Goal: Feedback & Contribution: Submit feedback/report problem

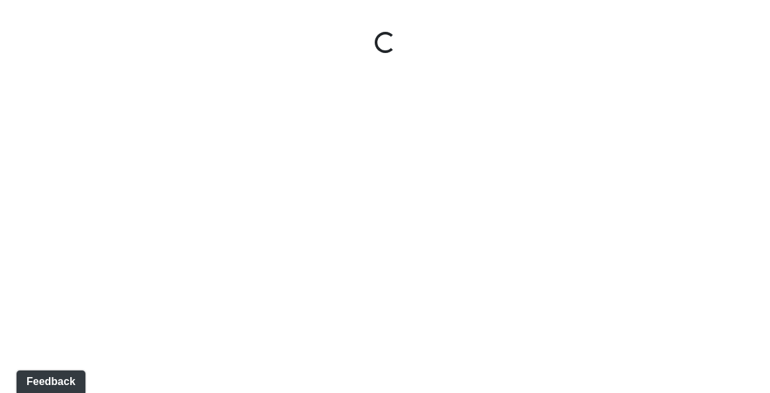
select select "giSCXGrCHAuAYs7sZRd5xi"
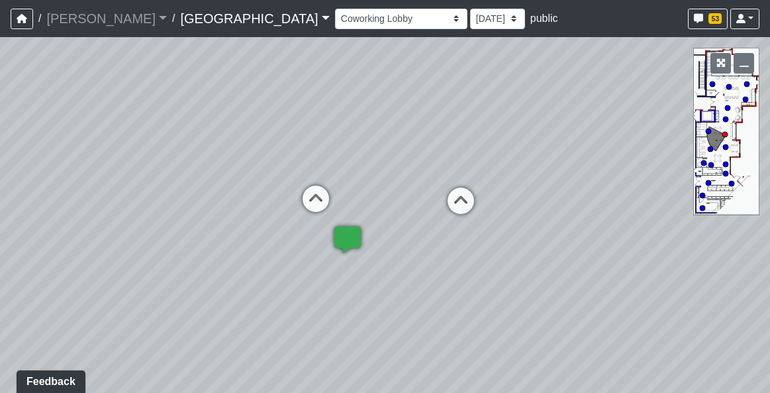
click at [199, 24] on link "Boiling Springs" at bounding box center [254, 18] width 149 height 26
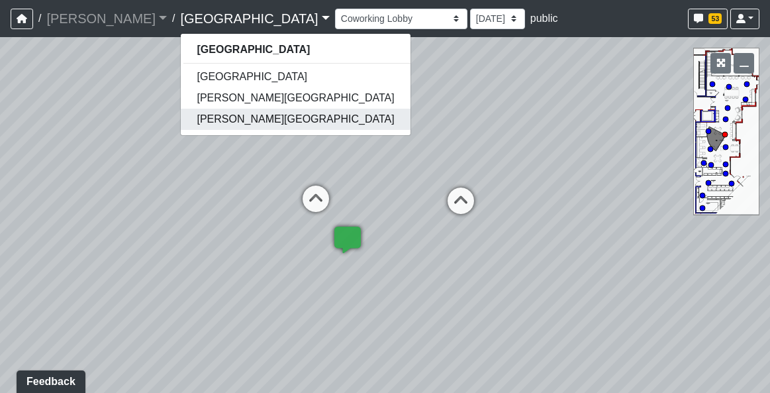
click at [188, 124] on link "[PERSON_NAME][GEOGRAPHIC_DATA]" at bounding box center [295, 119] width 229 height 21
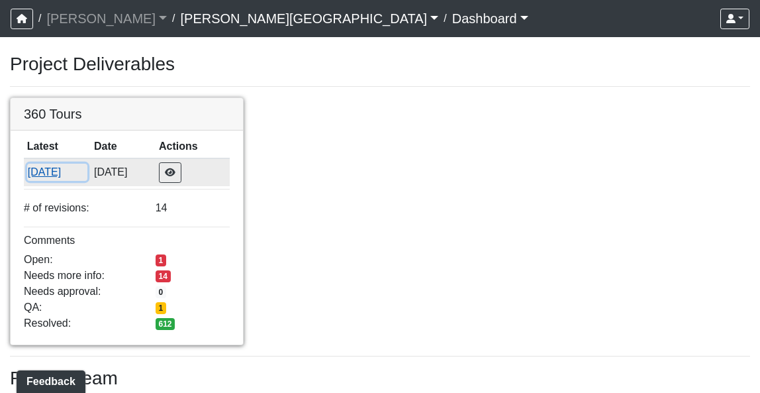
click at [88, 173] on button "[DATE]" at bounding box center [57, 172] width 61 height 17
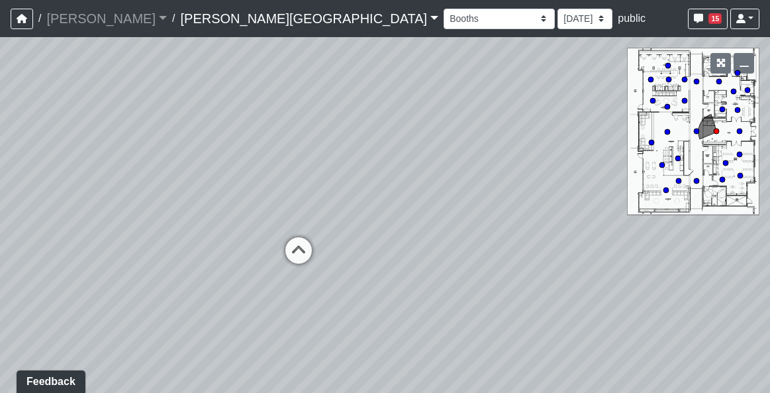
drag, startPoint x: 363, startPoint y: 160, endPoint x: 187, endPoint y: 80, distance: 193.4
click at [186, 80] on div "Loading... Hallway - Hallway 2 Loading... Entry" at bounding box center [385, 214] width 770 height 355
drag, startPoint x: 561, startPoint y: 199, endPoint x: 505, endPoint y: 232, distance: 65.3
click at [505, 232] on div "Loading... Hallway - Hallway 2 Loading... Entry" at bounding box center [385, 214] width 770 height 355
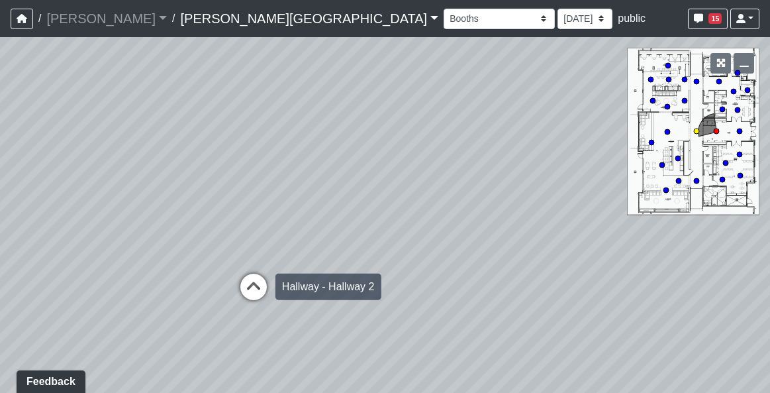
click at [253, 289] on icon at bounding box center [254, 293] width 40 height 40
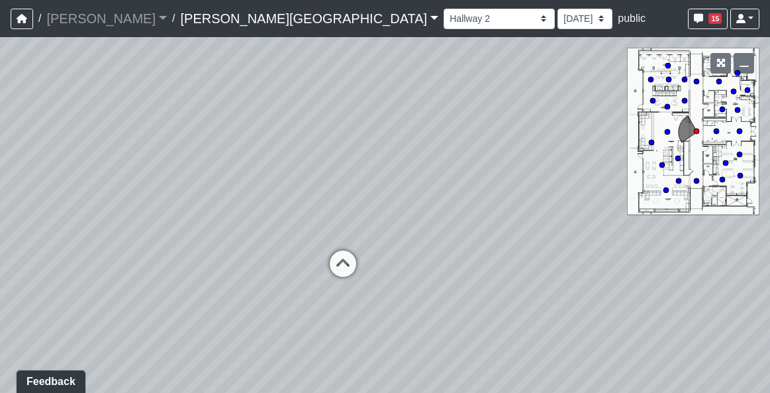
drag, startPoint x: 244, startPoint y: 214, endPoint x: 432, endPoint y: 223, distance: 188.2
click at [432, 223] on div "Loading... Hallway - Hallway 2 Loading... Entry Loading... Clubroom - Entrance …" at bounding box center [385, 214] width 770 height 355
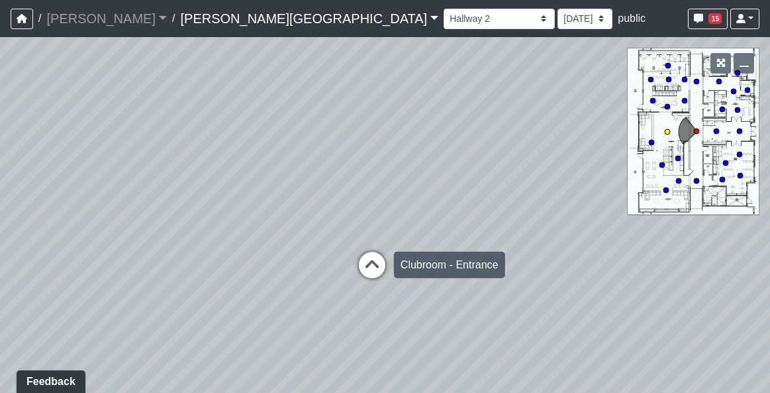
click at [364, 262] on icon at bounding box center [372, 272] width 40 height 40
select select "2p1LcMW7A2doxWKe2HrzBw"
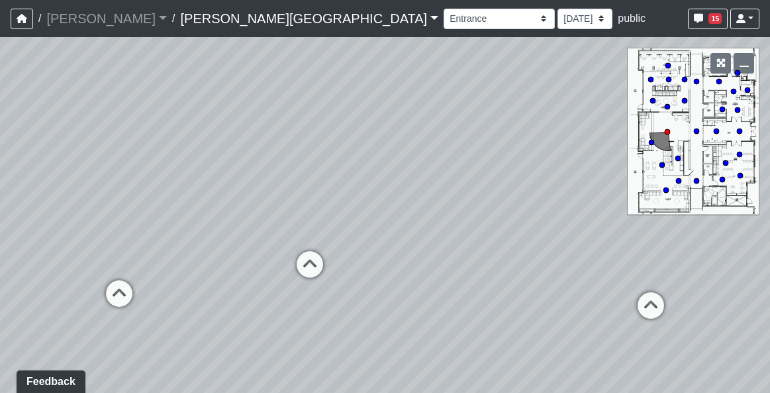
drag, startPoint x: 293, startPoint y: 243, endPoint x: 668, endPoint y: 254, distance: 375.5
click at [668, 254] on div "Loading... Hallway - Hallway 2 Loading... Entry Loading... Clubroom - Entrance …" at bounding box center [385, 214] width 770 height 355
drag, startPoint x: 304, startPoint y: 203, endPoint x: 451, endPoint y: 216, distance: 147.5
click at [451, 216] on div "Loading... Hallway - Hallway 2 Loading... Entry Loading... Clubroom - Entrance …" at bounding box center [385, 214] width 770 height 355
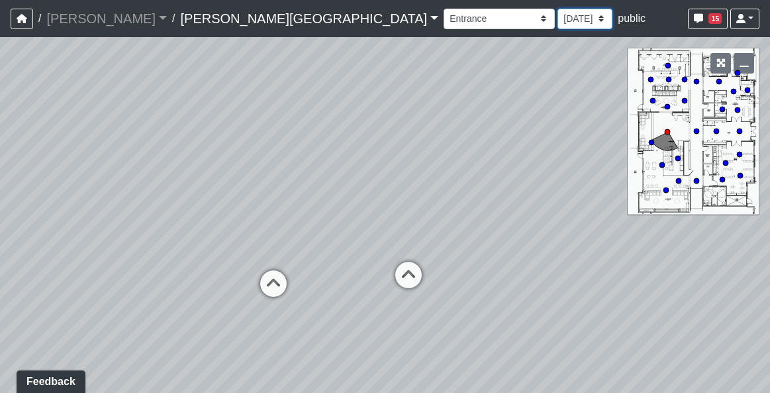
click at [557, 19] on select "9/18/2025 8/25/2025 8/11/2025 7/18/2025 7/17/2025 7/10/2025 7/9/2025 2/12/2025 …" at bounding box center [584, 19] width 55 height 21
select select "rqkEVXgxnPpMDdcxVT5SYo"
click at [557, 9] on select "9/18/2025 8/25/2025 8/11/2025 7/18/2025 7/17/2025 7/10/2025 7/9/2025 2/12/2025 …" at bounding box center [584, 19] width 55 height 21
select select "2p1LcMW7A2doxWKe2HrzBw"
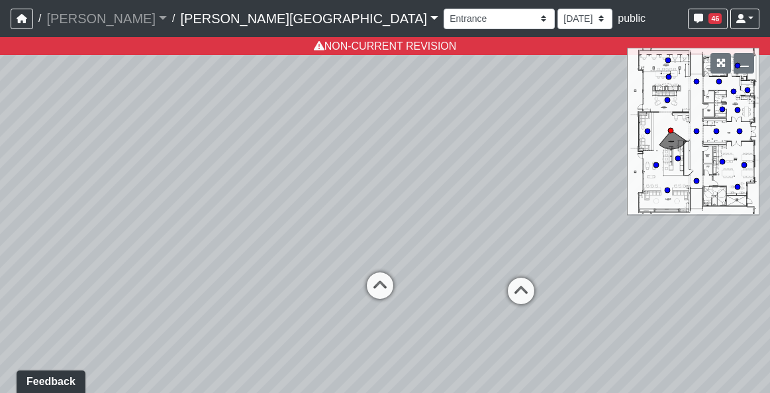
drag, startPoint x: 361, startPoint y: 162, endPoint x: 530, endPoint y: 172, distance: 168.4
click at [530, 172] on div "Loading... Hallway - Hallway 2 Loading... Entry Loading... Clubroom - Entrance …" at bounding box center [385, 214] width 770 height 355
click at [557, 17] on select "9/18/2025 8/25/2025 8/11/2025 7/18/2025 7/17/2025 7/10/2025 7/9/2025 2/12/2025 …" at bounding box center [584, 19] width 55 height 21
select select "qr8oiGhzySXma3nsKDMaqd"
click at [557, 9] on select "9/18/2025 8/25/2025 8/11/2025 7/18/2025 7/17/2025 7/10/2025 7/9/2025 2/12/2025 …" at bounding box center [584, 19] width 55 height 21
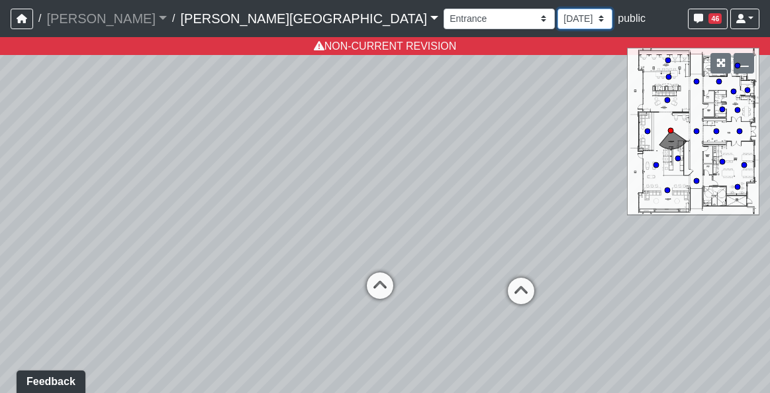
select select "2p1LcMW7A2doxWKe2HrzBw"
select select "qr8oiGhzySXma3nsKDMaqd"
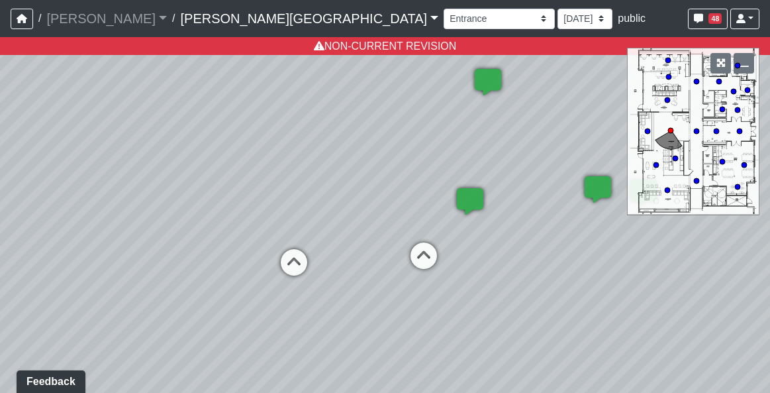
drag, startPoint x: 477, startPoint y: 243, endPoint x: 330, endPoint y: 209, distance: 150.1
click at [330, 209] on div "Loading... Hallway - Hallway 2 Loading... Entry Loading... Clubroom - Entrance …" at bounding box center [385, 214] width 770 height 355
click at [413, 243] on icon at bounding box center [424, 262] width 40 height 40
select select "5RUyaef5Fa75NHkmRDMvrW"
select select "qr8oiGhzySXma3nsKDMaqd"
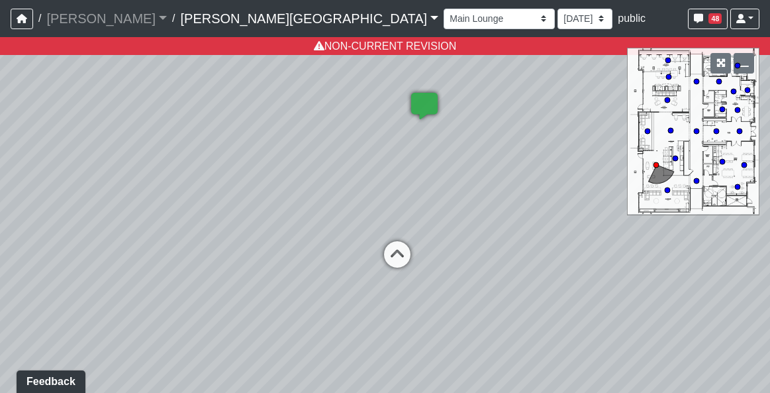
drag, startPoint x: 197, startPoint y: 200, endPoint x: 630, endPoint y: 209, distance: 433.7
click at [685, 214] on div "Loading... Hallway - Hallway 2 Loading... Entry Loading... Clubroom - Entrance …" at bounding box center [385, 214] width 770 height 355
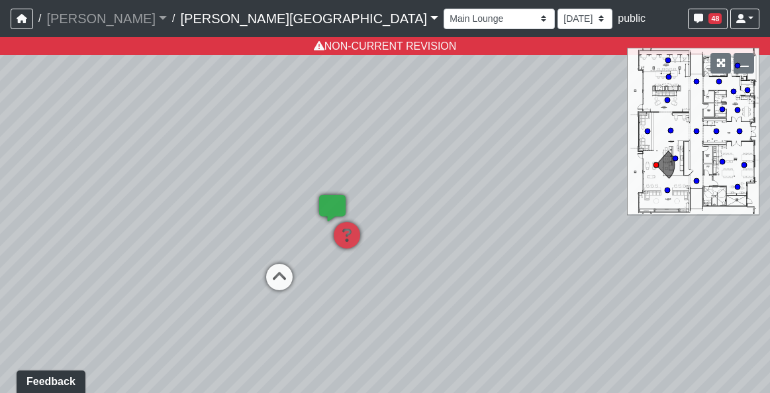
drag, startPoint x: 444, startPoint y: 184, endPoint x: 501, endPoint y: 193, distance: 57.7
click at [501, 193] on div "Loading... Hallway - Hallway 2 Loading... Entry Loading... Clubroom - Entrance …" at bounding box center [385, 214] width 770 height 355
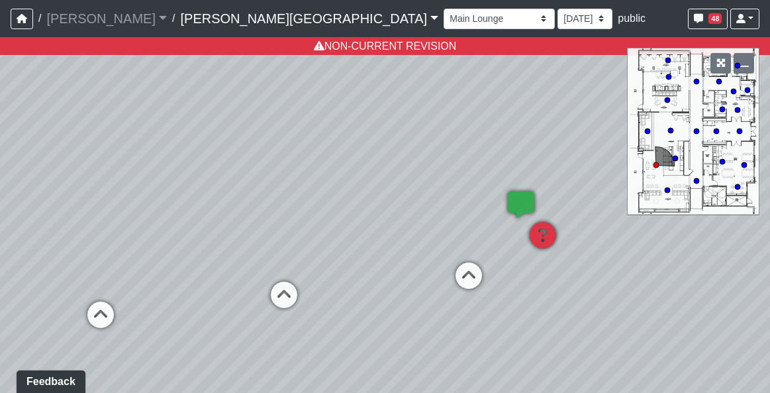
drag, startPoint x: 269, startPoint y: 220, endPoint x: 553, endPoint y: 222, distance: 284.7
click at [570, 222] on div "Loading... Hallway - Hallway 2 Loading... Entry Loading... Clubroom - Entrance …" at bounding box center [385, 214] width 770 height 355
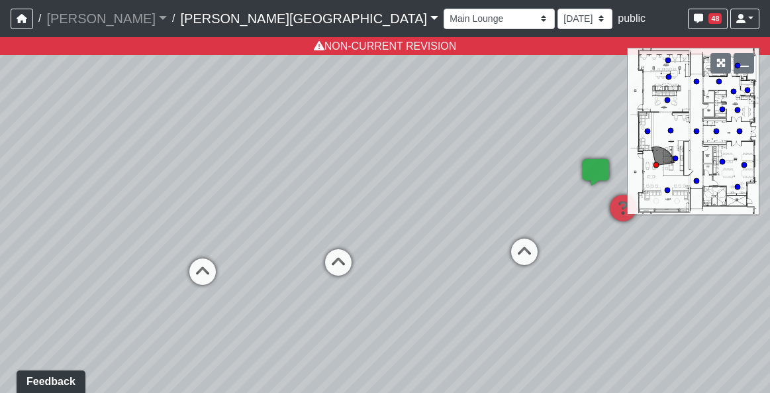
drag, startPoint x: 275, startPoint y: 231, endPoint x: 334, endPoint y: 197, distance: 67.9
click at [334, 197] on div "Loading... Hallway - Hallway 2 Loading... Entry Loading... Clubroom - Entrance …" at bounding box center [385, 214] width 770 height 355
click at [339, 263] on icon at bounding box center [338, 269] width 40 height 40
select select "2p1LcMW7A2doxWKe2HrzBw"
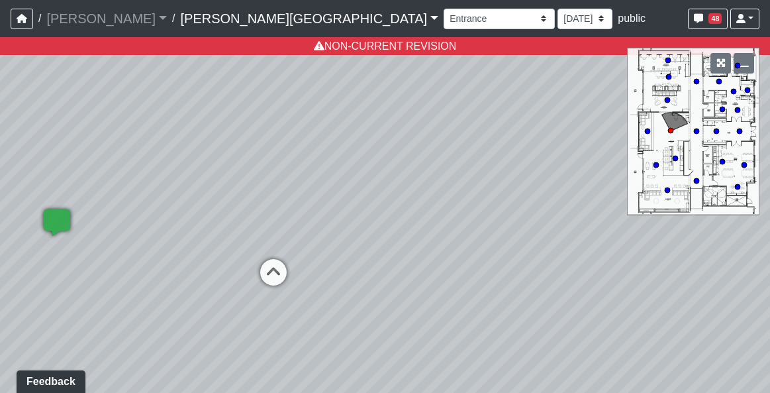
drag, startPoint x: 223, startPoint y: 238, endPoint x: 326, endPoint y: 236, distance: 102.6
click at [331, 234] on div "Loading... Hallway - Hallway 2 Loading... Entry Loading... Clubroom - Entrance …" at bounding box center [385, 214] width 770 height 355
click at [557, 26] on select "9/18/2025 8/25/2025 8/11/2025 7/18/2025 7/17/2025 7/10/2025 7/9/2025 2/12/2025 …" at bounding box center [584, 19] width 55 height 21
select select "8f1oBR6JE6ATm6Xh8T7m1r"
click at [557, 9] on select "9/18/2025 8/25/2025 8/11/2025 7/18/2025 7/17/2025 7/10/2025 7/9/2025 2/12/2025 …" at bounding box center [584, 19] width 55 height 21
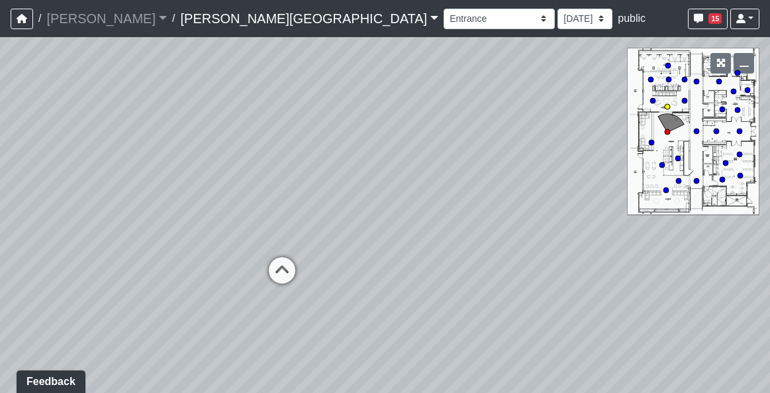
click at [275, 275] on icon at bounding box center [282, 277] width 40 height 40
drag, startPoint x: 516, startPoint y: 242, endPoint x: 271, endPoint y: 198, distance: 248.9
click at [252, 198] on div "Loading... Hallway - Hallway 2 Loading... Entry Loading... Clubroom - Entrance …" at bounding box center [385, 214] width 770 height 355
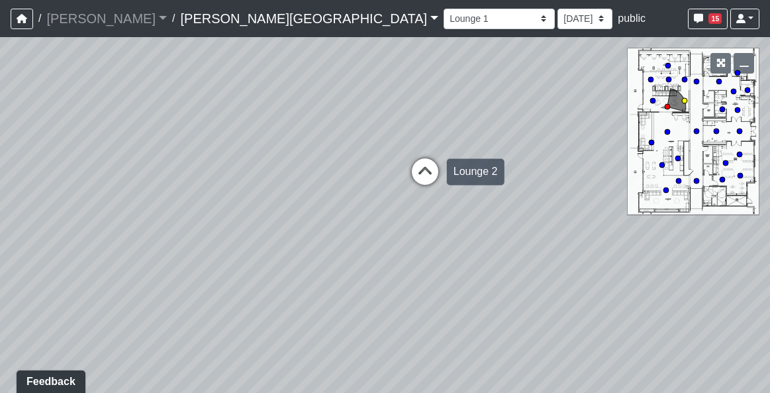
click at [430, 162] on icon at bounding box center [425, 178] width 40 height 40
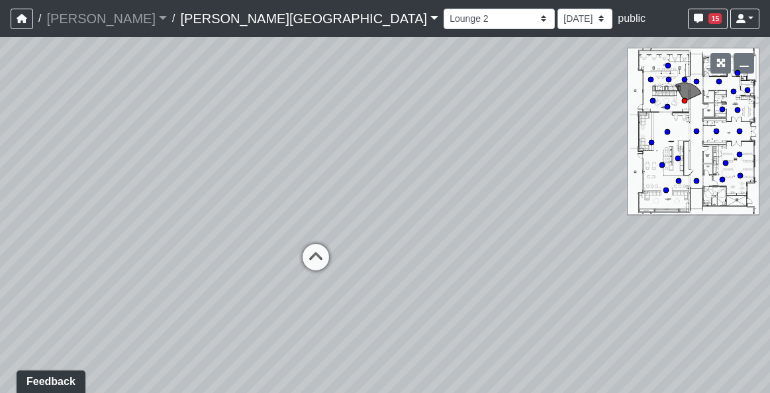
drag, startPoint x: 271, startPoint y: 196, endPoint x: 544, endPoint y: 199, distance: 272.8
click at [544, 199] on div "Loading... Hallway - Hallway 2 Loading... Entry Loading... Clubroom - Entrance …" at bounding box center [385, 214] width 770 height 355
click at [278, 248] on div "Loading... Hallway - Hallway 2 Loading... Entry Loading... Clubroom - Entrance …" at bounding box center [385, 214] width 770 height 355
click at [304, 248] on icon at bounding box center [316, 264] width 40 height 40
drag, startPoint x: 137, startPoint y: 203, endPoint x: 659, endPoint y: 205, distance: 522.3
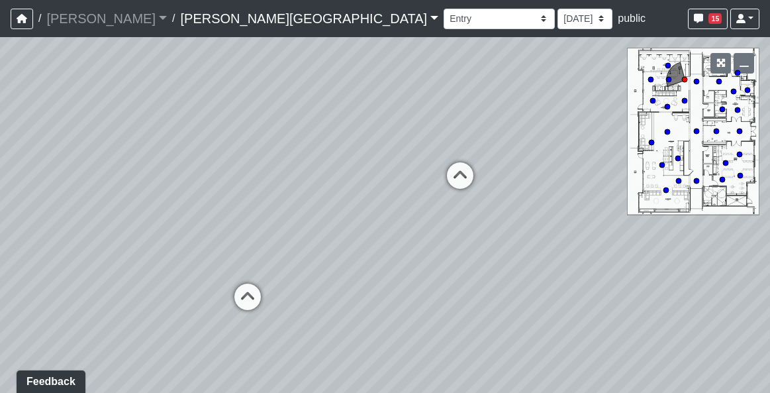
click at [659, 205] on div "Loading... Hallway - Hallway 2 Loading... Entry Loading... Clubroom - Entrance …" at bounding box center [385, 214] width 770 height 355
click at [436, 171] on div "Loading... Hallway - Hallway 2 Loading... Entry Loading... Clubroom - Entrance …" at bounding box center [385, 214] width 770 height 355
drag, startPoint x: 361, startPoint y: 146, endPoint x: 350, endPoint y: 220, distance: 75.7
click at [350, 220] on div "Loading... Hallway - Hallway 2 Loading... Entry Loading... Clubroom - Entrance …" at bounding box center [385, 214] width 770 height 355
click at [408, 350] on div "Loading... Hallway - Hallway 2 Loading... Entry Loading... Clubroom - Entrance …" at bounding box center [385, 214] width 770 height 355
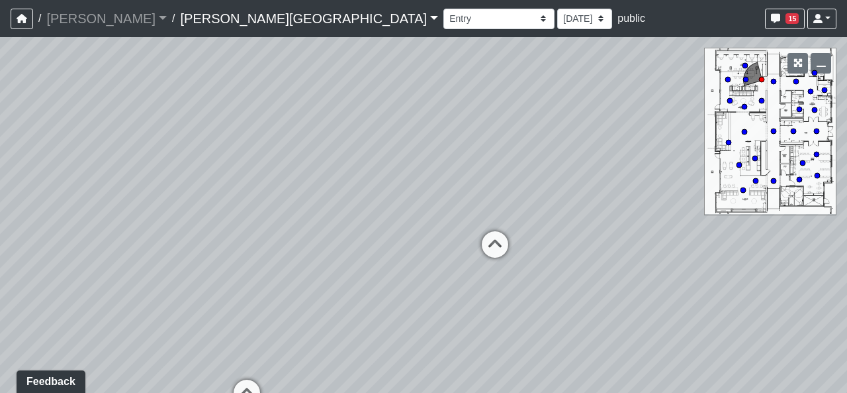
drag, startPoint x: 213, startPoint y: 142, endPoint x: 696, endPoint y: 151, distance: 483.3
click at [696, 151] on div "Loading... Hallway - Hallway 2 Loading... Entry Loading... Clubroom - Entrance …" at bounding box center [423, 214] width 847 height 355
drag, startPoint x: 189, startPoint y: 285, endPoint x: 254, endPoint y: 246, distance: 75.7
click at [254, 246] on div "Loading... Hallway - Hallway 2 Loading... Entry Loading... Clubroom - Entrance …" at bounding box center [423, 214] width 847 height 355
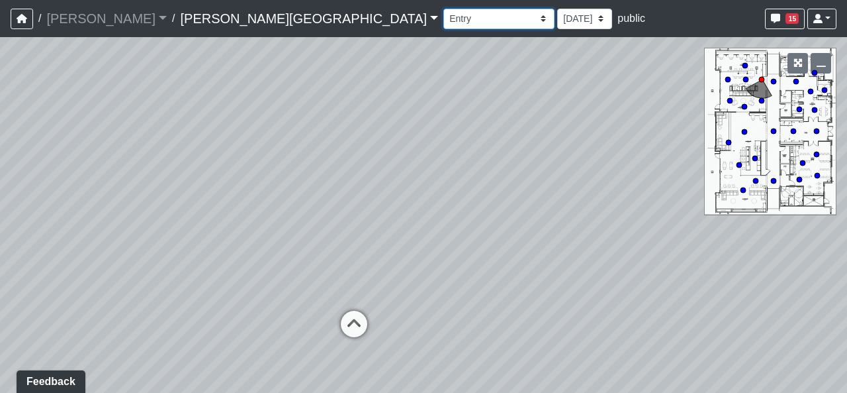
click at [444, 11] on select "Booths 1 Booths 2 Entry Lounge 1 Lounge 2 Lounge 3 Windows Bar Entrance Lounge …" at bounding box center [499, 19] width 111 height 21
click at [444, 9] on select "Booths 1 Booths 2 Entry Lounge 1 Lounge 2 Lounge 3 Windows Bar Entrance Lounge …" at bounding box center [499, 19] width 111 height 21
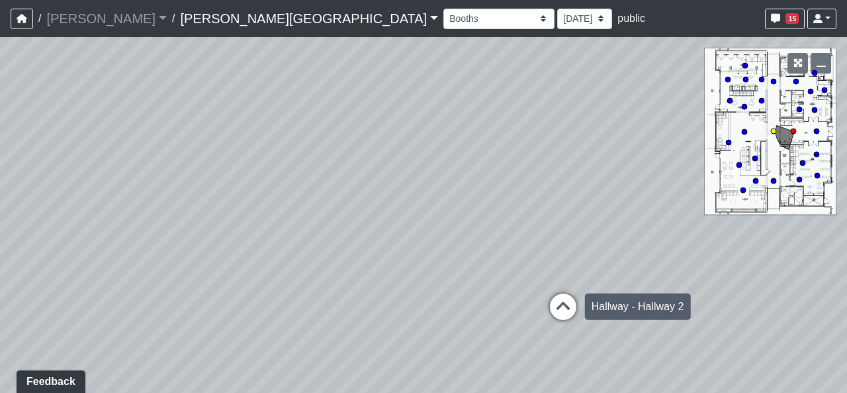
drag, startPoint x: 361, startPoint y: 347, endPoint x: 635, endPoint y: 325, distance: 275.6
click at [635, 325] on div "Loading... Hallway - Hallway 2 Loading... Entry Loading... Clubroom - Entrance …" at bounding box center [423, 214] width 847 height 355
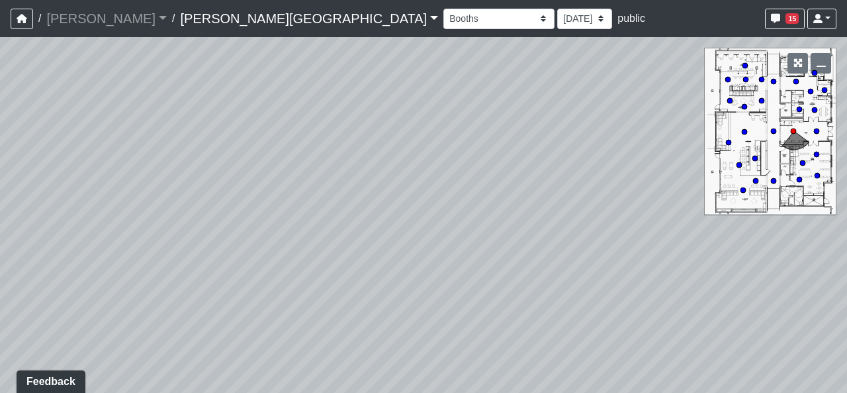
drag, startPoint x: 220, startPoint y: 314, endPoint x: 708, endPoint y: 332, distance: 488.2
click at [677, 328] on div "Loading... Hallway - Hallway 2 Loading... Entry Loading... Clubroom - Entrance …" at bounding box center [423, 214] width 847 height 355
drag, startPoint x: 260, startPoint y: 289, endPoint x: 438, endPoint y: 282, distance: 177.6
click at [438, 282] on div "Loading... Hallway - Hallway 2 Loading... Entry Loading... Clubroom - Entrance …" at bounding box center [423, 214] width 847 height 355
click at [247, 230] on icon at bounding box center [246, 242] width 40 height 40
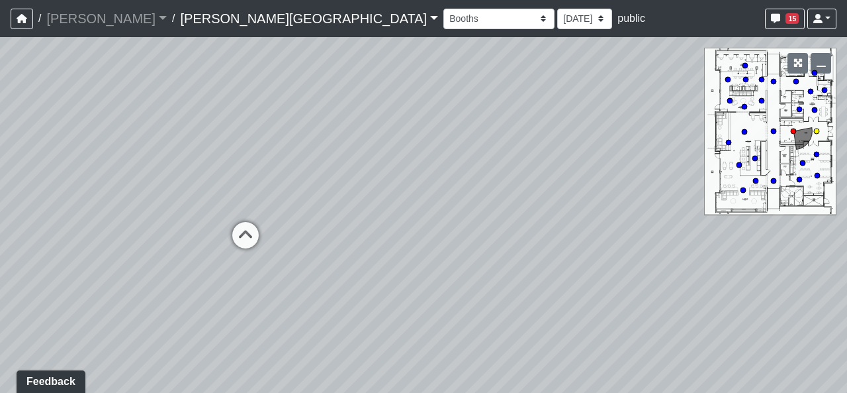
select select "jjYrwuVTQNM22FbxVCQ1FR"
drag, startPoint x: 737, startPoint y: 310, endPoint x: 421, endPoint y: 254, distance: 320.7
click at [260, 278] on div "Loading... Hallway - Hallway 2 Loading... Entry Loading... Clubroom - Entrance …" at bounding box center [423, 214] width 847 height 355
drag, startPoint x: 559, startPoint y: 271, endPoint x: 160, endPoint y: 283, distance: 398.7
click at [160, 283] on div "Loading... Hallway - Hallway 2 Loading... Entry Loading... Clubroom - Entrance …" at bounding box center [423, 214] width 847 height 355
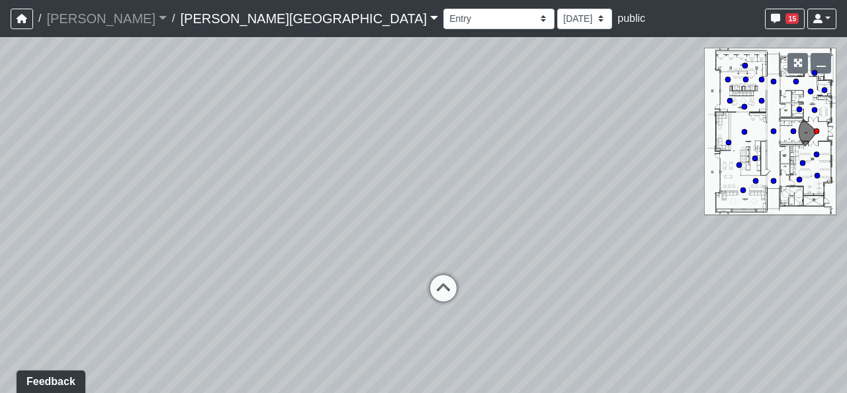
drag, startPoint x: 462, startPoint y: 225, endPoint x: 457, endPoint y: 250, distance: 24.9
click at [457, 250] on div "Loading... Hallway - Hallway 2 Loading... Entry Loading... Clubroom - Entrance …" at bounding box center [423, 214] width 847 height 355
click at [557, 21] on select "9/18/2025 8/25/2025 8/11/2025 7/18/2025 7/17/2025 7/10/2025 7/9/2025 2/12/2025 …" at bounding box center [584, 19] width 55 height 21
select select "uFs6euBHNmPeGf5nPHiJmm"
click at [557, 9] on select "9/18/2025 8/25/2025 8/11/2025 7/18/2025 7/17/2025 7/10/2025 7/9/2025 2/12/2025 …" at bounding box center [584, 19] width 55 height 21
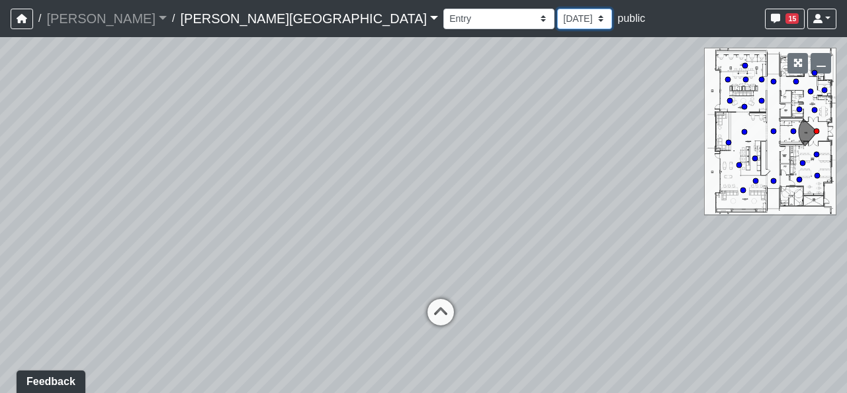
select select "jjYrwuVTQNM22FbxVCQ1FR"
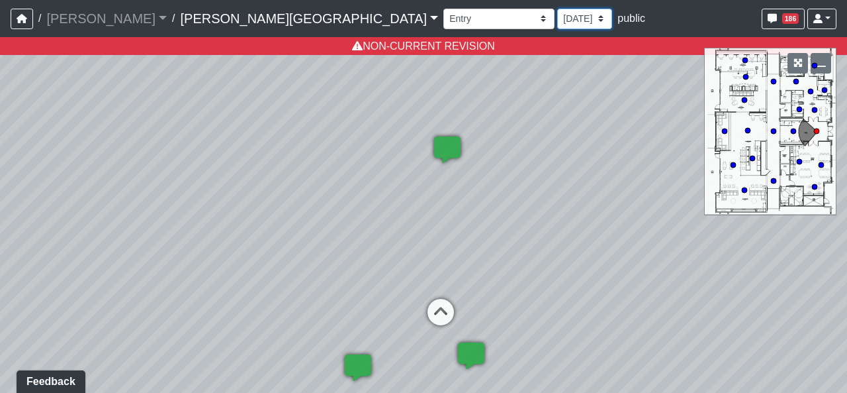
click at [557, 12] on select "9/18/2025 8/25/2025 8/11/2025 7/18/2025 7/17/2025 7/10/2025 7/9/2025 2/12/2025 …" at bounding box center [584, 19] width 55 height 21
select select "gQUA1pRSuh1TPN42wbNcuY"
click at [557, 9] on select "9/18/2025 8/25/2025 8/11/2025 7/18/2025 7/17/2025 7/10/2025 7/9/2025 2/12/2025 …" at bounding box center [584, 19] width 55 height 21
select select "jjYrwuVTQNM22FbxVCQ1FR"
select select "gQUA1pRSuh1TPN42wbNcuY"
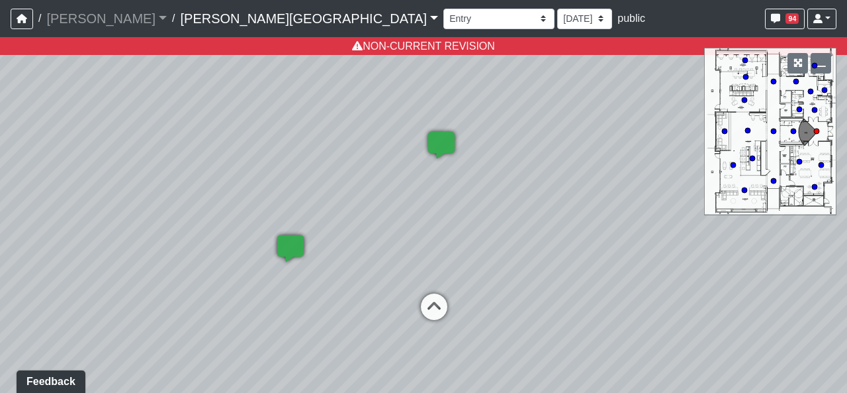
click at [465, 166] on div "Loading... Hallway - Hallway 2 Loading... Entry Loading... Clubroom - Entrance …" at bounding box center [423, 214] width 847 height 355
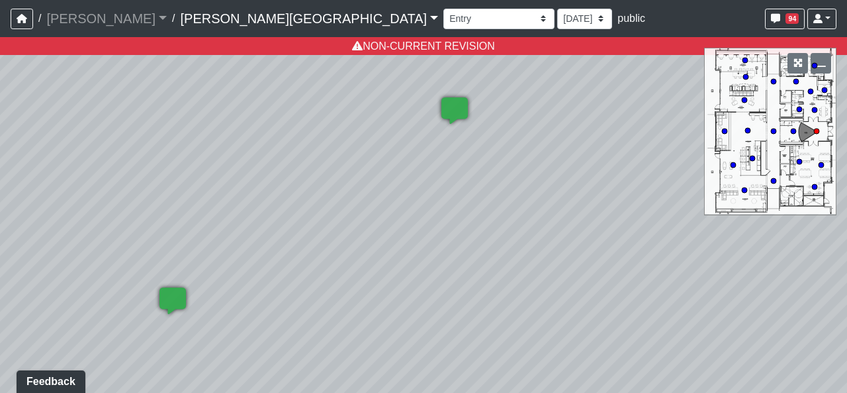
drag, startPoint x: 459, startPoint y: 150, endPoint x: 458, endPoint y: 177, distance: 27.2
click at [458, 177] on div "Loading... Hallway - Hallway 2 Loading... Entry Loading... Clubroom - Entrance …" at bounding box center [423, 214] width 847 height 355
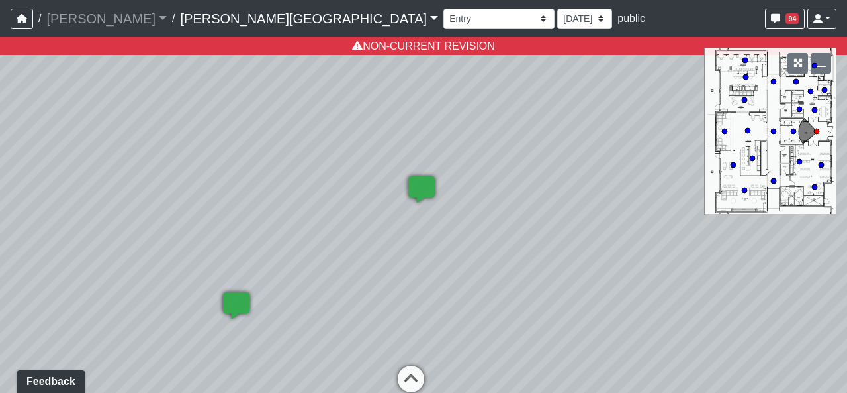
drag, startPoint x: 461, startPoint y: 246, endPoint x: 433, endPoint y: 281, distance: 44.8
click at [433, 281] on div "Loading... Hallway - Hallway 2 Loading... Entry Loading... Clubroom - Entrance …" at bounding box center [423, 214] width 847 height 355
drag, startPoint x: 466, startPoint y: 165, endPoint x: 444, endPoint y: 411, distance: 246.6
click at [444, 392] on html "/ Flournoy Flournoy Loading... / Tanner Road Tanner Road Loading... Tanner Road…" at bounding box center [423, 196] width 847 height 393
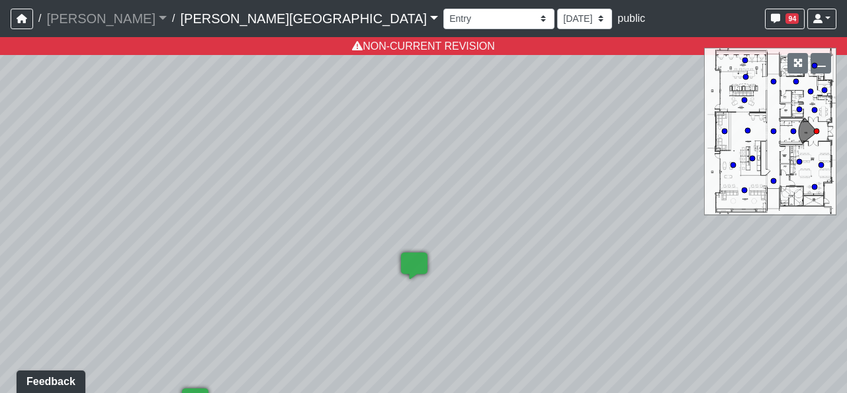
drag, startPoint x: 451, startPoint y: 267, endPoint x: 460, endPoint y: 99, distance: 167.7
click at [460, 99] on div "Loading... Hallway - Hallway 2 Loading... Entry Loading... Clubroom - Entrance …" at bounding box center [423, 214] width 847 height 355
drag, startPoint x: 479, startPoint y: 273, endPoint x: 483, endPoint y: 193, distance: 80.2
click at [483, 193] on div "Loading... Hallway - Hallway 2 Loading... Entry Loading... Clubroom - Entrance …" at bounding box center [423, 214] width 847 height 355
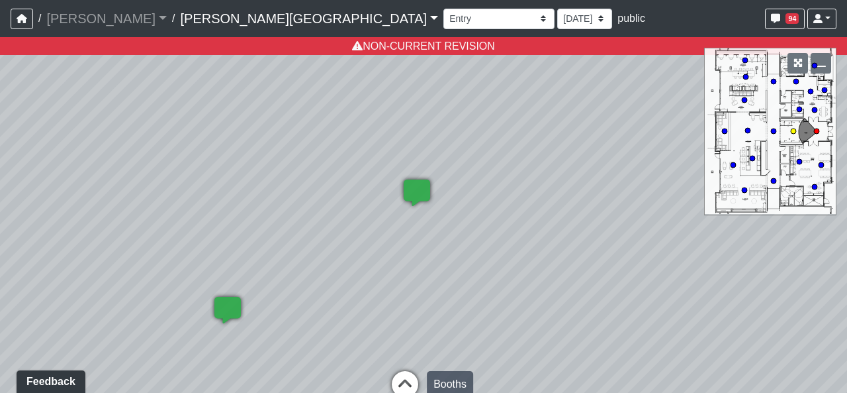
click at [413, 373] on icon at bounding box center [405, 391] width 40 height 40
select select "u2EXiXzDikQyxF8CqBZzqm"
select select "gQUA1pRSuh1TPN42wbNcuY"
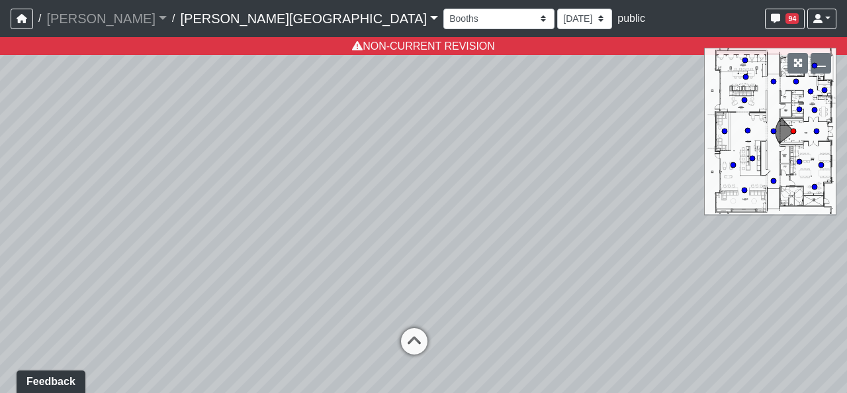
drag, startPoint x: 409, startPoint y: 330, endPoint x: 402, endPoint y: 269, distance: 61.3
click at [402, 269] on div "Loading... Hallway - Hallway 2 Loading... Entry Loading... Clubroom - Entrance …" at bounding box center [423, 214] width 847 height 355
click at [416, 324] on div "Loading... Hallway - Hallway 2" at bounding box center [415, 341] width 40 height 40
select select "fhSDUKkkJCf45yZWF6wqxq"
select select "gQUA1pRSuh1TPN42wbNcuY"
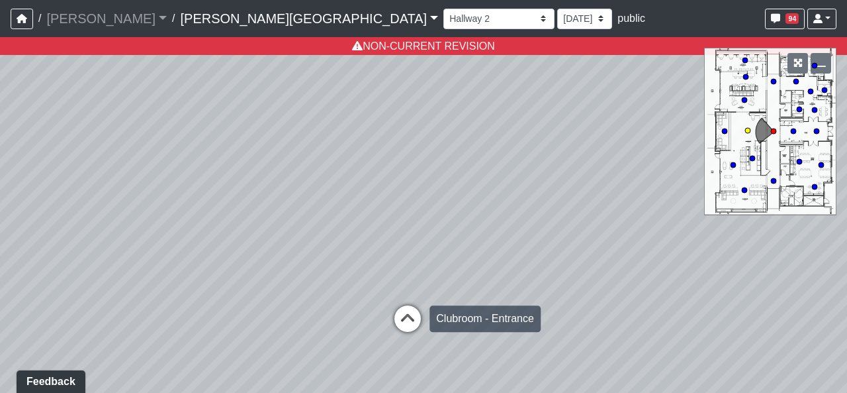
click at [412, 309] on icon at bounding box center [408, 325] width 40 height 40
select select "2p1LcMW7A2doxWKe2HrzBw"
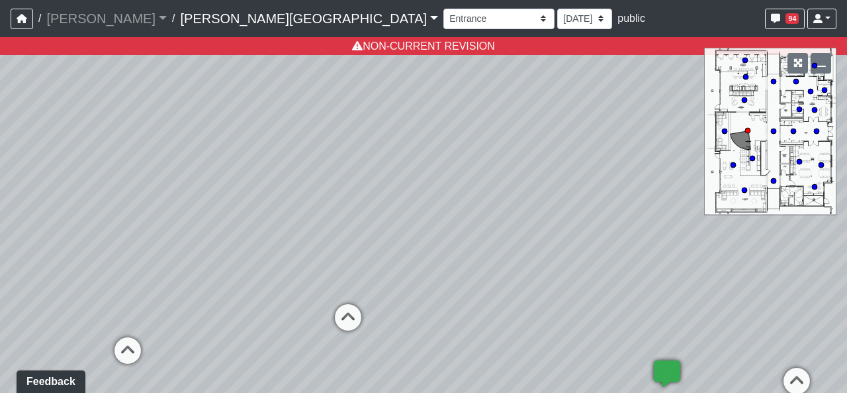
drag, startPoint x: 188, startPoint y: 281, endPoint x: 620, endPoint y: 291, distance: 431.7
click at [620, 291] on div "Loading... Hallway - Hallway 2 Loading... Entry Loading... Clubroom - Entrance …" at bounding box center [423, 214] width 847 height 355
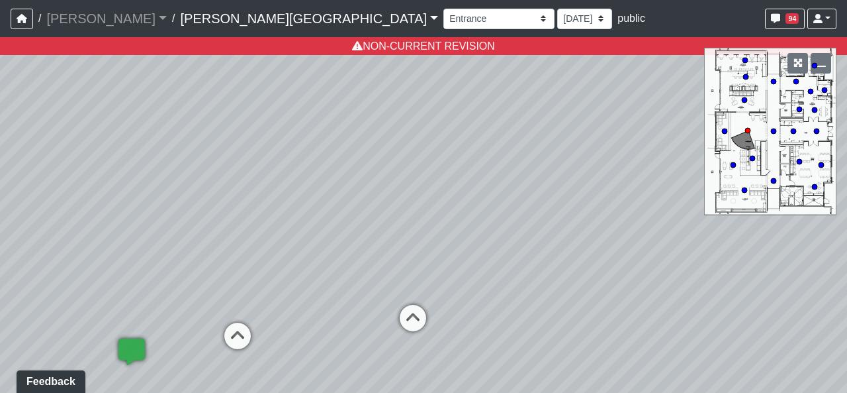
drag, startPoint x: 268, startPoint y: 267, endPoint x: 366, endPoint y: 269, distance: 98.0
click at [366, 269] on div "Loading... Hallway - Hallway 2 Loading... Entry Loading... Clubroom - Entrance …" at bounding box center [423, 214] width 847 height 355
drag, startPoint x: 308, startPoint y: 239, endPoint x: 385, endPoint y: 238, distance: 76.1
click at [385, 238] on div "Loading... Hallway - Hallway 2 Loading... Entry Loading... Clubroom - Entrance …" at bounding box center [423, 214] width 847 height 355
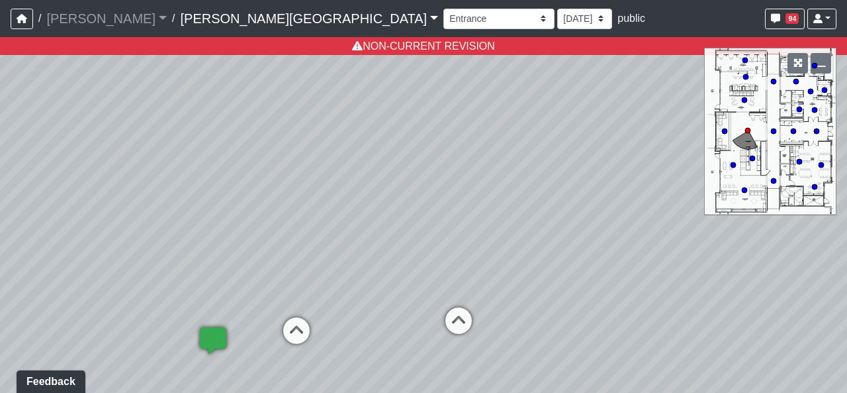
click at [376, 265] on div "Loading... Hallway - Hallway 2 Loading... Entry Loading... Clubroom - Entrance …" at bounding box center [423, 214] width 847 height 355
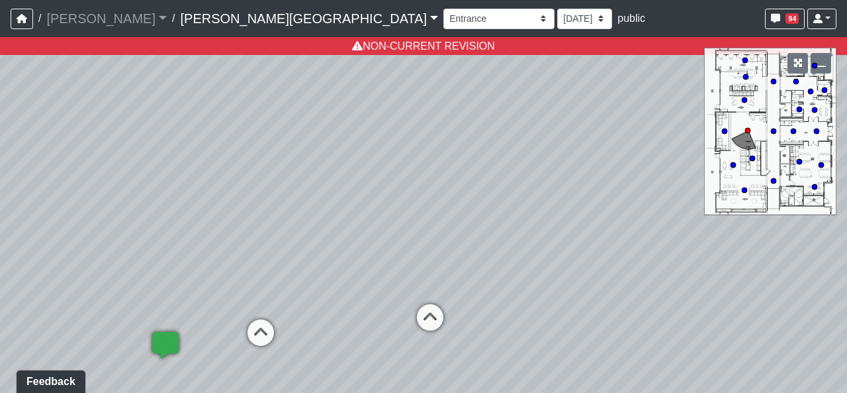
drag, startPoint x: 456, startPoint y: 263, endPoint x: 413, endPoint y: 260, distance: 43.2
click at [413, 260] on div "Loading... Hallway - Hallway 2 Loading... Entry Loading... Clubroom - Entrance …" at bounding box center [423, 214] width 847 height 355
drag, startPoint x: 363, startPoint y: 203, endPoint x: 377, endPoint y: 205, distance: 14.0
click at [377, 205] on div "Loading... Hallway - Hallway 2 Loading... Entry Loading... Clubroom - Entrance …" at bounding box center [423, 214] width 847 height 355
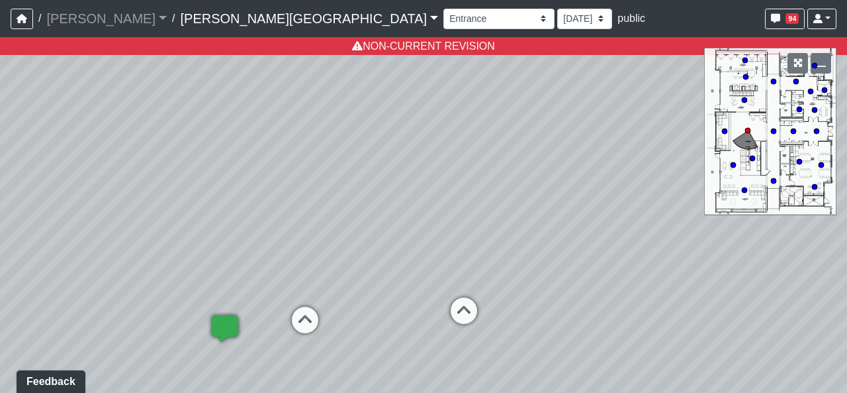
drag, startPoint x: 334, startPoint y: 306, endPoint x: 369, endPoint y: 295, distance: 37.1
click at [371, 297] on div "Loading... Hallway - Hallway 2 Loading... Entry Loading... Clubroom - Entrance …" at bounding box center [423, 214] width 847 height 355
click at [557, 17] on select "9/18/2025 8/25/2025 8/11/2025 7/18/2025 7/17/2025 7/10/2025 7/9/2025 2/12/2025 …" at bounding box center [584, 19] width 55 height 21
select select "8f1oBR6JE6ATm6Xh8T7m1r"
click at [557, 9] on select "9/18/2025 8/25/2025 8/11/2025 7/18/2025 7/17/2025 7/10/2025 7/9/2025 2/12/2025 …" at bounding box center [584, 19] width 55 height 21
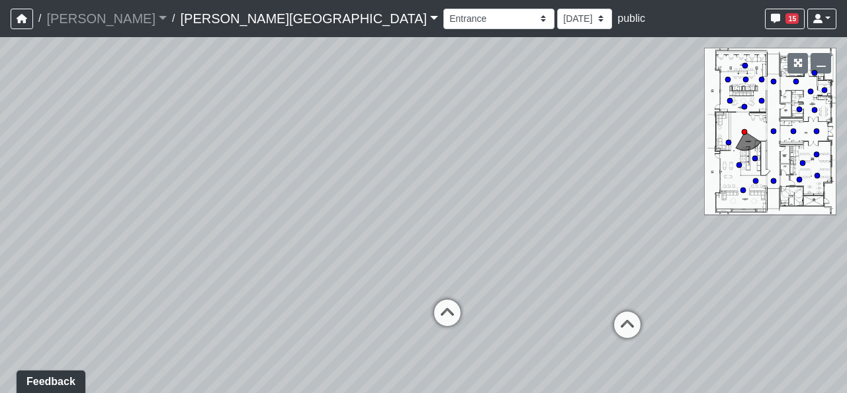
drag, startPoint x: 416, startPoint y: 243, endPoint x: 626, endPoint y: 246, distance: 209.9
click at [626, 246] on div "Loading... Hallway - Hallway 2 Loading... Entry Loading... Clubroom - Entrance …" at bounding box center [423, 214] width 847 height 355
drag, startPoint x: 387, startPoint y: 236, endPoint x: 428, endPoint y: 234, distance: 40.4
click at [428, 234] on div "Loading... Hallway - Hallway 2 Loading... Entry Loading... Clubroom - Entrance …" at bounding box center [423, 214] width 847 height 355
drag, startPoint x: 282, startPoint y: 242, endPoint x: 565, endPoint y: 256, distance: 283.7
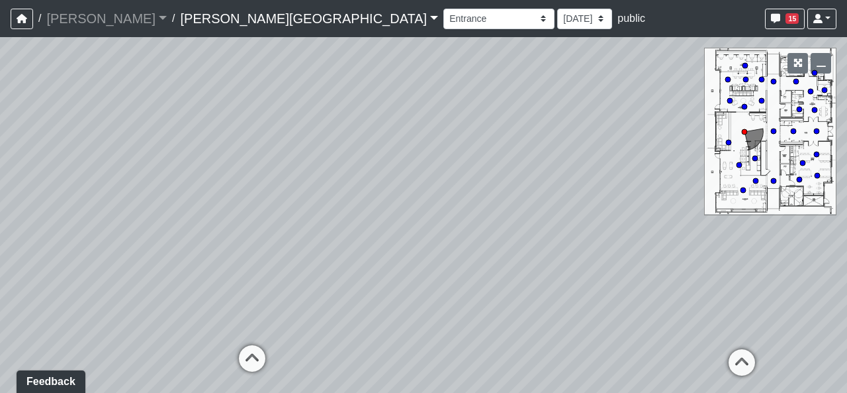
click at [565, 256] on div "Loading... Hallway - Hallway 2 Loading... Entry Loading... Clubroom - Entrance …" at bounding box center [423, 214] width 847 height 355
drag, startPoint x: 377, startPoint y: 290, endPoint x: 383, endPoint y: 301, distance: 12.5
click at [434, 286] on div "Loading... Hallway - Hallway 2 Loading... Entry Loading... Clubroom - Entrance …" at bounding box center [423, 214] width 847 height 355
click at [310, 338] on icon at bounding box center [318, 350] width 40 height 40
drag, startPoint x: 338, startPoint y: 276, endPoint x: 439, endPoint y: 277, distance: 101.3
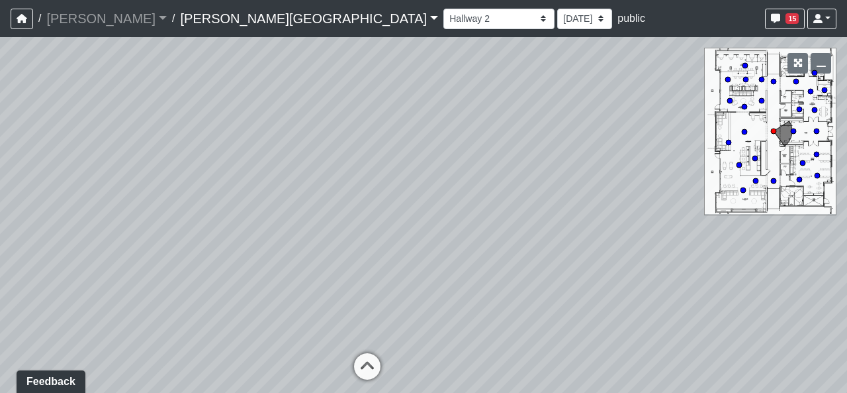
click at [439, 277] on div "Loading... Hallway - Hallway 2 Loading... Entry Loading... Clubroom - Entrance …" at bounding box center [423, 214] width 847 height 355
drag, startPoint x: 412, startPoint y: 248, endPoint x: 455, endPoint y: 248, distance: 43.0
click at [455, 248] on div "Loading... Hallway - Hallway 2 Loading... Entry Loading... Clubroom - Entrance …" at bounding box center [423, 214] width 847 height 355
drag, startPoint x: 419, startPoint y: 214, endPoint x: 419, endPoint y: 232, distance: 17.2
click at [419, 232] on div "Loading... Hallway - Hallway 2 Loading... Entry Loading... Clubroom - Entrance …" at bounding box center [423, 214] width 847 height 355
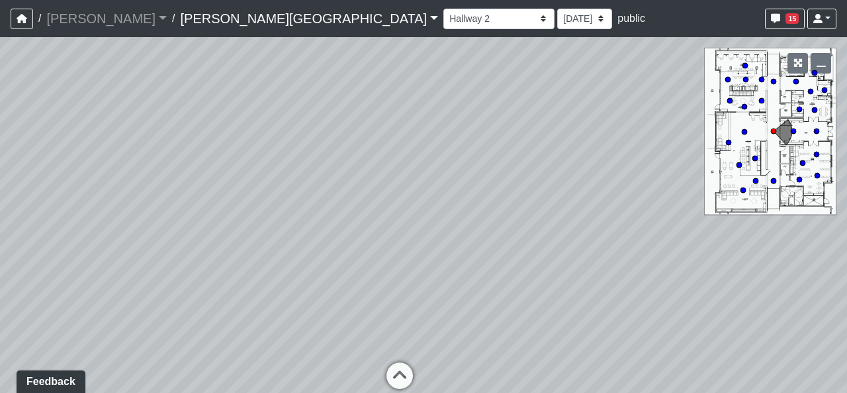
drag, startPoint x: 420, startPoint y: 286, endPoint x: 420, endPoint y: 276, distance: 9.9
click at [420, 276] on div "Loading... Hallway - Hallway 2 Loading... Entry Loading... Clubroom - Entrance …" at bounding box center [423, 214] width 847 height 355
click at [557, 11] on select "9/18/2025 8/25/2025 8/11/2025 7/18/2025 7/17/2025 7/10/2025 7/9/2025 2/12/2025 …" at bounding box center [584, 19] width 55 height 21
click at [444, 19] on div "Booths 1 Booths 2 Entry Lounge 1 Lounge 2 Lounge 3 Windows Bar Entrance Lounge …" at bounding box center [640, 19] width 393 height 26
drag, startPoint x: 440, startPoint y: 209, endPoint x: 459, endPoint y: 201, distance: 20.8
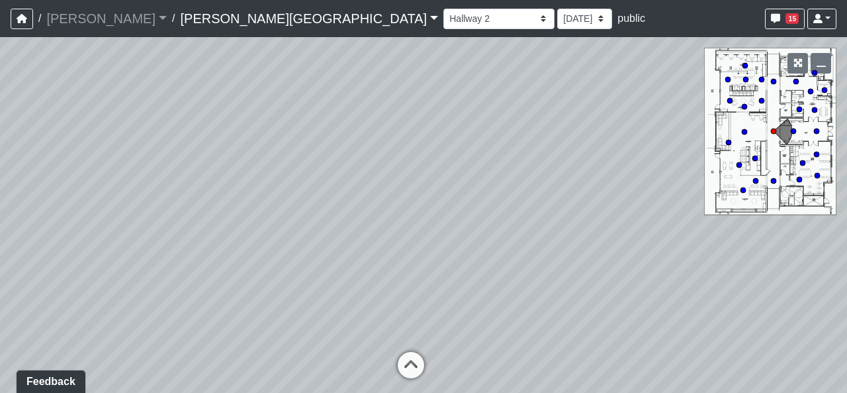
click at [459, 201] on div "Loading... Hallway - Hallway 2 Loading... Entry Loading... Clubroom - Entrance …" at bounding box center [423, 214] width 847 height 355
drag, startPoint x: 447, startPoint y: 226, endPoint x: 454, endPoint y: 223, distance: 7.7
click at [454, 223] on div "Loading... Hallway - Hallway 2 Loading... Entry Loading... Clubroom - Entrance …" at bounding box center [423, 214] width 847 height 355
drag, startPoint x: 451, startPoint y: 179, endPoint x: 433, endPoint y: 194, distance: 23.1
click at [433, 194] on div "Loading... Hallway - Hallway 2 Loading... Entry Loading... Clubroom - Entrance …" at bounding box center [423, 214] width 847 height 355
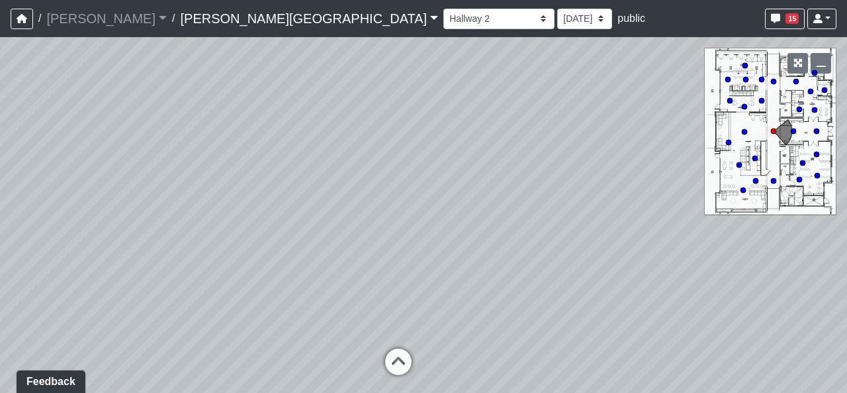
drag, startPoint x: 437, startPoint y: 215, endPoint x: 426, endPoint y: 197, distance: 21.3
click at [426, 197] on div "Loading... Hallway - Hallway 2 Loading... Entry Loading... Clubroom - Entrance …" at bounding box center [423, 214] width 847 height 355
drag, startPoint x: 594, startPoint y: 309, endPoint x: 322, endPoint y: 270, distance: 274.9
click at [187, 267] on div "Loading... Hallway - Hallway 2 Loading... Entry Loading... Clubroom - Entrance …" at bounding box center [423, 214] width 847 height 355
drag, startPoint x: 669, startPoint y: 305, endPoint x: 152, endPoint y: 246, distance: 520.4
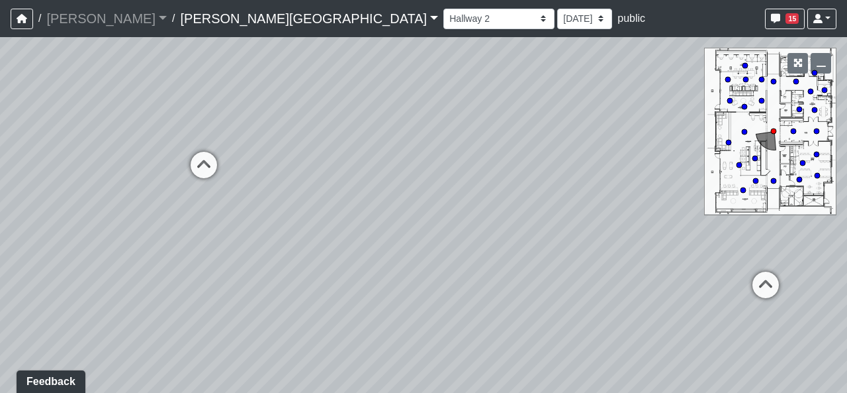
click at [152, 246] on div "Loading... Hallway - Hallway 2 Loading... Entry Loading... Clubroom - Entrance …" at bounding box center [423, 214] width 847 height 355
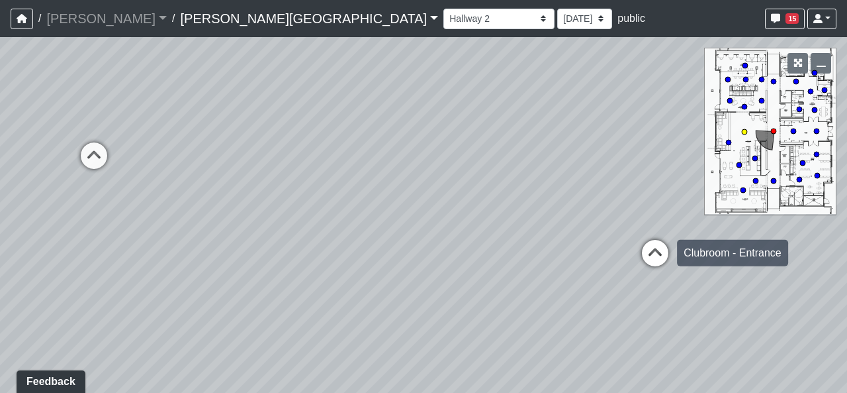
click at [654, 244] on icon at bounding box center [655, 260] width 40 height 40
select select "2p1LcMW7A2doxWKe2HrzBw"
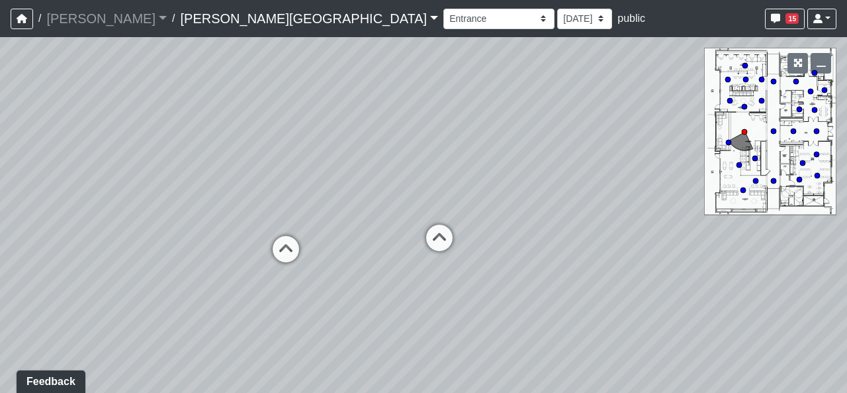
drag, startPoint x: 356, startPoint y: 212, endPoint x: 624, endPoint y: 242, distance: 269.1
click at [624, 242] on div "Loading... Hallway - Hallway 2 Loading... Entry Loading... Clubroom - Entrance …" at bounding box center [423, 214] width 847 height 355
drag, startPoint x: 312, startPoint y: 124, endPoint x: 469, endPoint y: 185, distance: 168.3
click at [469, 185] on div "Loading... Hallway - Hallway 2 Loading... Entry Loading... Clubroom - Entrance …" at bounding box center [423, 214] width 847 height 355
click at [557, 13] on select "9/18/2025 8/25/2025 8/11/2025 7/18/2025 7/17/2025 7/10/2025 7/9/2025 2/12/2025 …" at bounding box center [584, 19] width 55 height 21
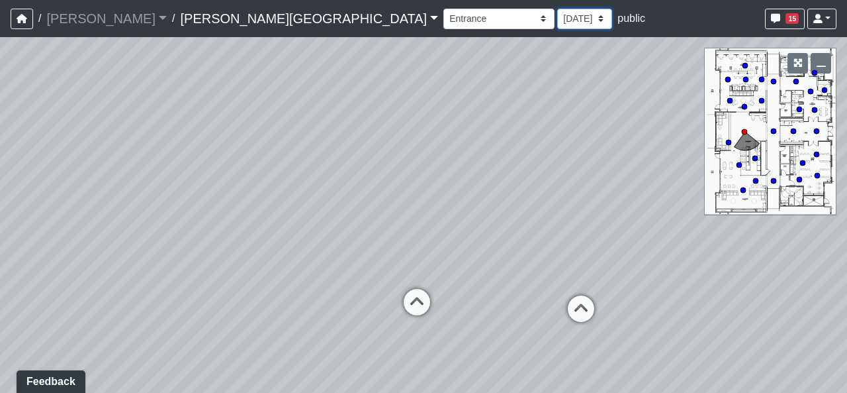
select select "qr8oiGhzySXma3nsKDMaqd"
click at [557, 9] on select "9/18/2025 8/25/2025 8/11/2025 7/18/2025 7/17/2025 7/10/2025 7/9/2025 2/12/2025 …" at bounding box center [584, 19] width 55 height 21
select select "2p1LcMW7A2doxWKe2HrzBw"
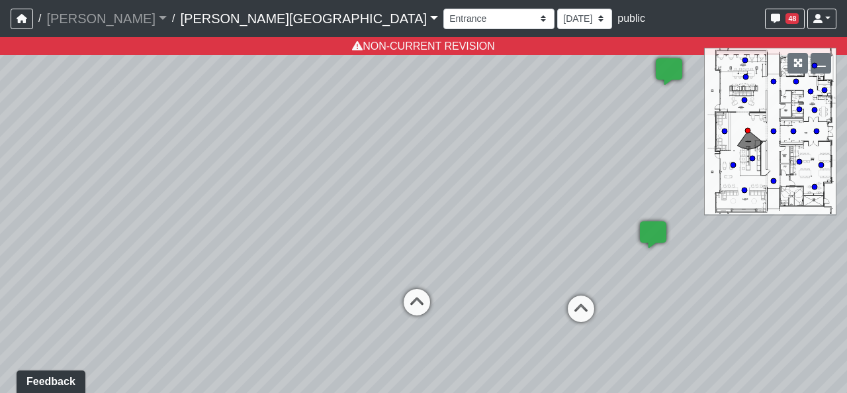
drag, startPoint x: 459, startPoint y: 210, endPoint x: 434, endPoint y: 204, distance: 25.9
click at [434, 204] on div "Loading... Hallway - Hallway 2 Loading... Entry Loading... Clubroom - Entrance …" at bounding box center [423, 214] width 847 height 355
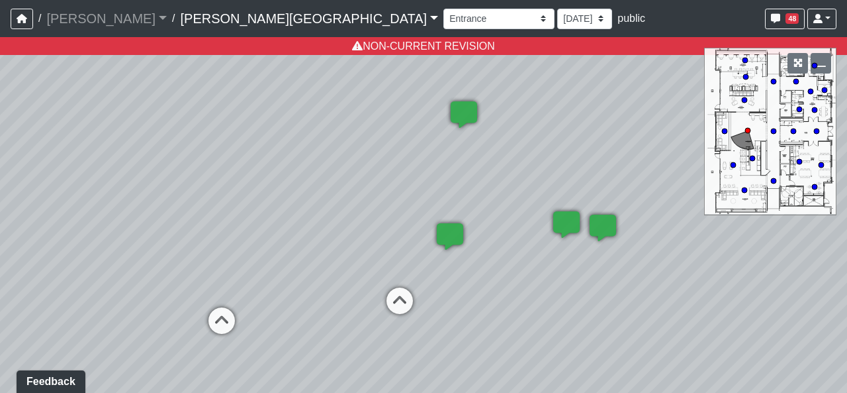
drag, startPoint x: 513, startPoint y: 152, endPoint x: 283, endPoint y: 161, distance: 230.5
click at [283, 161] on div "Loading... Hallway - Hallway 2 Loading... Entry Loading... Clubroom - Entrance …" at bounding box center [423, 214] width 847 height 355
click at [557, 21] on select "9/18/2025 8/25/2025 8/11/2025 7/18/2025 7/17/2025 7/10/2025 7/9/2025 2/12/2025 …" at bounding box center [584, 19] width 55 height 21
select select "8f1oBR6JE6ATm6Xh8T7m1r"
click at [557, 9] on select "9/18/2025 8/25/2025 8/11/2025 7/18/2025 7/17/2025 7/10/2025 7/9/2025 2/12/2025 …" at bounding box center [584, 19] width 55 height 21
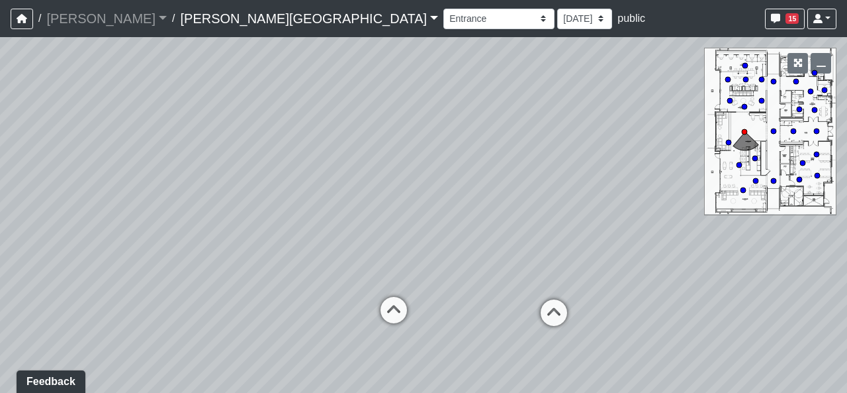
drag, startPoint x: 275, startPoint y: 187, endPoint x: 497, endPoint y: 192, distance: 221.8
click at [497, 192] on div "Loading... Hallway - Hallway 2 Loading... Entry Loading... Clubroom - Entrance …" at bounding box center [423, 214] width 847 height 355
drag, startPoint x: 439, startPoint y: 206, endPoint x: 571, endPoint y: 209, distance: 131.8
click at [571, 209] on div "Loading... Hallway - Hallway 2 Loading... Entry Loading... Clubroom - Entrance …" at bounding box center [423, 214] width 847 height 355
drag, startPoint x: 331, startPoint y: 231, endPoint x: 544, endPoint y: 236, distance: 213.2
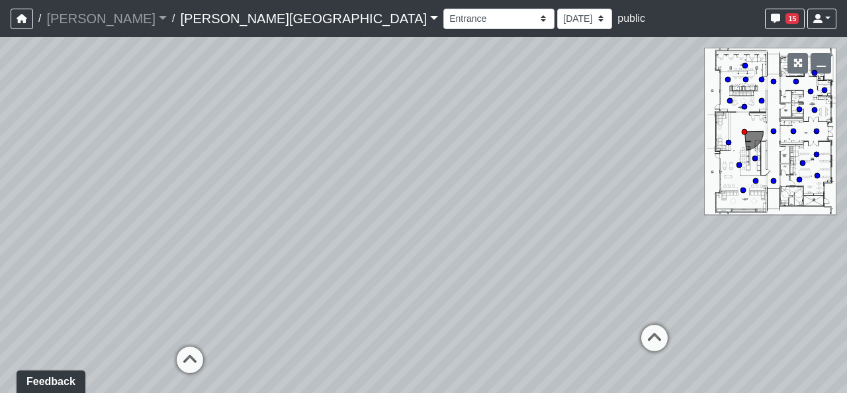
click at [544, 236] on div "Loading... Hallway - Hallway 2 Loading... Entry Loading... Clubroom - Entrance …" at bounding box center [423, 214] width 847 height 355
drag, startPoint x: 343, startPoint y: 258, endPoint x: 418, endPoint y: 238, distance: 78.0
click at [418, 238] on div "Loading... Hallway - Hallway 2 Loading... Entry Loading... Clubroom - Entrance …" at bounding box center [423, 214] width 847 height 355
drag, startPoint x: 356, startPoint y: 248, endPoint x: 403, endPoint y: 250, distance: 47.1
click at [403, 250] on div "Loading... Hallway - Hallway 2 Loading... Entry Loading... Clubroom - Entrance …" at bounding box center [423, 214] width 847 height 355
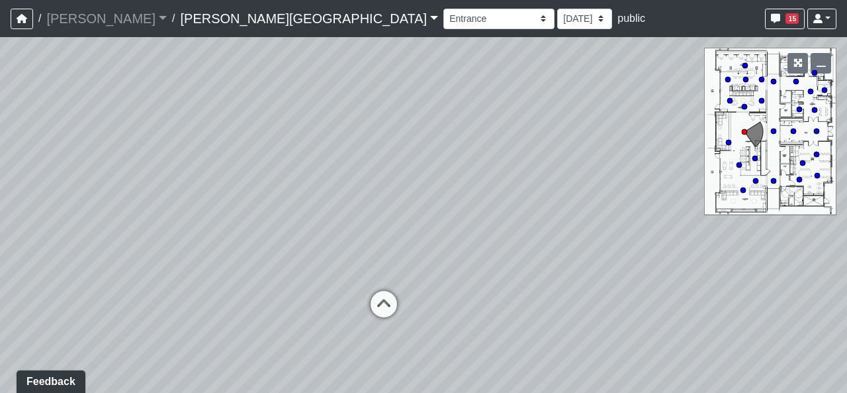
drag, startPoint x: 444, startPoint y: 236, endPoint x: 493, endPoint y: 236, distance: 49.0
click at [505, 228] on div "Loading... Hallway - Hallway 2 Loading... Entry Loading... Clubroom - Entrance …" at bounding box center [423, 214] width 847 height 355
click at [402, 305] on icon at bounding box center [384, 311] width 40 height 40
drag, startPoint x: 400, startPoint y: 277, endPoint x: 458, endPoint y: 279, distance: 57.6
click at [458, 279] on div "Loading... Hallway - Hallway 2 Loading... Entry Loading... Clubroom - Entrance …" at bounding box center [423, 214] width 847 height 355
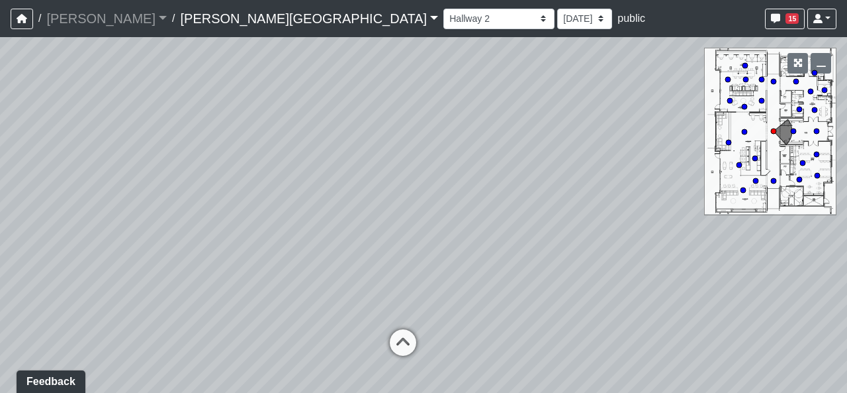
drag, startPoint x: 460, startPoint y: 285, endPoint x: 459, endPoint y: 297, distance: 12.6
click at [459, 297] on div "Loading... Hallway - Hallway 2 Loading... Entry Loading... Clubroom - Entrance …" at bounding box center [423, 214] width 847 height 355
drag, startPoint x: 469, startPoint y: 286, endPoint x: 529, endPoint y: 298, distance: 60.8
click at [529, 298] on div "Loading... Hallway - Hallway 2 Loading... Entry Loading... Clubroom - Entrance …" at bounding box center [423, 214] width 847 height 355
drag, startPoint x: 527, startPoint y: 270, endPoint x: 538, endPoint y: 253, distance: 20.2
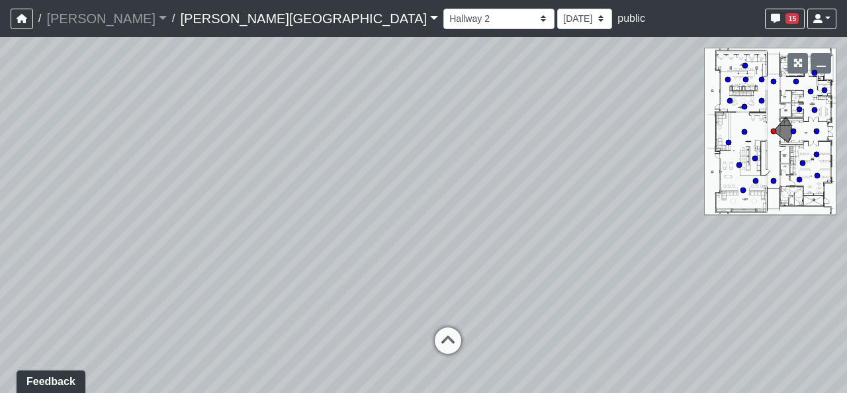
click at [538, 253] on div "Loading... Hallway - Hallway 2 Loading... Entry Loading... Clubroom - Entrance …" at bounding box center [423, 214] width 847 height 355
click at [520, 308] on div "Loading... Hallway - Hallway 2 Loading... Entry Loading... Clubroom - Entrance …" at bounding box center [423, 214] width 847 height 355
drag, startPoint x: 481, startPoint y: 324, endPoint x: 37, endPoint y: 236, distance: 452.7
click at [49, 236] on div "Loading... Hallway - Hallway 2 Loading... Entry Loading... Clubroom - Entrance …" at bounding box center [423, 214] width 847 height 355
drag, startPoint x: 612, startPoint y: 274, endPoint x: 217, endPoint y: 334, distance: 399.1
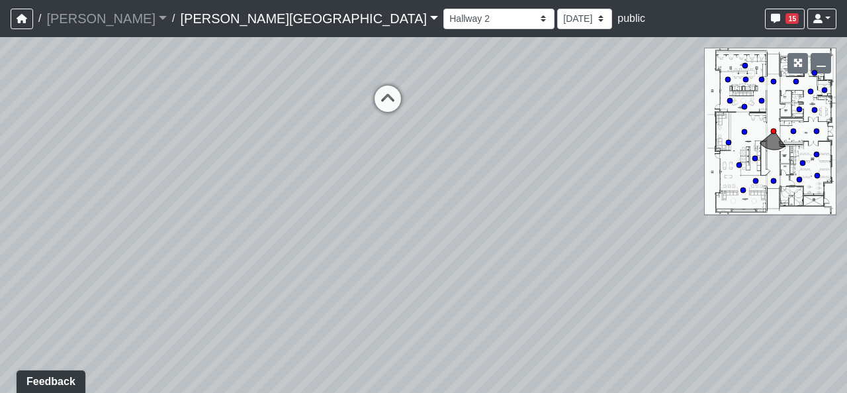
click at [230, 328] on div "Loading... Hallway - Hallway 2 Loading... Entry Loading... Clubroom - Entrance …" at bounding box center [423, 214] width 847 height 355
click at [542, 258] on div "Loading... Hallway - Hallway 2 Loading... Entry Loading... Clubroom - Entrance …" at bounding box center [423, 214] width 847 height 355
drag, startPoint x: 426, startPoint y: 306, endPoint x: 485, endPoint y: 297, distance: 60.4
click at [485, 296] on div "Loading... Hallway - Hallway 2 Loading... Entry Loading... Clubroom - Entrance …" at bounding box center [423, 214] width 847 height 355
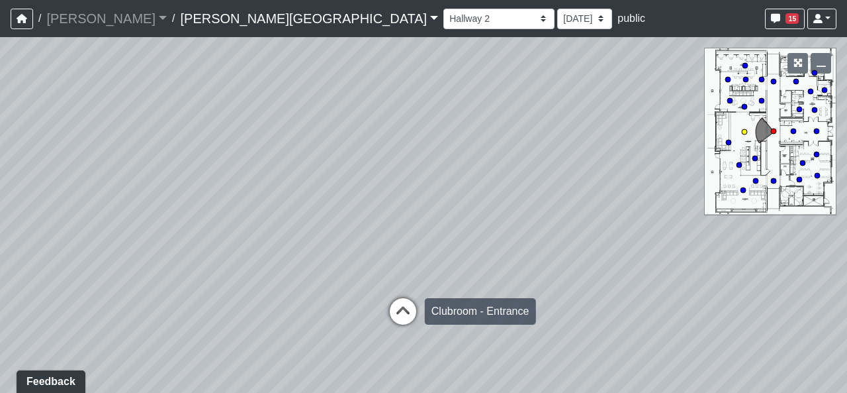
click at [402, 309] on icon at bounding box center [403, 318] width 40 height 40
select select "2p1LcMW7A2doxWKe2HrzBw"
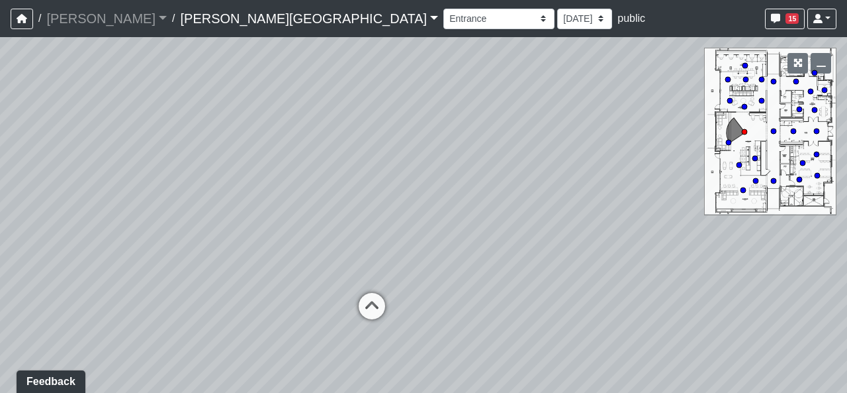
drag, startPoint x: 252, startPoint y: 181, endPoint x: 230, endPoint y: 177, distance: 22.1
click at [230, 177] on div "Loading... Hallway - Hallway 2 Loading... Entry Loading... Clubroom - Entrance …" at bounding box center [423, 214] width 847 height 355
drag, startPoint x: 239, startPoint y: 212, endPoint x: 453, endPoint y: 226, distance: 214.9
click at [454, 226] on div "Loading... Hallway - Hallway 2 Loading... Entry Loading... Clubroom - Entrance …" at bounding box center [423, 214] width 847 height 355
drag, startPoint x: 361, startPoint y: 205, endPoint x: 232, endPoint y: 144, distance: 142.4
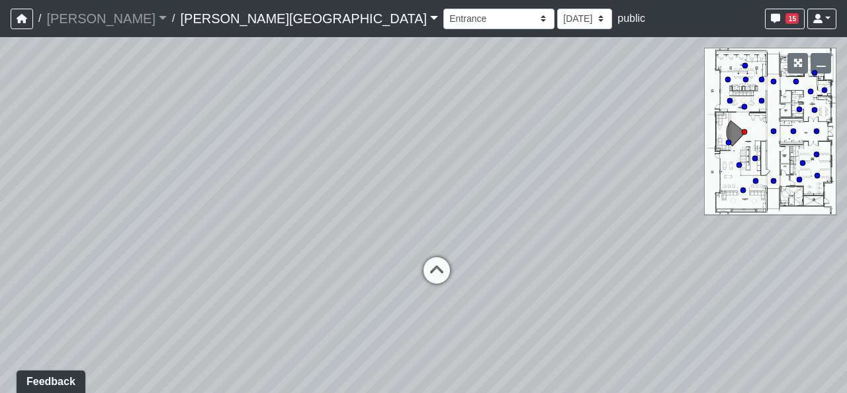
click at [232, 144] on div "Loading... Hallway - Hallway 2 Loading... Entry Loading... Clubroom - Entrance …" at bounding box center [423, 214] width 847 height 355
drag, startPoint x: 496, startPoint y: 254, endPoint x: 514, endPoint y: 355, distance: 103.6
click at [514, 355] on div "Loading... Hallway - Hallway 2 Loading... Entry Loading... Clubroom - Entrance …" at bounding box center [423, 214] width 847 height 355
drag, startPoint x: 455, startPoint y: 177, endPoint x: 572, endPoint y: 226, distance: 127.3
click at [572, 226] on div "Loading... Hallway - Hallway 2 Loading... Entry Loading... Clubroom - Entrance …" at bounding box center [423, 214] width 847 height 355
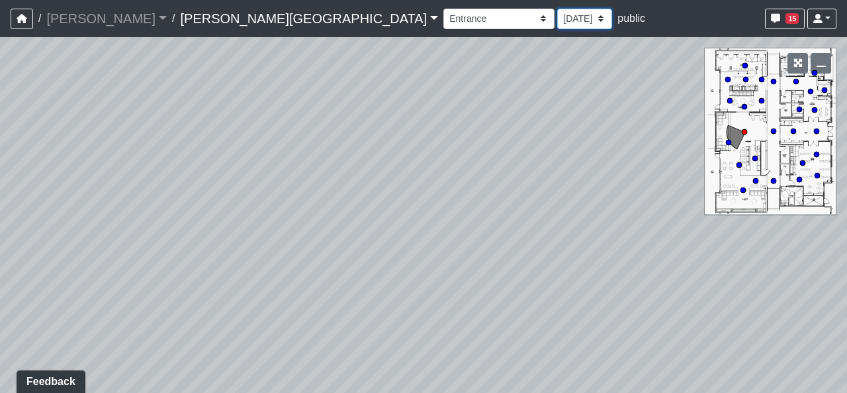
click at [557, 28] on select "9/18/2025 8/25/2025 8/11/2025 7/18/2025 7/17/2025 7/10/2025 7/9/2025 2/12/2025 …" at bounding box center [584, 19] width 55 height 21
select select "wzoWVqM2G5FFRq7aL6KUid"
click at [557, 9] on select "9/18/2025 8/25/2025 8/11/2025 7/18/2025 7/17/2025 7/10/2025 7/9/2025 2/12/2025 …" at bounding box center [584, 19] width 55 height 21
select select "2p1LcMW7A2doxWKe2HrzBw"
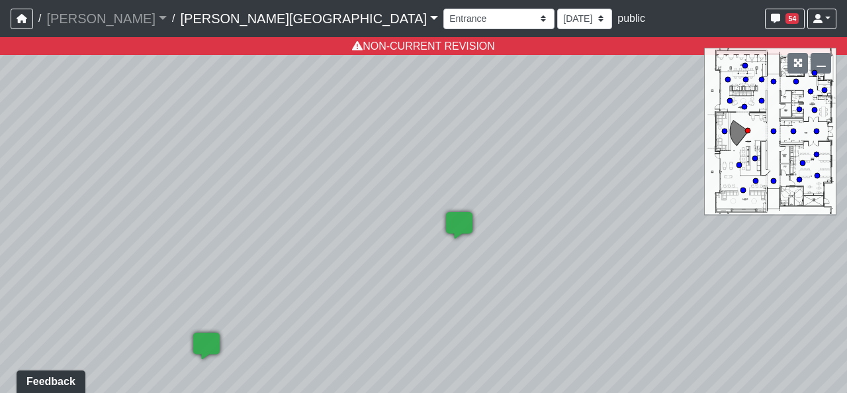
drag, startPoint x: 540, startPoint y: 219, endPoint x: 395, endPoint y: 216, distance: 144.3
click at [394, 216] on div "Loading... Hallway - Hallway 2 Loading... Entry Loading... Clubroom - Entrance …" at bounding box center [423, 214] width 847 height 355
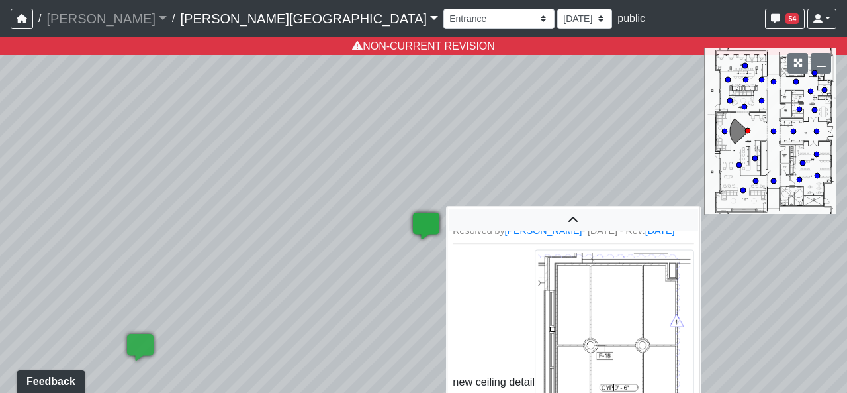
scroll to position [3, 0]
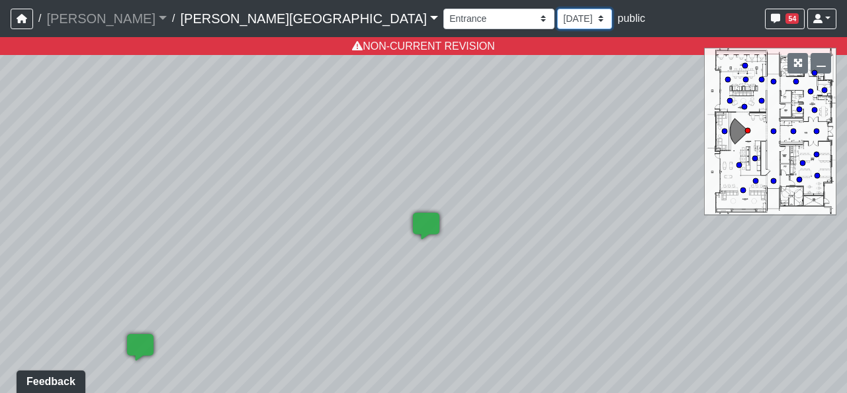
click at [557, 15] on select "9/18/2025 8/25/2025 8/11/2025 7/18/2025 7/17/2025 7/10/2025 7/9/2025 2/12/2025 …" at bounding box center [584, 19] width 55 height 21
select select "8f1oBR6JE6ATm6Xh8T7m1r"
click at [557, 9] on select "9/18/2025 8/25/2025 8/11/2025 7/18/2025 7/17/2025 7/10/2025 7/9/2025 2/12/2025 …" at bounding box center [584, 19] width 55 height 21
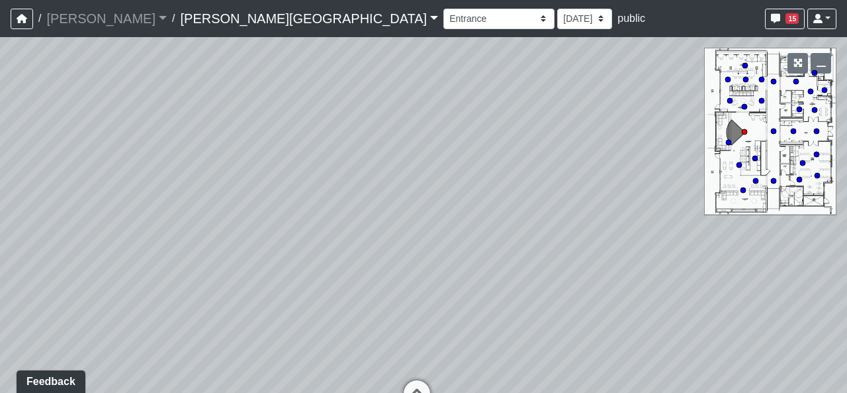
drag, startPoint x: 432, startPoint y: 223, endPoint x: 428, endPoint y: 189, distance: 34.7
click at [428, 189] on div "Loading... Hallway - Hallway 2 Loading... Entry Loading... Clubroom - Entrance …" at bounding box center [423, 214] width 847 height 355
drag, startPoint x: 491, startPoint y: 159, endPoint x: 483, endPoint y: 181, distance: 23.9
click at [483, 181] on div "Loading... Hallway - Hallway 2 Loading... Entry Loading... Clubroom - Entrance …" at bounding box center [423, 214] width 847 height 355
drag, startPoint x: 456, startPoint y: 226, endPoint x: 423, endPoint y: 186, distance: 51.7
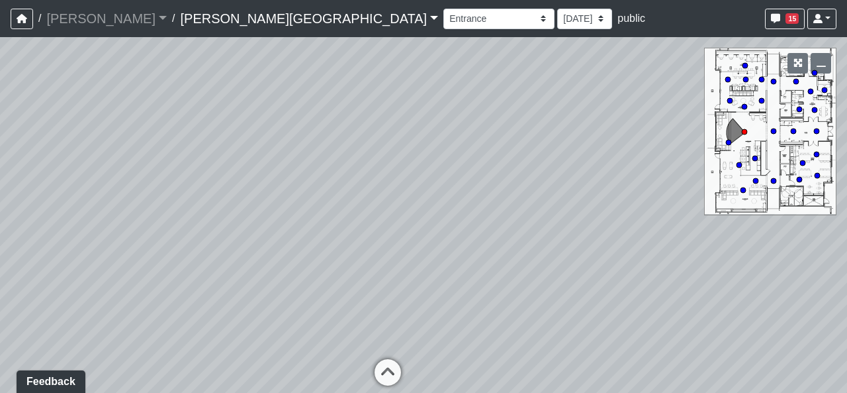
click at [423, 186] on div "Loading... Hallway - Hallway 2 Loading... Entry Loading... Clubroom - Entrance …" at bounding box center [423, 214] width 847 height 355
drag, startPoint x: 404, startPoint y: 281, endPoint x: 449, endPoint y: 303, distance: 49.2
click at [449, 303] on div "Loading... Hallway - Hallway 2 Loading... Entry Loading... Clubroom - Entrance …" at bounding box center [423, 214] width 847 height 355
drag, startPoint x: 582, startPoint y: 288, endPoint x: 549, endPoint y: 271, distance: 36.4
click at [549, 271] on div "Loading... Hallway - Hallway 2 Loading... Entry Loading... Clubroom - Entrance …" at bounding box center [423, 214] width 847 height 355
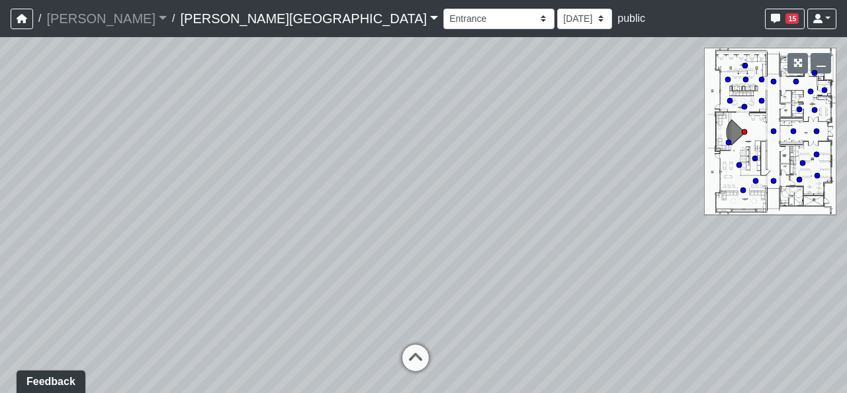
drag, startPoint x: 418, startPoint y: 171, endPoint x: 448, endPoint y: 155, distance: 33.8
click at [448, 155] on div "Loading... Hallway - Hallway 2 Loading... Entry Loading... Clubroom - Entrance …" at bounding box center [423, 214] width 847 height 355
drag, startPoint x: 448, startPoint y: 155, endPoint x: 373, endPoint y: 171, distance: 76.5
click at [373, 169] on div "Loading... Hallway - Hallway 2 Loading... Entry Loading... Clubroom - Entrance …" at bounding box center [423, 214] width 847 height 355
drag, startPoint x: 549, startPoint y: 222, endPoint x: 596, endPoint y: 236, distance: 48.4
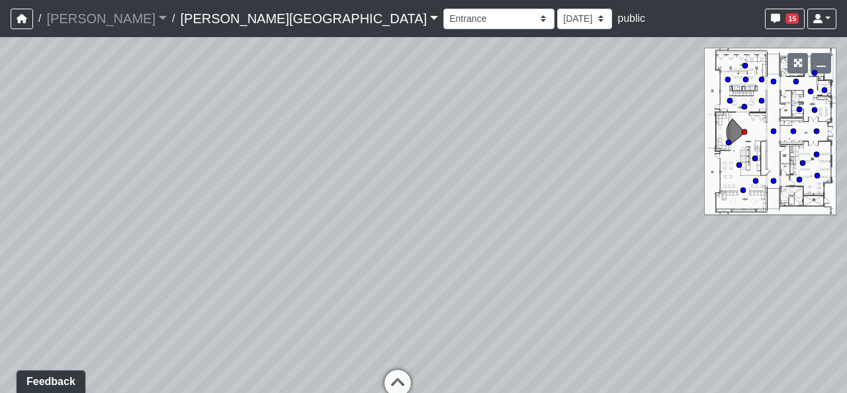
click at [596, 236] on div "Loading... Hallway - Hallway 2 Loading... Entry Loading... Clubroom - Entrance …" at bounding box center [423, 214] width 847 height 355
drag, startPoint x: 491, startPoint y: 247, endPoint x: 136, endPoint y: 171, distance: 362.1
click at [136, 171] on div "Loading... Hallway - Hallway 2 Loading... Entry Loading... Clubroom - Entrance …" at bounding box center [423, 214] width 847 height 355
drag, startPoint x: 606, startPoint y: 118, endPoint x: 540, endPoint y: 140, distance: 70.3
click at [540, 140] on div "Loading... Hallway - Hallway 2 Loading... Entry Loading... Clubroom - Entrance …" at bounding box center [423, 214] width 847 height 355
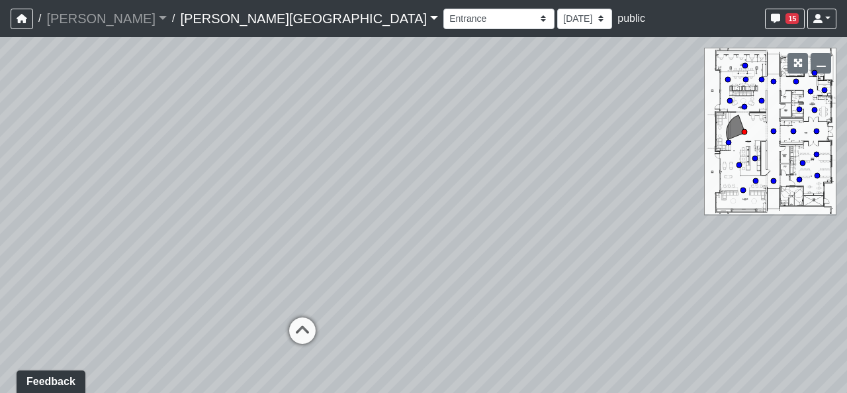
drag, startPoint x: 203, startPoint y: 236, endPoint x: 572, endPoint y: 248, distance: 368.9
click at [572, 248] on div "Loading... Hallway - Hallway 2 Loading... Entry Loading... Clubroom - Entrance …" at bounding box center [423, 214] width 847 height 355
drag, startPoint x: 267, startPoint y: 189, endPoint x: 367, endPoint y: 195, distance: 100.1
click at [367, 195] on div "Loading... Hallway - Hallway 2 Loading... Entry Loading... Clubroom - Entrance …" at bounding box center [423, 214] width 847 height 355
drag, startPoint x: 385, startPoint y: 233, endPoint x: 62, endPoint y: 194, distance: 326.1
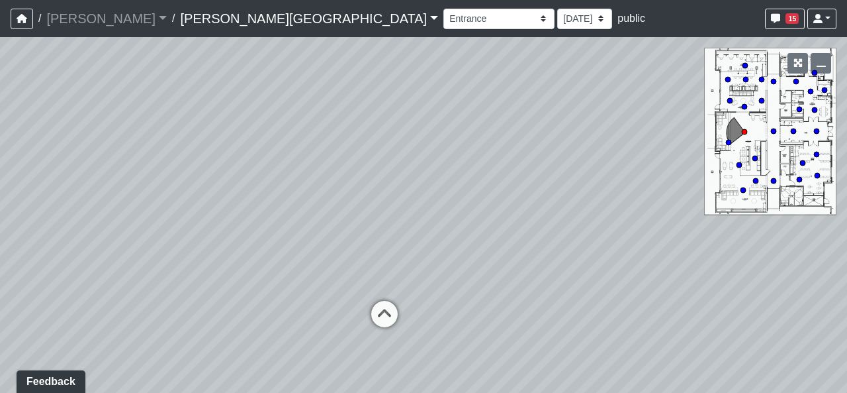
click at [28, 186] on div "Loading... Hallway - Hallway 2 Loading... Entry Loading... Clubroom - Entrance …" at bounding box center [423, 214] width 847 height 355
drag, startPoint x: 451, startPoint y: 301, endPoint x: 316, endPoint y: 300, distance: 135.0
click at [316, 300] on div "Loading... Hallway - Hallway 2 Loading... Entry Loading... Clubroom - Entrance …" at bounding box center [423, 214] width 847 height 355
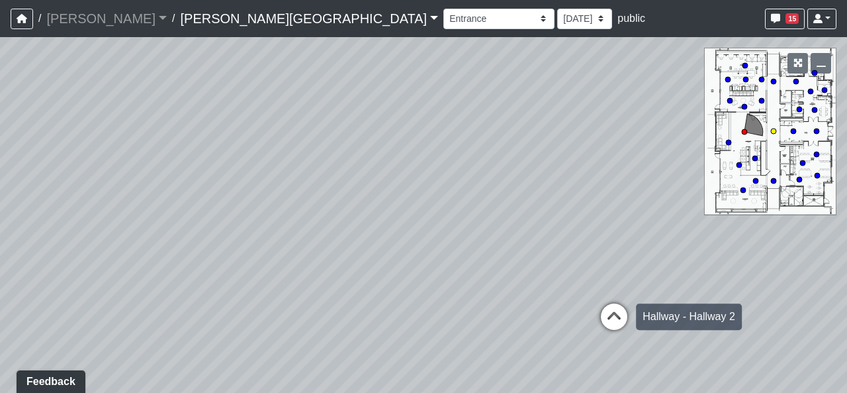
click at [612, 306] on icon at bounding box center [614, 323] width 40 height 40
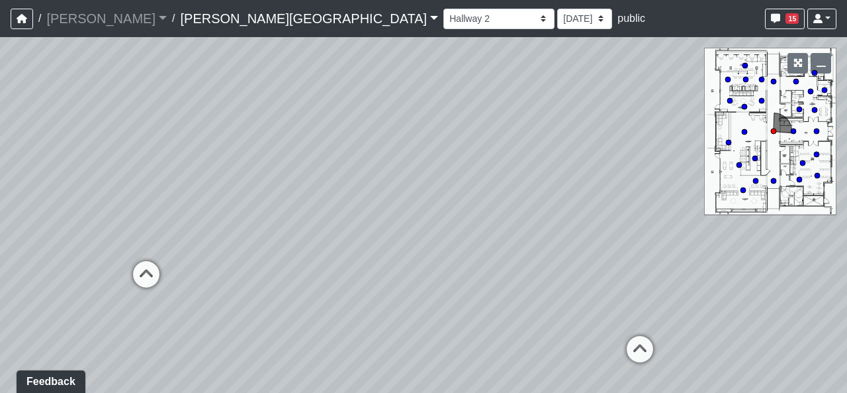
drag, startPoint x: 265, startPoint y: 277, endPoint x: 616, endPoint y: 281, distance: 350.2
click at [597, 281] on div "Loading... Hallway - Hallway 2 Loading... Entry Loading... Clubroom - Entrance …" at bounding box center [423, 214] width 847 height 355
drag, startPoint x: 357, startPoint y: 247, endPoint x: 461, endPoint y: 241, distance: 104.1
click at [461, 241] on div "Loading... Hallway - Hallway 2 Loading... Entry Loading... Clubroom - Entrance …" at bounding box center [423, 214] width 847 height 355
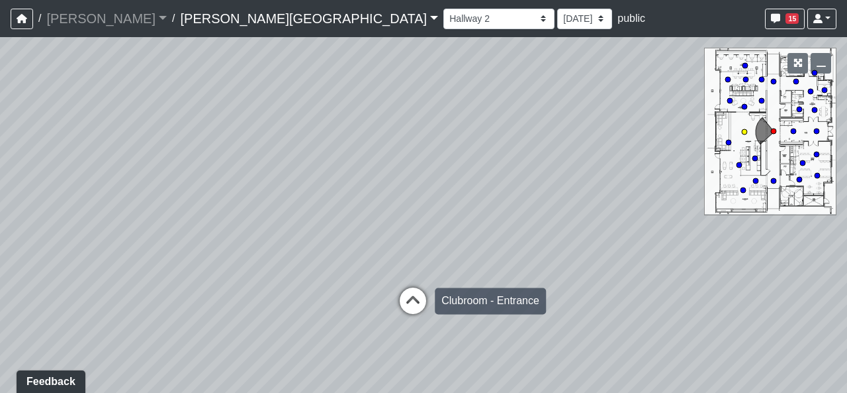
click at [425, 303] on icon at bounding box center [413, 307] width 40 height 40
select select "2p1LcMW7A2doxWKe2HrzBw"
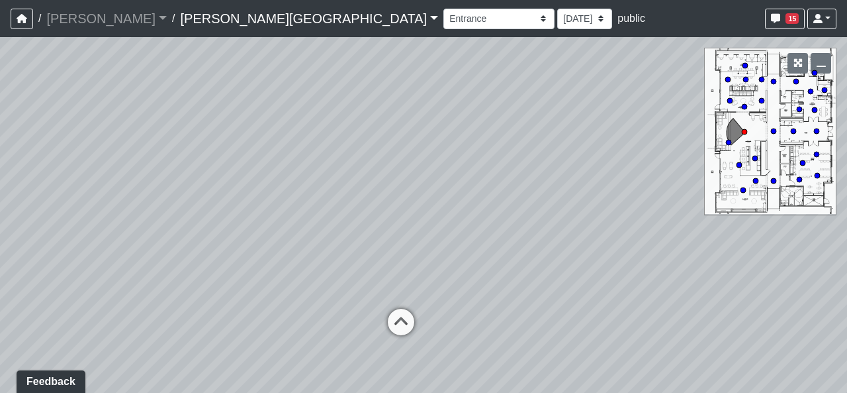
drag, startPoint x: 391, startPoint y: 216, endPoint x: 394, endPoint y: 239, distance: 23.3
click at [394, 239] on div "Loading... Hallway - Hallway 2 Loading... Entry Loading... Clubroom - Entrance …" at bounding box center [423, 214] width 847 height 355
drag, startPoint x: 284, startPoint y: 198, endPoint x: 268, endPoint y: 248, distance: 52.1
click at [268, 248] on div "Loading... Hallway - Hallway 2 Loading... Entry Loading... Clubroom - Entrance …" at bounding box center [423, 214] width 847 height 355
drag, startPoint x: 308, startPoint y: 206, endPoint x: 246, endPoint y: 212, distance: 62.5
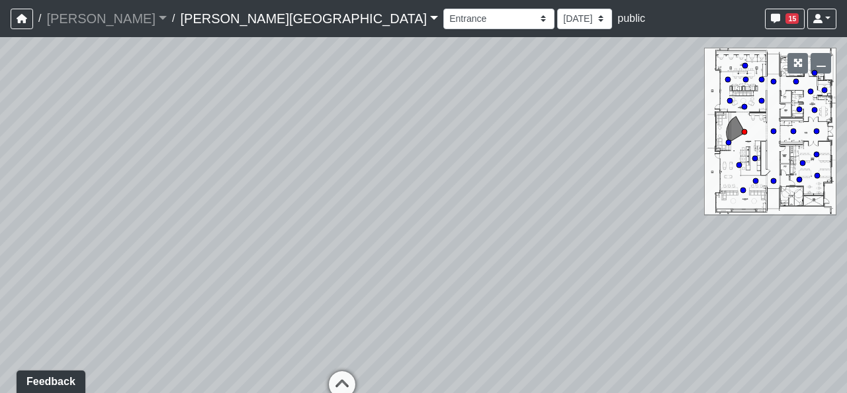
click at [246, 212] on div "Loading... Hallway - Hallway 2 Loading... Entry Loading... Clubroom - Entrance …" at bounding box center [423, 214] width 847 height 355
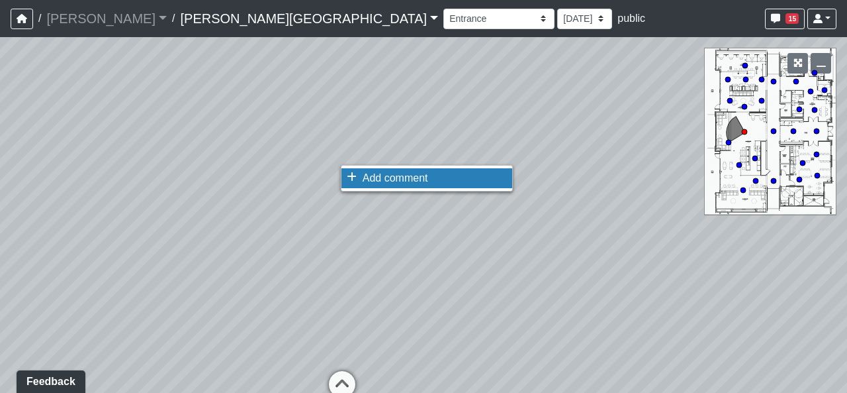
click at [368, 173] on span "Add comment" at bounding box center [396, 177] width 66 height 11
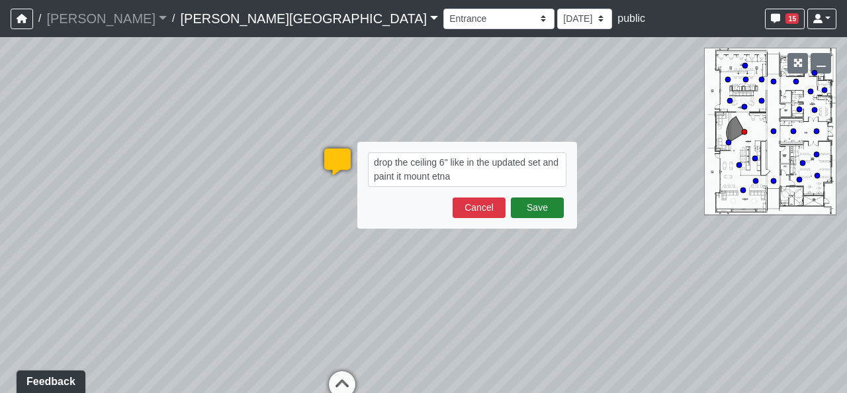
type textarea "drop the ceiling 6" like in the updated set and paint it mount etna"
click at [520, 197] on button "Save" at bounding box center [537, 207] width 53 height 21
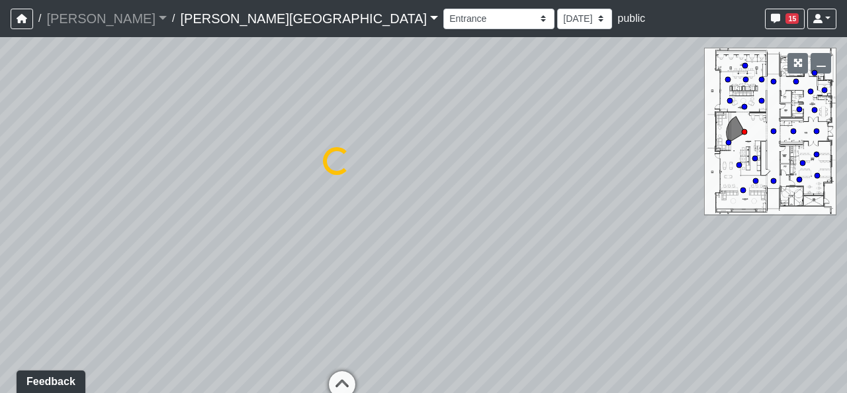
drag, startPoint x: 454, startPoint y: 248, endPoint x: 519, endPoint y: 324, distance: 100.5
click at [519, 267] on div "Loading... Hallway - Hallway 2 Loading... Entry Loading... Clubroom - Entrance …" at bounding box center [423, 214] width 847 height 355
select select "2p1LcMW7A2doxWKe2HrzBw"
drag, startPoint x: 508, startPoint y: 365, endPoint x: 647, endPoint y: 290, distance: 157.6
click at [647, 290] on div "Loading... Hallway - Hallway 2 Loading... Entry Loading... Clubroom - Entrance …" at bounding box center [423, 214] width 847 height 355
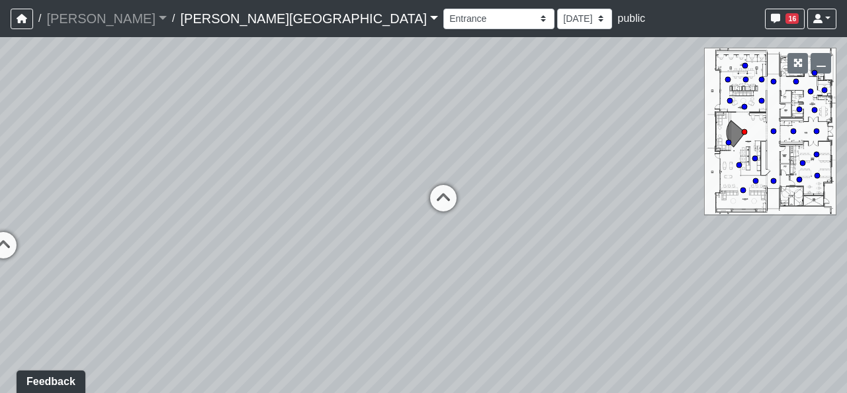
drag, startPoint x: 532, startPoint y: 166, endPoint x: 542, endPoint y: 50, distance: 116.3
click at [542, 50] on div "Loading... Hallway - Hallway 2 Loading... Entry Loading... Clubroom - Entrance …" at bounding box center [423, 214] width 847 height 355
drag, startPoint x: 525, startPoint y: 165, endPoint x: 525, endPoint y: 208, distance: 43.0
click at [525, 208] on div "Loading... Hallway - Hallway 2 Loading... Entry Loading... Clubroom - Entrance …" at bounding box center [423, 214] width 847 height 355
drag, startPoint x: 549, startPoint y: 205, endPoint x: 475, endPoint y: 277, distance: 103.0
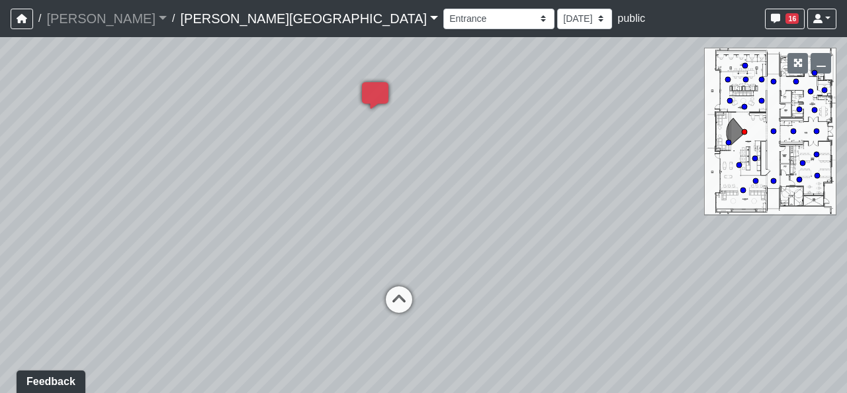
click at [475, 277] on div "Loading... Hallway - Hallway 2 Loading... Entry Loading... Clubroom - Entrance …" at bounding box center [423, 214] width 847 height 355
drag, startPoint x: 506, startPoint y: 251, endPoint x: 512, endPoint y: 205, distance: 46.2
click at [512, 205] on div "Loading... Hallway - Hallway 2 Loading... Entry Loading... Clubroom - Entrance …" at bounding box center [423, 214] width 847 height 355
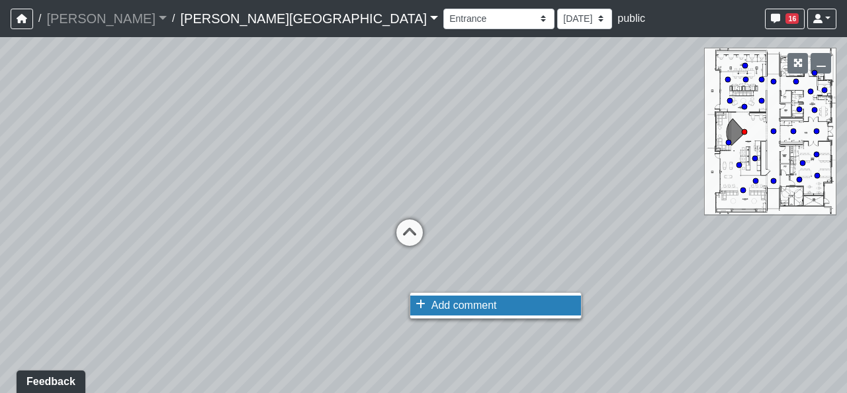
click at [473, 310] on span "Add comment" at bounding box center [465, 304] width 66 height 11
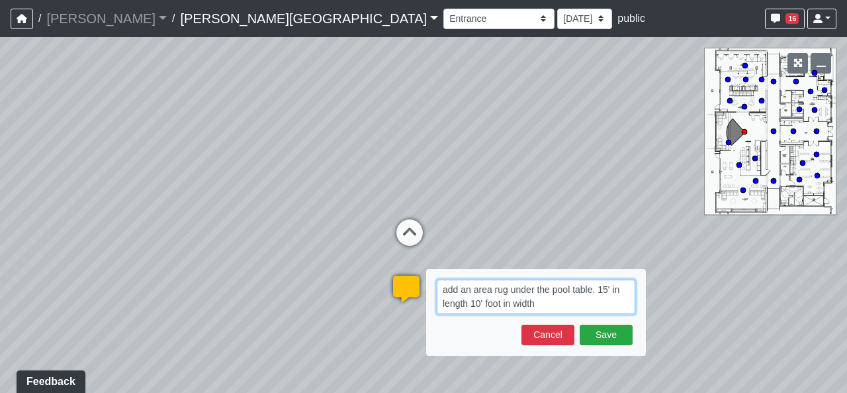
paste textarea "https://rh.com/us/en/catalog/product/product.jsp/prod17740364"
type textarea "add an area rug under the pool table. 15' in length 10' foot in width https://r…"
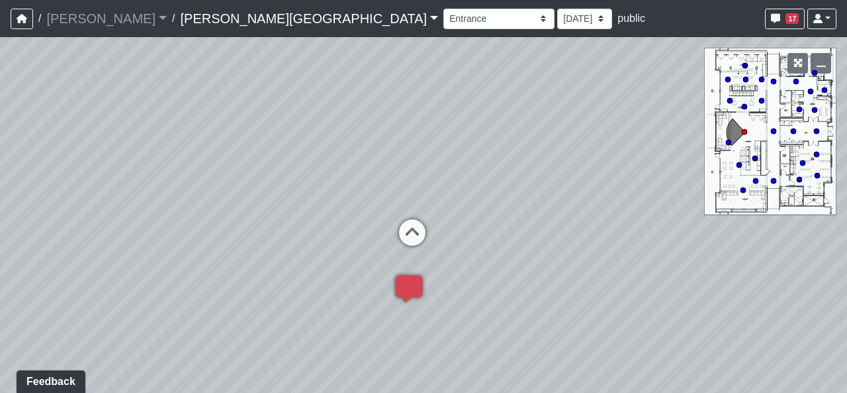
click at [606, 258] on div "Loading... Hallway - Hallway 2 Loading... Entry Loading... Clubroom - Entrance …" at bounding box center [423, 214] width 847 height 355
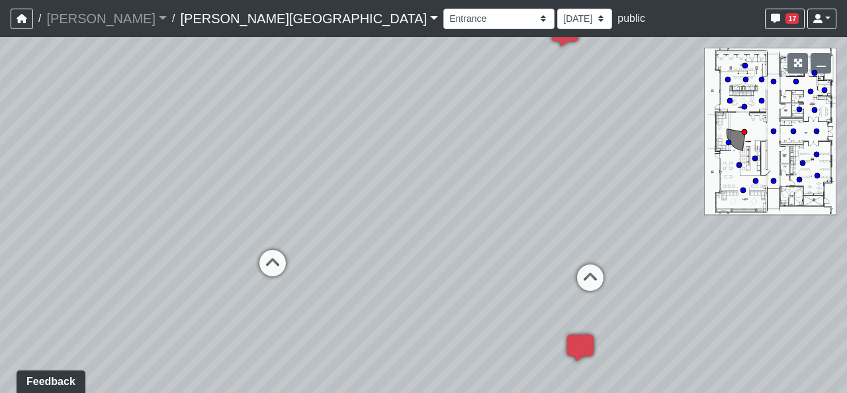
drag, startPoint x: 221, startPoint y: 210, endPoint x: 491, endPoint y: 249, distance: 272.9
click at [491, 249] on div "Loading... Hallway - Hallway 2 Loading... Entry Loading... Clubroom - Entrance …" at bounding box center [423, 214] width 847 height 355
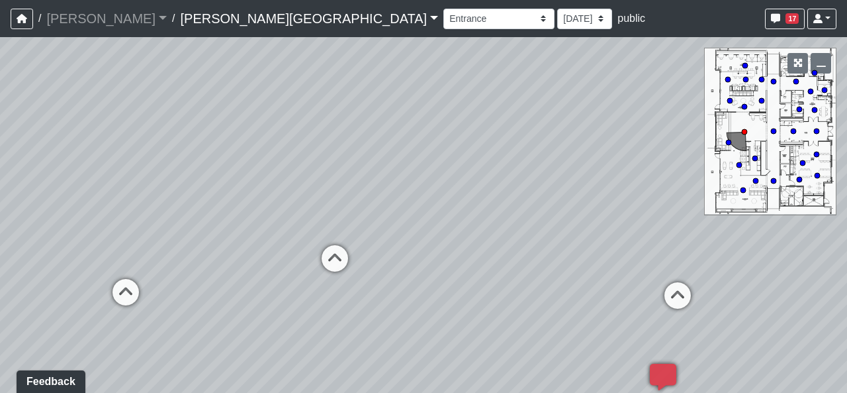
drag, startPoint x: 385, startPoint y: 274, endPoint x: 467, endPoint y: 273, distance: 81.4
click at [467, 273] on div "Loading... Hallway - Hallway 2 Loading... Entry Loading... Clubroom - Entrance …" at bounding box center [423, 214] width 847 height 355
click at [344, 261] on icon at bounding box center [335, 265] width 40 height 40
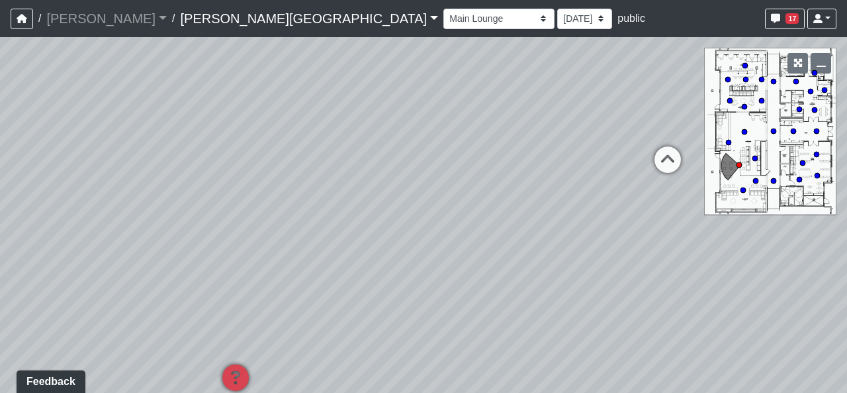
drag, startPoint x: 610, startPoint y: 345, endPoint x: 165, endPoint y: 285, distance: 448.8
click at [165, 285] on div "Loading... Hallway - Hallway 2 Loading... Entry Loading... Clubroom - Entrance …" at bounding box center [423, 214] width 847 height 355
drag, startPoint x: 500, startPoint y: 253, endPoint x: 254, endPoint y: 305, distance: 251.0
click at [210, 301] on div "Loading... Hallway - Hallway 2 Loading... Entry Loading... Clubroom - Entrance …" at bounding box center [423, 214] width 847 height 355
drag, startPoint x: 579, startPoint y: 295, endPoint x: 494, endPoint y: 311, distance: 85.6
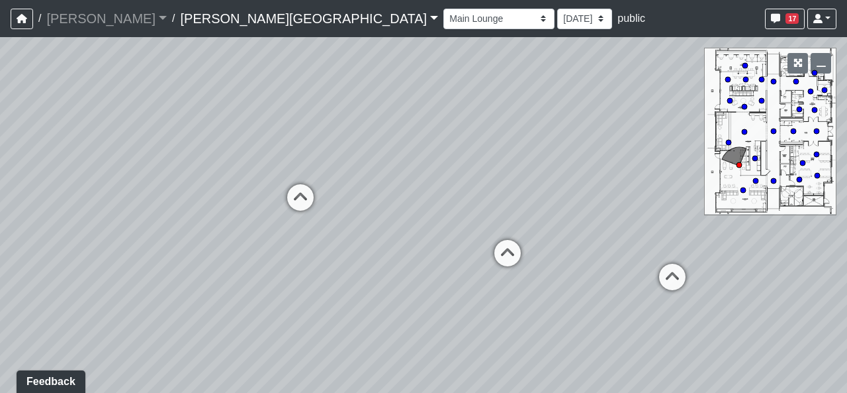
click at [494, 311] on div "Loading... Hallway - Hallway 2 Loading... Entry Loading... Clubroom - Entrance …" at bounding box center [423, 214] width 847 height 355
drag, startPoint x: 423, startPoint y: 306, endPoint x: 406, endPoint y: 305, distance: 16.6
click at [403, 304] on div "Loading... Hallway - Hallway 2 Loading... Entry Loading... Clubroom - Entrance …" at bounding box center [423, 214] width 847 height 355
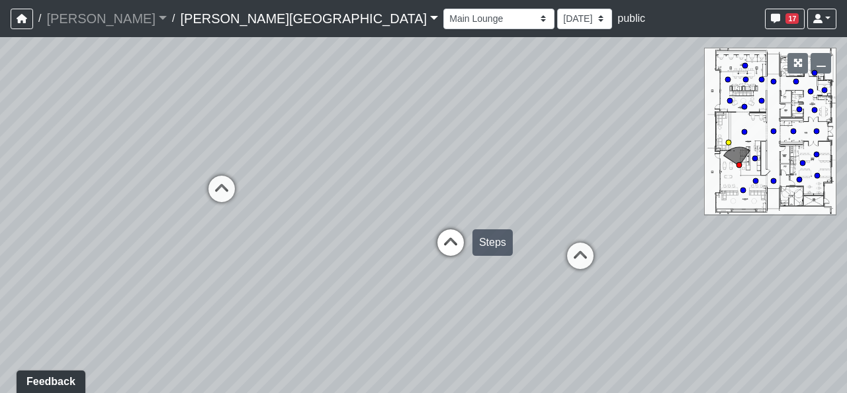
click at [451, 237] on icon at bounding box center [451, 249] width 40 height 40
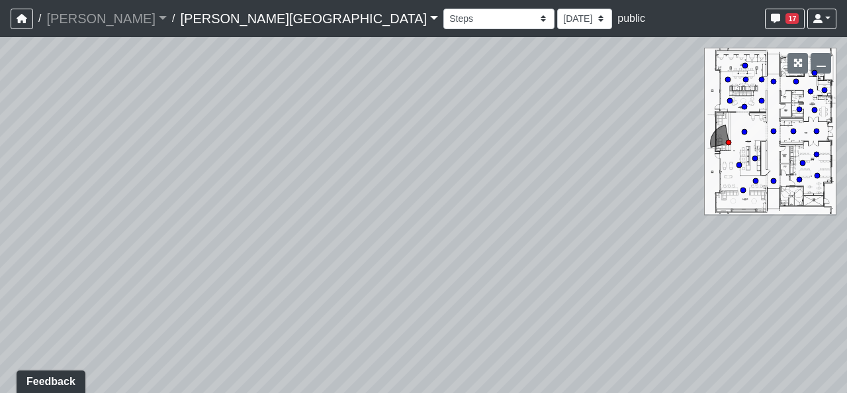
drag, startPoint x: 218, startPoint y: 298, endPoint x: 569, endPoint y: 289, distance: 351.0
click at [554, 289] on div "Loading... Hallway - Hallway 2 Loading... Entry Loading... Clubroom - Entrance …" at bounding box center [423, 214] width 847 height 355
drag, startPoint x: 566, startPoint y: 250, endPoint x: 581, endPoint y: 183, distance: 67.9
click at [600, 183] on div "Loading... Hallway - Hallway 2 Loading... Entry Loading... Clubroom - Entrance …" at bounding box center [423, 214] width 847 height 355
drag, startPoint x: 353, startPoint y: 323, endPoint x: 85, endPoint y: 326, distance: 267.5
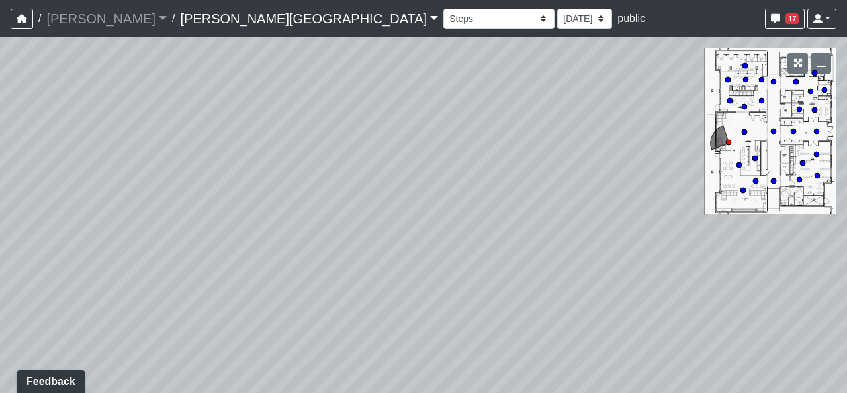
click at [129, 327] on div "Loading... Hallway - Hallway 2 Loading... Entry Loading... Clubroom - Entrance …" at bounding box center [423, 214] width 847 height 355
drag, startPoint x: 539, startPoint y: 243, endPoint x: 410, endPoint y: 418, distance: 216.9
click at [410, 392] on html "/ Flournoy Flournoy Loading... / Tanner Road Tanner Road Loading... Tanner Road…" at bounding box center [423, 196] width 847 height 393
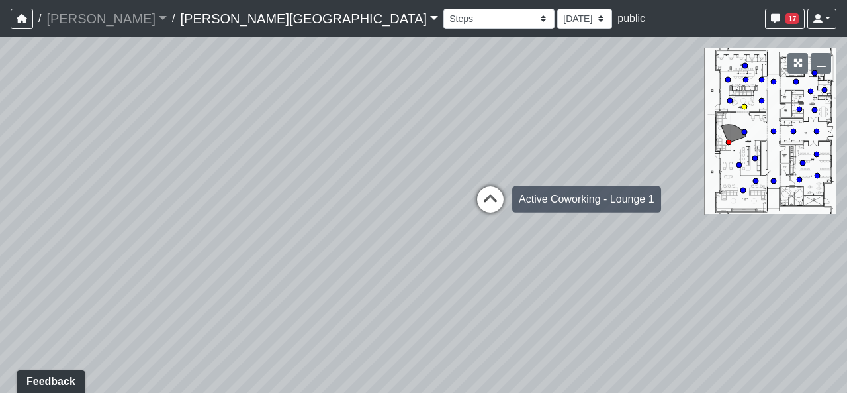
click at [487, 204] on icon at bounding box center [491, 206] width 40 height 40
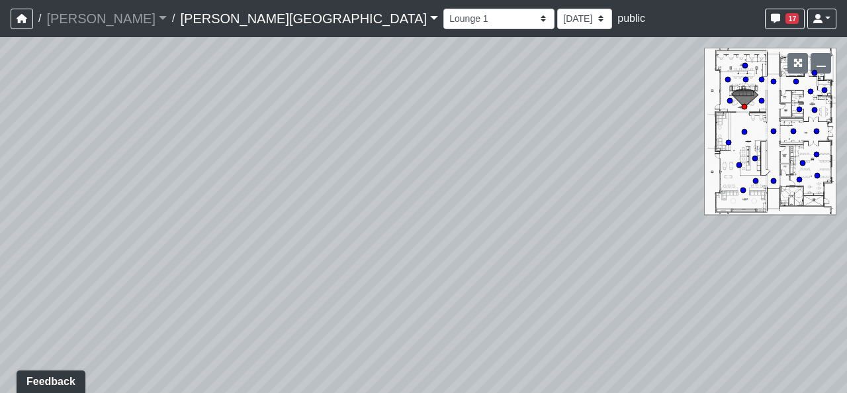
drag, startPoint x: 162, startPoint y: 310, endPoint x: 543, endPoint y: 312, distance: 380.6
click at [531, 312] on div "Loading... Hallway - Hallway 2 Loading... Entry Loading... Clubroom - Entrance …" at bounding box center [423, 214] width 847 height 355
drag, startPoint x: 270, startPoint y: 287, endPoint x: 638, endPoint y: 299, distance: 368.2
click at [618, 293] on div "Loading... Hallway - Hallway 2 Loading... Entry Loading... Clubroom - Entrance …" at bounding box center [423, 214] width 847 height 355
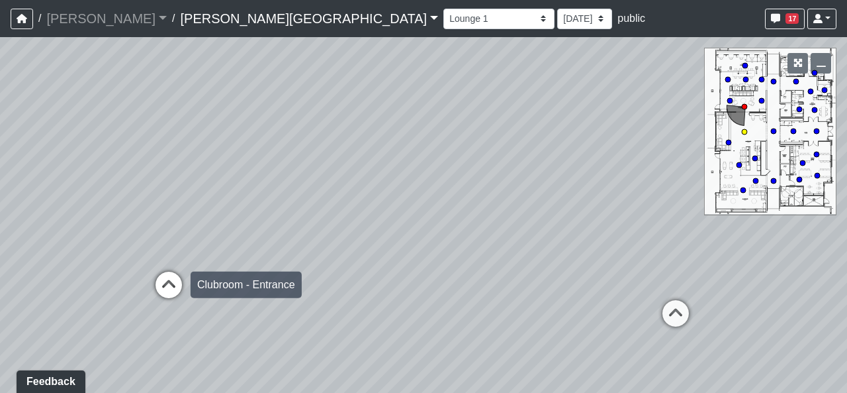
click at [173, 289] on icon at bounding box center [169, 291] width 40 height 40
select select "2p1LcMW7A2doxWKe2HrzBw"
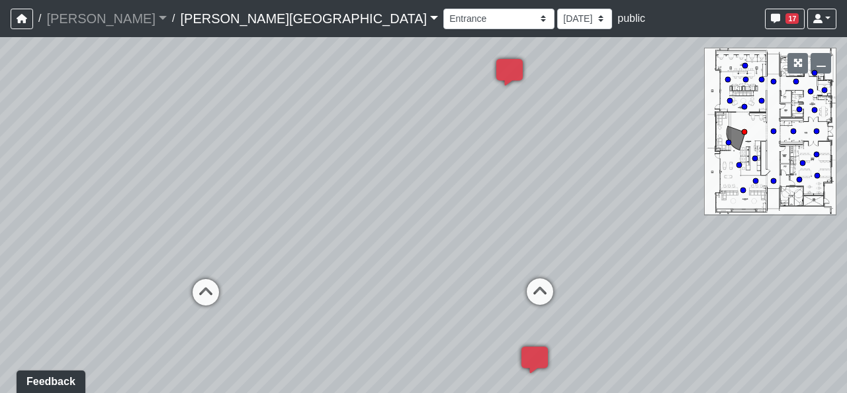
drag, startPoint x: 469, startPoint y: 278, endPoint x: 371, endPoint y: 359, distance: 127.9
click at [371, 359] on div "Loading... Hallway - Hallway 2 Loading... Entry Loading... Clubroom - Entrance …" at bounding box center [423, 214] width 847 height 355
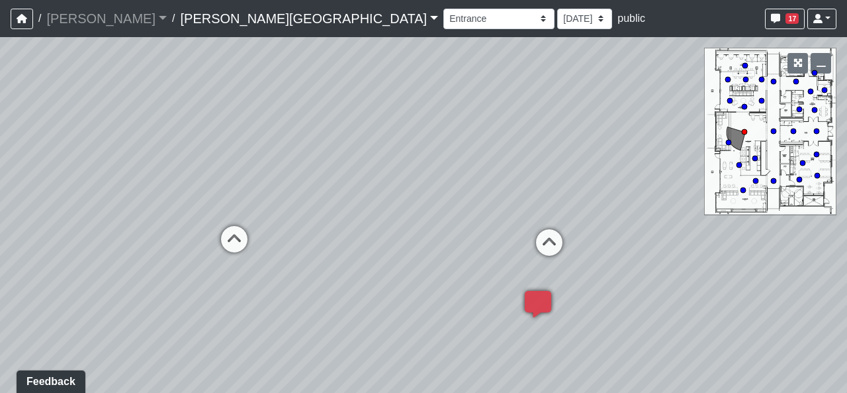
drag, startPoint x: 378, startPoint y: 326, endPoint x: 399, endPoint y: 269, distance: 59.9
click at [399, 269] on div "Loading... Hallway - Hallway 2 Loading... Entry Loading... Clubroom - Entrance …" at bounding box center [423, 214] width 847 height 355
drag, startPoint x: 411, startPoint y: 270, endPoint x: 373, endPoint y: 254, distance: 41.8
click at [373, 254] on div "Loading... Hallway - Hallway 2 Loading... Entry Loading... Clubroom - Entrance …" at bounding box center [423, 214] width 847 height 355
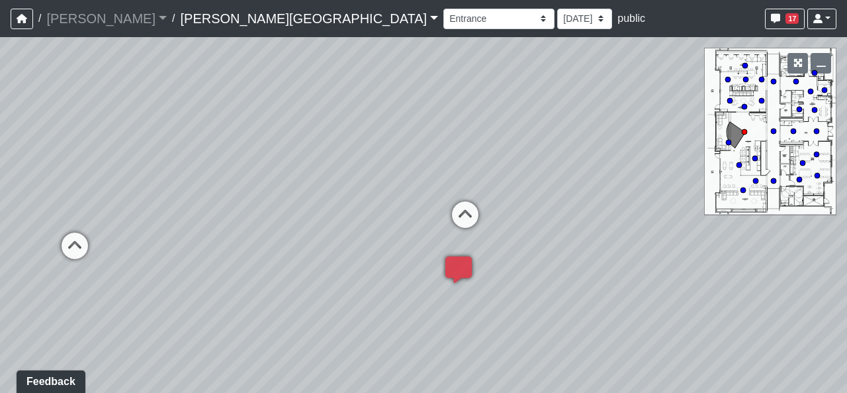
drag, startPoint x: 551, startPoint y: 332, endPoint x: 391, endPoint y: 318, distance: 160.8
click at [390, 318] on div "Loading... Hallway - Hallway 2 Loading... Entry Loading... Clubroom - Entrance …" at bounding box center [423, 214] width 847 height 355
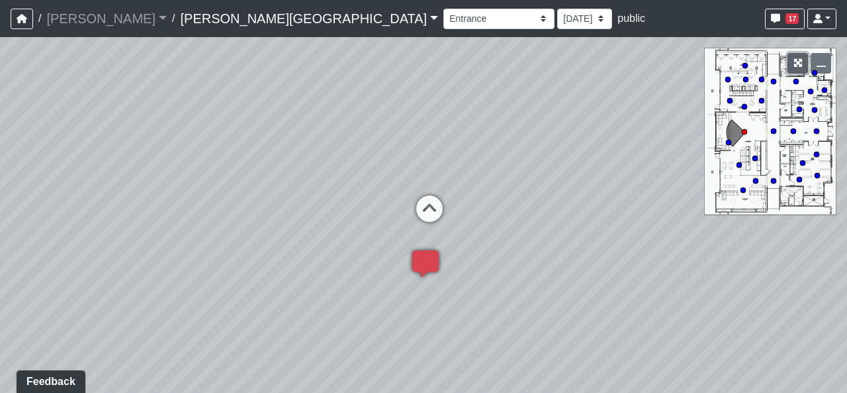
click at [769, 72] on button "button" at bounding box center [798, 63] width 21 height 21
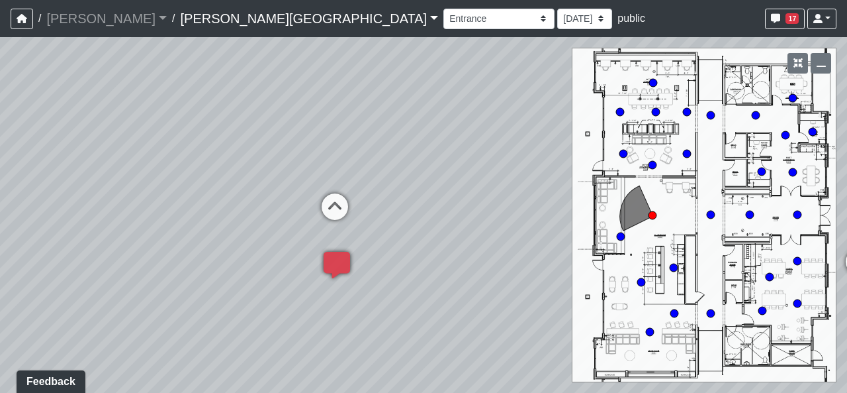
drag, startPoint x: 455, startPoint y: 255, endPoint x: 154, endPoint y: 244, distance: 302.1
click at [154, 244] on div "Loading... Hallway - Hallway 2 Loading... Entry Loading... Clubroom - Entrance …" at bounding box center [423, 214] width 847 height 355
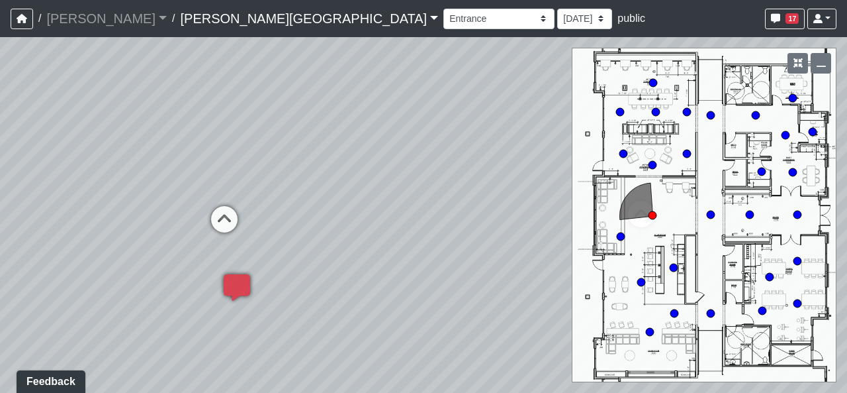
drag, startPoint x: 481, startPoint y: 174, endPoint x: 483, endPoint y: 188, distance: 14.0
click at [483, 188] on div "Loading... Hallway - Hallway 2 Loading... Entry Loading... Clubroom - Entrance …" at bounding box center [423, 214] width 847 height 355
click at [557, 19] on select "9/18/2025 8/25/2025 8/11/2025 7/18/2025 7/17/2025 7/10/2025 7/9/2025 2/12/2025 …" at bounding box center [584, 19] width 55 height 21
select select "wzoWVqM2G5FFRq7aL6KUid"
click at [557, 9] on select "9/18/2025 8/25/2025 8/11/2025 7/18/2025 7/17/2025 7/10/2025 7/9/2025 2/12/2025 …" at bounding box center [584, 19] width 55 height 21
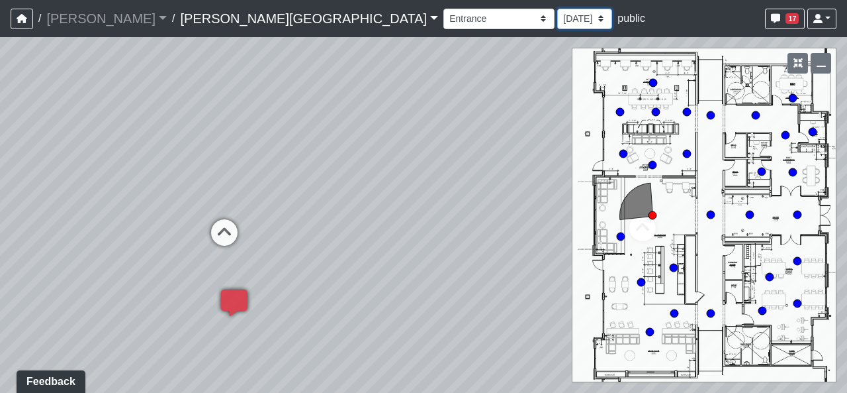
select select "2p1LcMW7A2doxWKe2HrzBw"
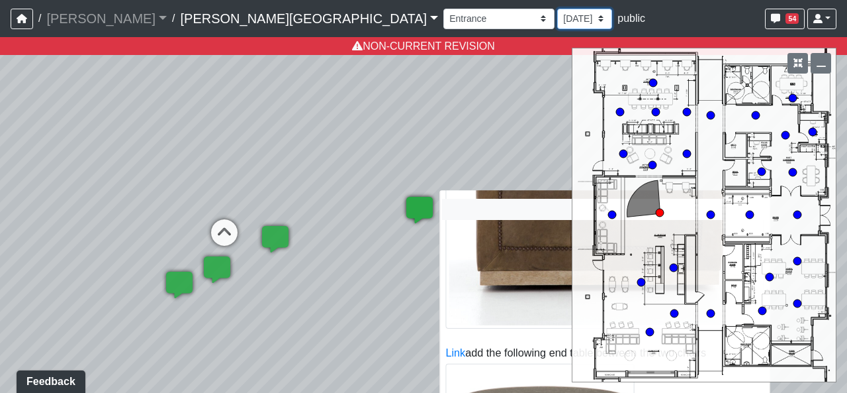
scroll to position [265, 0]
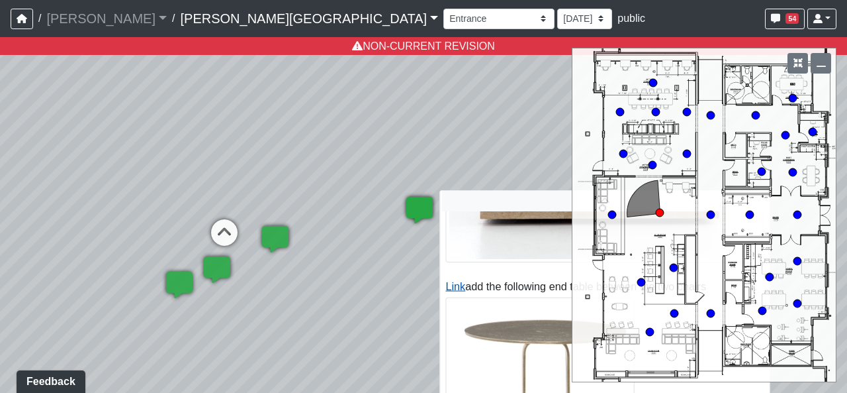
click at [455, 288] on link "Link" at bounding box center [456, 286] width 20 height 11
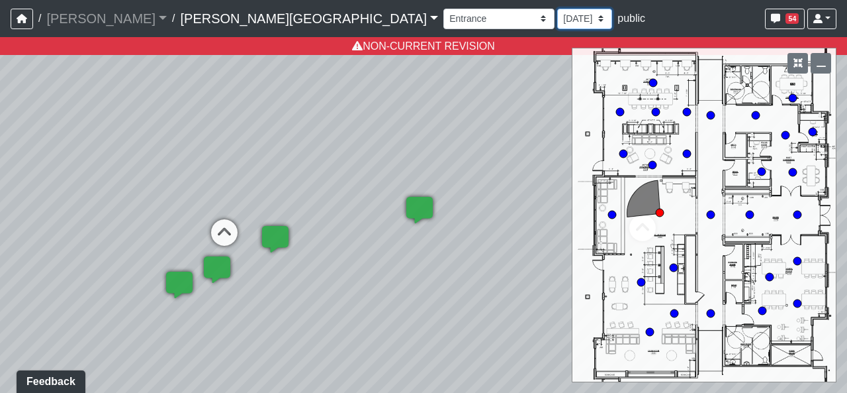
click at [557, 15] on select "9/18/2025 8/25/2025 8/11/2025 7/18/2025 7/17/2025 7/10/2025 7/9/2025 2/12/2025 …" at bounding box center [584, 19] width 55 height 21
select select "8f1oBR6JE6ATm6Xh8T7m1r"
click at [557, 9] on select "9/18/2025 8/25/2025 8/11/2025 7/18/2025 7/17/2025 7/10/2025 7/9/2025 2/12/2025 …" at bounding box center [584, 19] width 55 height 21
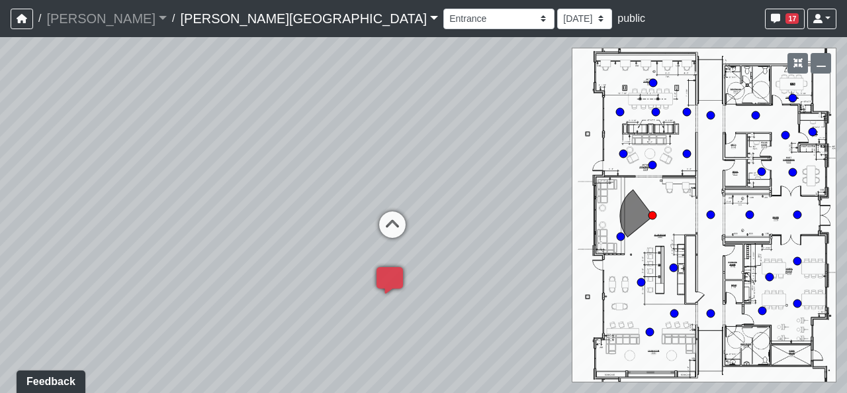
drag, startPoint x: 479, startPoint y: 205, endPoint x: 577, endPoint y: 212, distance: 98.9
click at [577, 212] on div "Loading... Hallway - Hallway 2 Loading... Entry Loading... Clubroom - Entrance …" at bounding box center [423, 214] width 847 height 355
drag, startPoint x: 444, startPoint y: 269, endPoint x: 606, endPoint y: 287, distance: 163.1
click at [445, 269] on div "Loading... Hallway - Hallway 2 Loading... Entry Loading... Clubroom - Entrance …" at bounding box center [423, 214] width 847 height 355
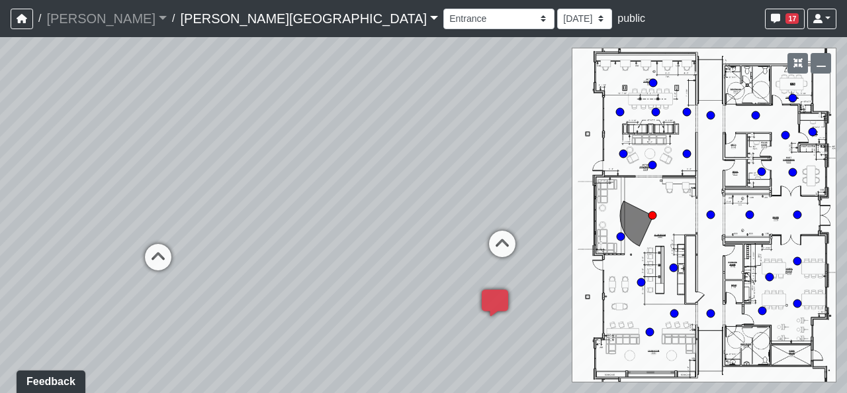
drag, startPoint x: 606, startPoint y: 287, endPoint x: 651, endPoint y: 291, distance: 45.8
click at [653, 289] on div "Loading... Hallway - Hallway 2 Loading... Entry Loading... Clubroom - Entrance …" at bounding box center [423, 214] width 847 height 355
click at [769, 67] on div at bounding box center [808, 63] width 57 height 31
drag, startPoint x: 418, startPoint y: 291, endPoint x: 411, endPoint y: 287, distance: 8.3
click at [411, 287] on div "Loading... Hallway - Hallway 2 Loading... Entry Loading... Clubroom - Entrance …" at bounding box center [423, 214] width 847 height 355
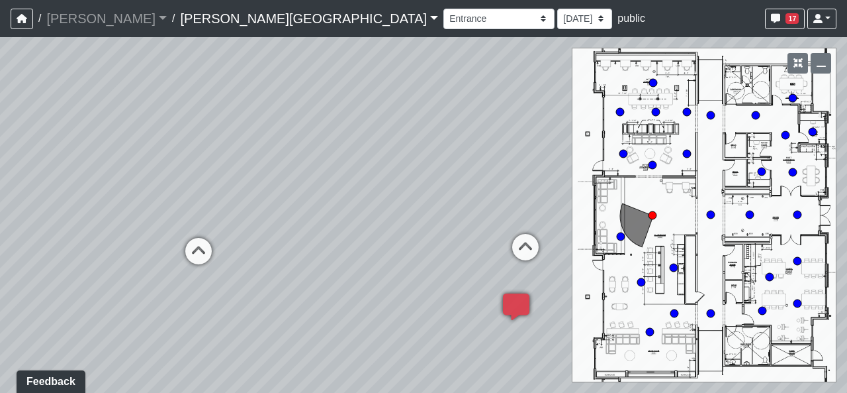
drag, startPoint x: 353, startPoint y: 260, endPoint x: 387, endPoint y: 268, distance: 34.7
click at [387, 268] on div "Loading... Hallway - Hallway 2 Loading... Entry Loading... Clubroom - Entrance …" at bounding box center [423, 214] width 847 height 355
click at [769, 57] on button "button" at bounding box center [821, 63] width 21 height 21
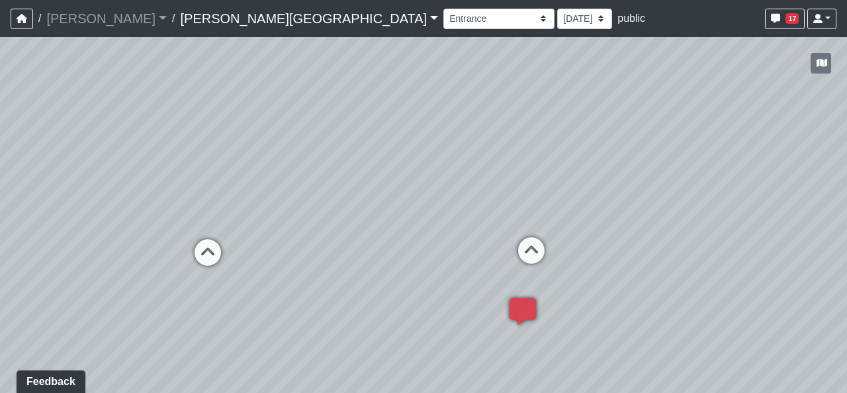
drag, startPoint x: 276, startPoint y: 307, endPoint x: 308, endPoint y: 274, distance: 45.9
click at [308, 274] on div "Loading... Hallway - Hallway 2 Loading... Entry Loading... Clubroom - Entrance …" at bounding box center [423, 214] width 847 height 355
click at [544, 220] on icon at bounding box center [554, 231] width 40 height 40
select select "9mmQNXVhzs6EMH5G83KG9C"
drag, startPoint x: 359, startPoint y: 240, endPoint x: 626, endPoint y: 143, distance: 283.7
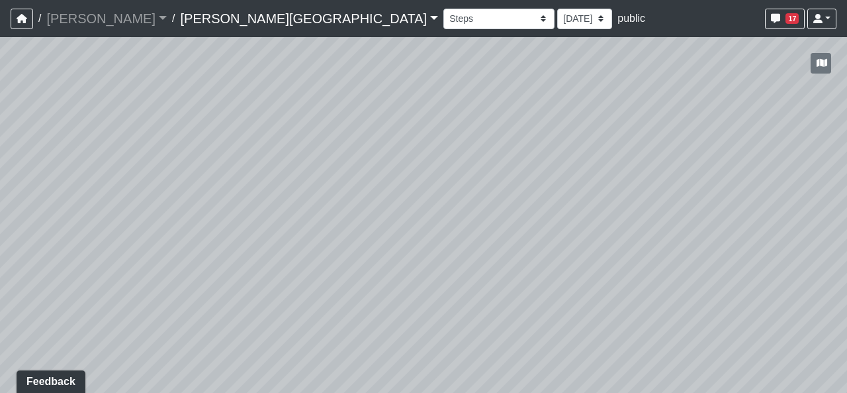
click at [624, 141] on div "Loading... Hallway - Hallway 2 Loading... Entry Loading... Clubroom - Entrance …" at bounding box center [423, 214] width 847 height 355
drag, startPoint x: 351, startPoint y: 231, endPoint x: 579, endPoint y: 183, distance: 232.8
click at [579, 183] on div "Loading... Hallway - Hallway 2 Loading... Entry Loading... Clubroom - Entrance …" at bounding box center [423, 214] width 847 height 355
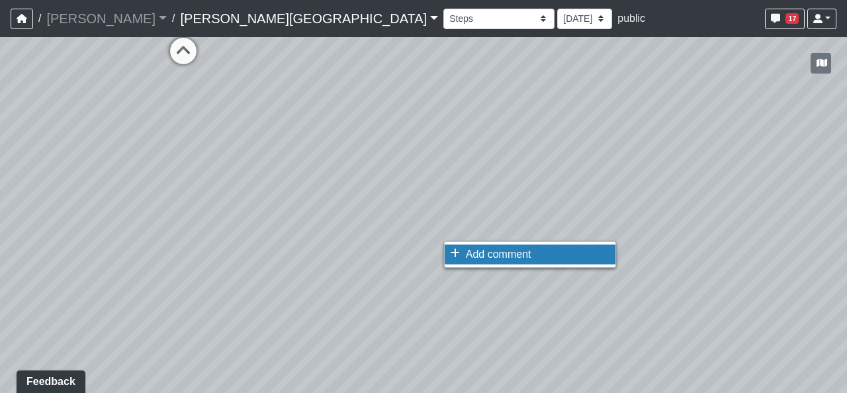
click at [467, 254] on span "Add comment" at bounding box center [499, 253] width 66 height 11
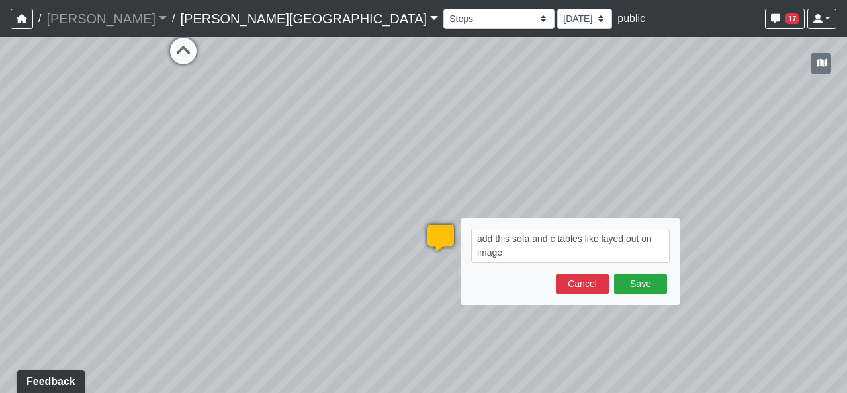
type textarea "add this sofa and c tables like layed out on image blob:https://sizzle.atlasbay…"
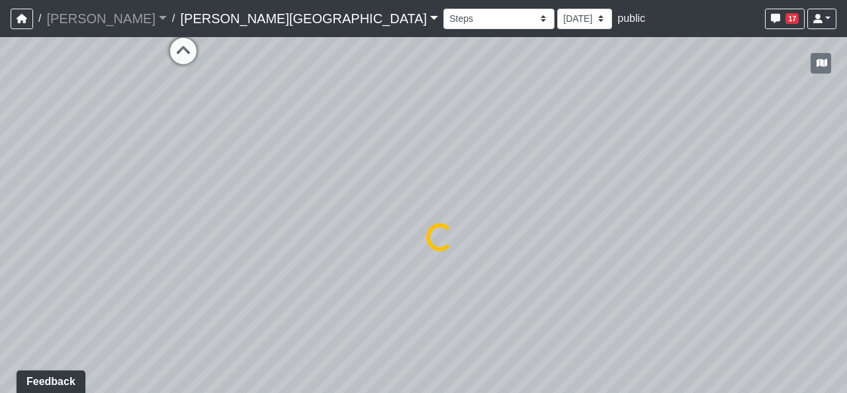
select select "9mmQNXVhzs6EMH5G83KG9C"
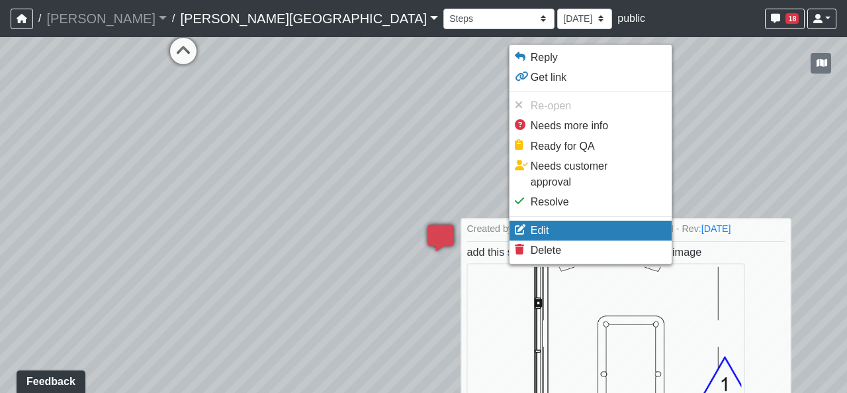
click at [553, 220] on li "Edit" at bounding box center [591, 230] width 162 height 20
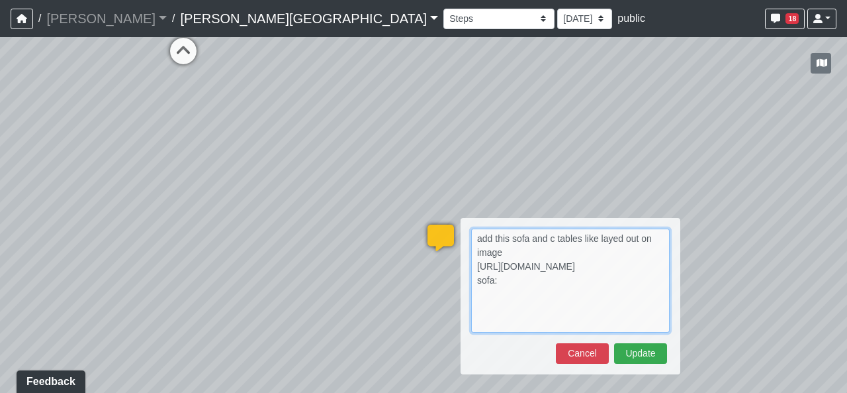
paste textarea "https://www.luluandgeorgia.com/products/afia-sofa-sapphire-birch?srsltid=AfmBOo…"
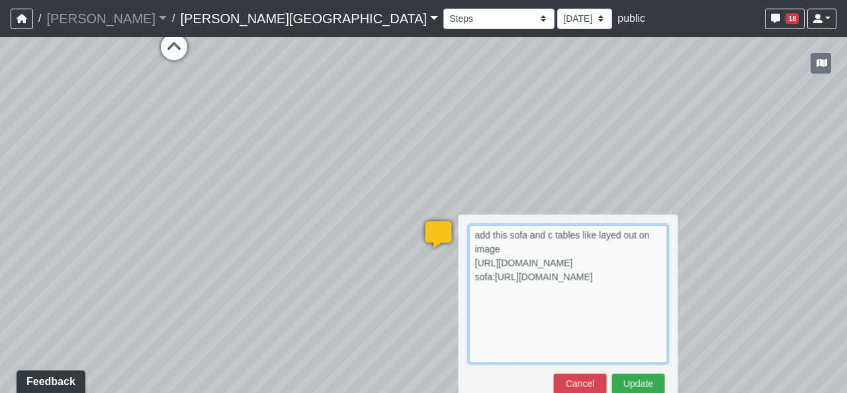
scroll to position [15, 0]
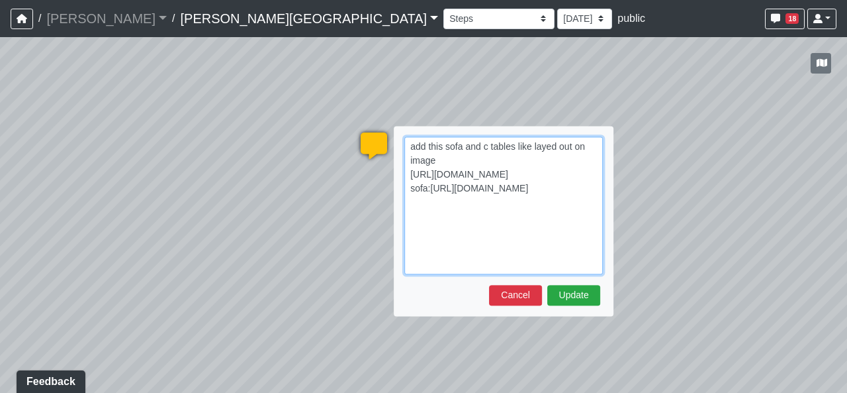
scroll to position [42, 0]
paste textarea "https://rh.com/us/en/catalog/product/product.jsp/prod16870099?swatch=481322"
type textarea "add this sofa and c tables like layed out on image https://sizzle.atlasbayvr.co…"
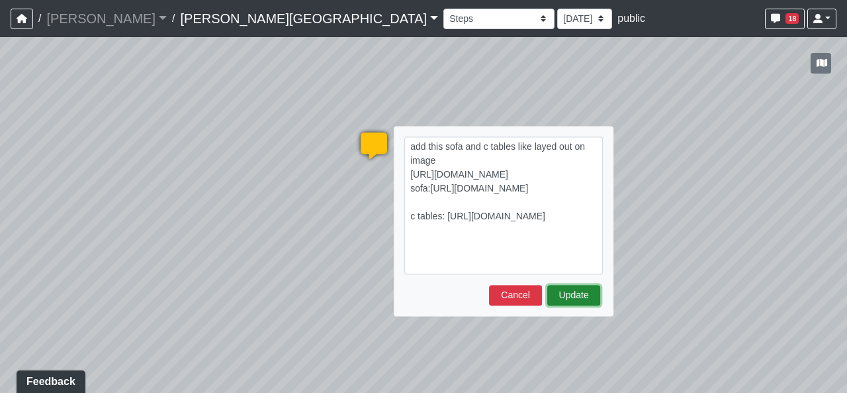
click at [561, 287] on button "Update" at bounding box center [573, 295] width 53 height 21
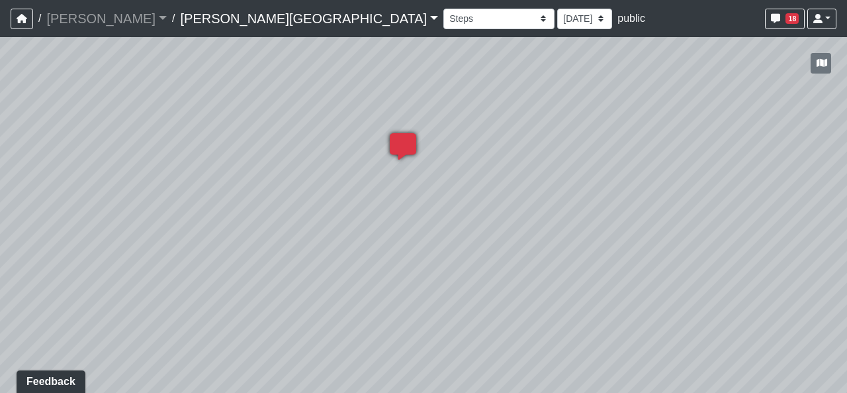
drag, startPoint x: 652, startPoint y: 238, endPoint x: 796, endPoint y: 240, distance: 143.7
click at [769, 241] on div "Loading... Hallway - Hallway 2 Loading... Entry Loading... Clubroom - Entrance …" at bounding box center [423, 214] width 847 height 355
click at [673, 299] on div "Loading... Hallway - Hallway 2 Loading... Entry Loading... Clubroom - Entrance …" at bounding box center [423, 214] width 847 height 355
drag, startPoint x: 453, startPoint y: 233, endPoint x: 654, endPoint y: 283, distance: 206.6
click at [598, 267] on div "Loading... Hallway - Hallway 2 Loading... Entry Loading... Clubroom - Entrance …" at bounding box center [423, 214] width 847 height 355
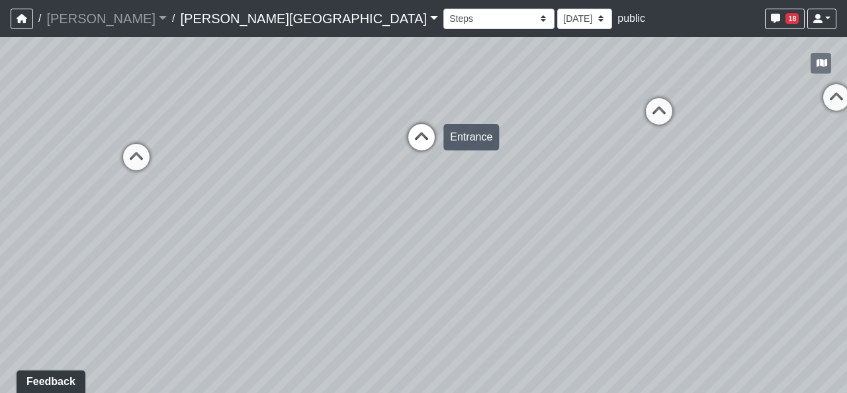
click at [408, 132] on icon at bounding box center [422, 144] width 40 height 40
select select "2p1LcMW7A2doxWKe2HrzBw"
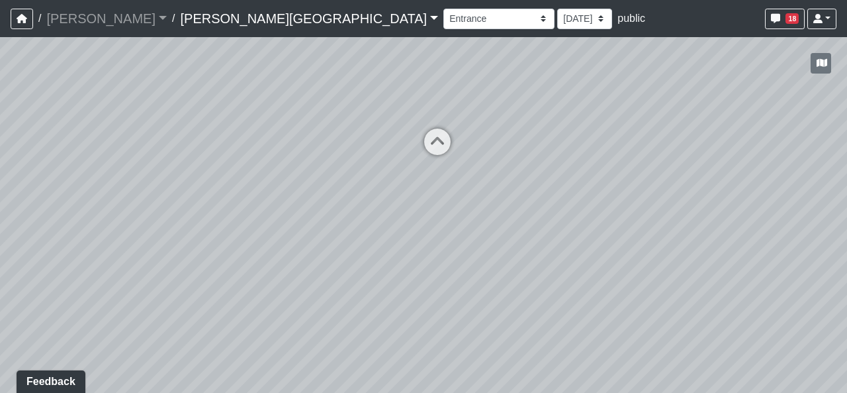
drag, startPoint x: 218, startPoint y: 203, endPoint x: 543, endPoint y: 206, distance: 325.0
click at [543, 206] on div "Loading... Hallway - Hallway 2 Loading... Entry Loading... Clubroom - Entrance …" at bounding box center [423, 214] width 847 height 355
drag, startPoint x: 232, startPoint y: 217, endPoint x: 446, endPoint y: 279, distance: 222.5
click at [445, 279] on div "Loading... Hallway - Hallway 2 Loading... Entry Loading... Clubroom - Entrance …" at bounding box center [423, 214] width 847 height 355
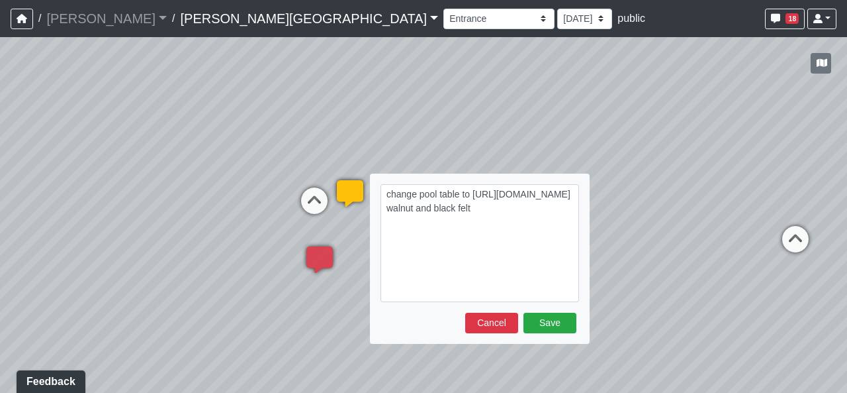
click at [418, 291] on textarea "change pool table to https://artsgameroom.com/products/siamun-pool-table?pr_pro…" at bounding box center [480, 243] width 199 height 118
type textarea "change pool table to https://artsgameroom.com/products/siamun-pool-table?pr_pro…"
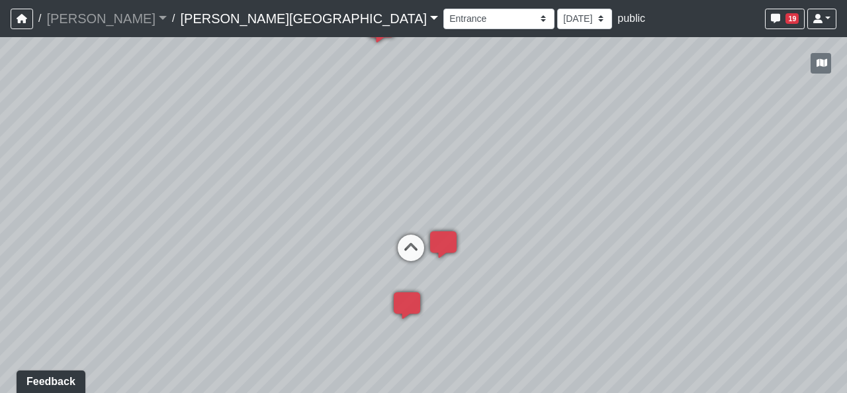
drag, startPoint x: 498, startPoint y: 269, endPoint x: 661, endPoint y: 337, distance: 175.7
click at [661, 337] on div "Loading... Hallway - Hallway 2 Loading... Entry Loading... Clubroom - Entrance …" at bounding box center [423, 214] width 847 height 355
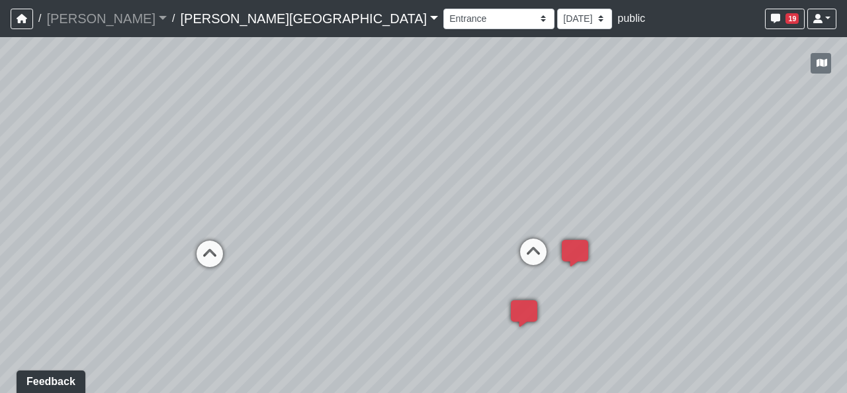
drag, startPoint x: 261, startPoint y: 279, endPoint x: 455, endPoint y: 271, distance: 194.1
click at [455, 271] on div "Loading... Hallway - Hallway 2 Loading... Entry Loading... Clubroom - Entrance …" at bounding box center [423, 214] width 847 height 355
drag, startPoint x: 540, startPoint y: 256, endPoint x: 532, endPoint y: 255, distance: 8.0
click at [540, 256] on icon at bounding box center [534, 258] width 40 height 40
select select "9mmQNXVhzs6EMH5G83KG9C"
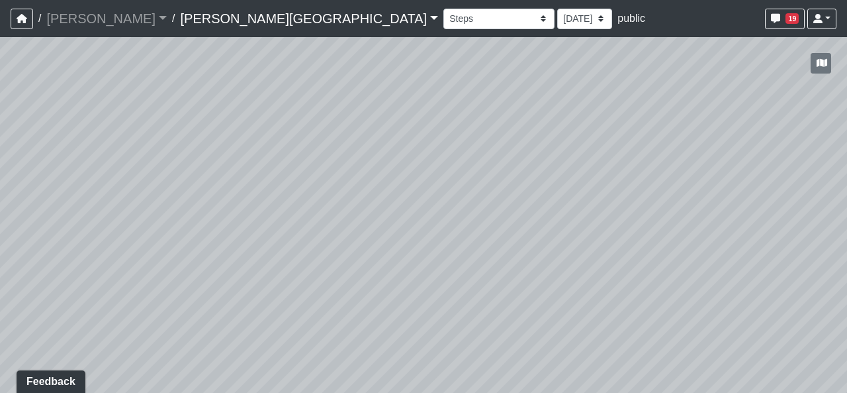
drag, startPoint x: 348, startPoint y: 254, endPoint x: 350, endPoint y: 207, distance: 47.1
click at [350, 207] on div "Loading... Hallway - Hallway 2 Loading... Entry Loading... Clubroom - Entrance …" at bounding box center [423, 214] width 847 height 355
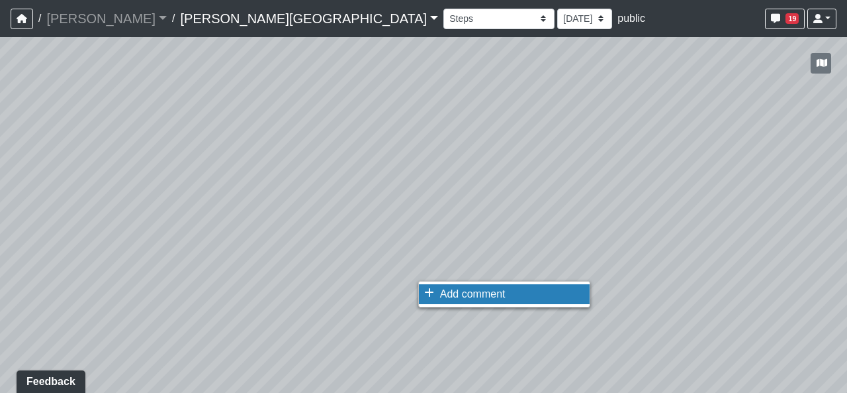
click at [430, 285] on li "Add comment" at bounding box center [504, 294] width 171 height 20
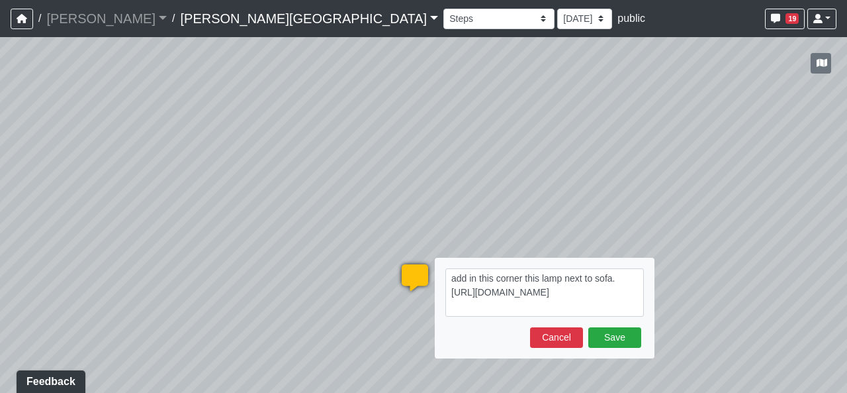
click at [621, 277] on textarea "add in this corner this lamp next to sofa. https://www.cb2.com/venus-black-arc-…" at bounding box center [545, 292] width 199 height 48
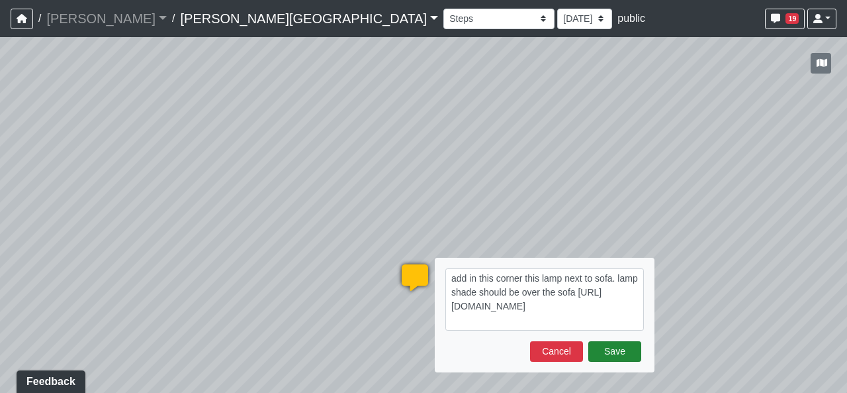
type textarea "add in this corner this lamp next to sofa. lamp shade should be over the sofa h…"
click at [602, 359] on button "Save" at bounding box center [614, 351] width 53 height 21
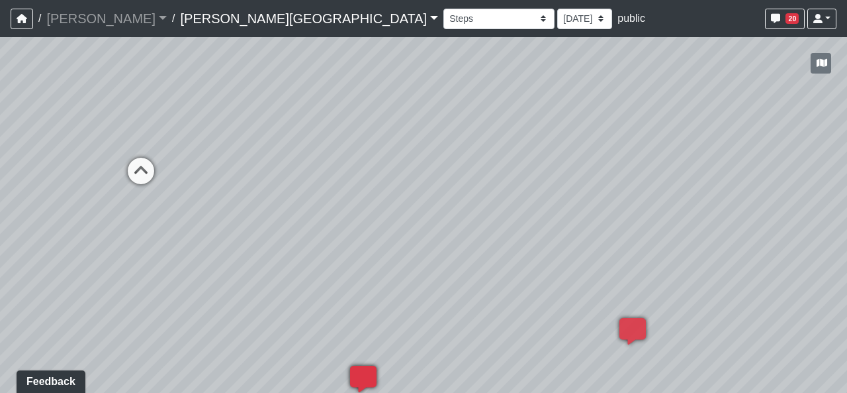
drag, startPoint x: 332, startPoint y: 310, endPoint x: 712, endPoint y: 318, distance: 380.1
click at [710, 318] on div "Loading... Hallway - Hallway 2 Loading... Entry Loading... Clubroom - Entrance …" at bounding box center [423, 214] width 847 height 355
drag, startPoint x: 318, startPoint y: 308, endPoint x: 669, endPoint y: 306, distance: 350.8
click at [669, 306] on div "Loading... Hallway - Hallway 2 Loading... Entry Loading... Clubroom - Entrance …" at bounding box center [423, 214] width 847 height 355
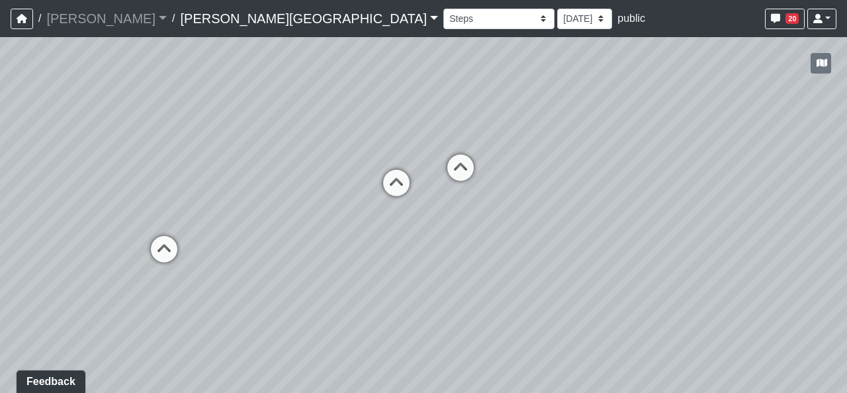
drag, startPoint x: 230, startPoint y: 271, endPoint x: 539, endPoint y: 328, distance: 313.7
click at [539, 328] on div "Loading... Hallway - Hallway 2 Loading... Entry Loading... Clubroom - Entrance …" at bounding box center [423, 214] width 847 height 355
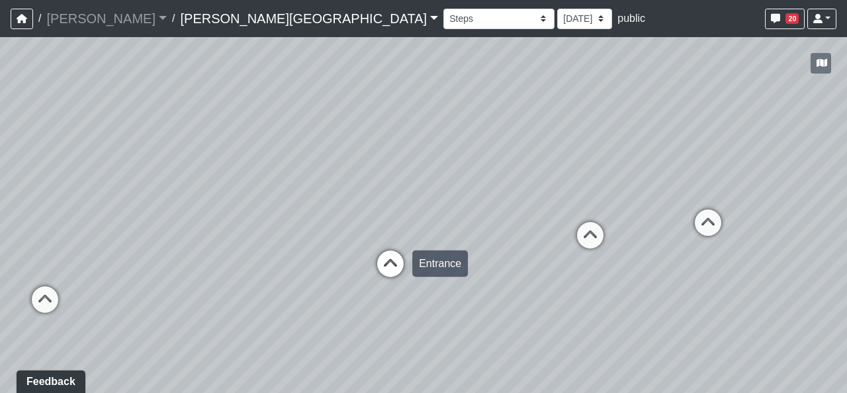
click at [405, 273] on icon at bounding box center [391, 270] width 40 height 40
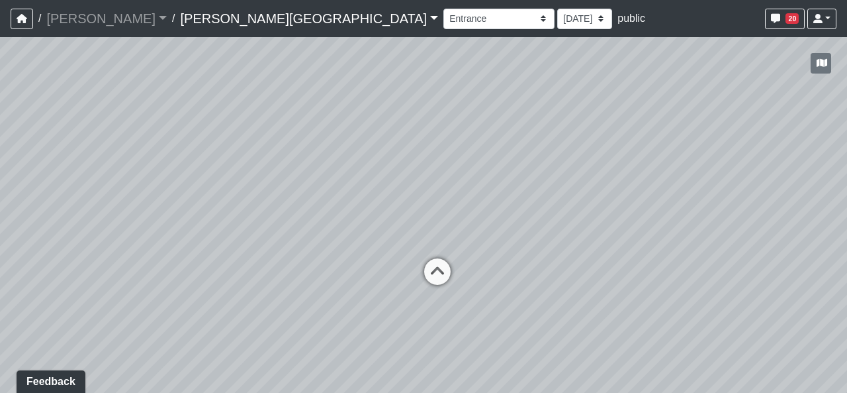
drag, startPoint x: 181, startPoint y: 266, endPoint x: 591, endPoint y: 295, distance: 410.7
click at [591, 295] on div "Loading... Hallway - Hallway 2 Loading... Entry Loading... Clubroom - Entrance …" at bounding box center [423, 214] width 847 height 355
drag, startPoint x: 241, startPoint y: 284, endPoint x: 719, endPoint y: 302, distance: 478.3
click at [719, 302] on div "Loading... Hallway - Hallway 2 Loading... Entry Loading... Clubroom - Entrance …" at bounding box center [423, 214] width 847 height 355
drag, startPoint x: 571, startPoint y: 296, endPoint x: 753, endPoint y: 259, distance: 186.3
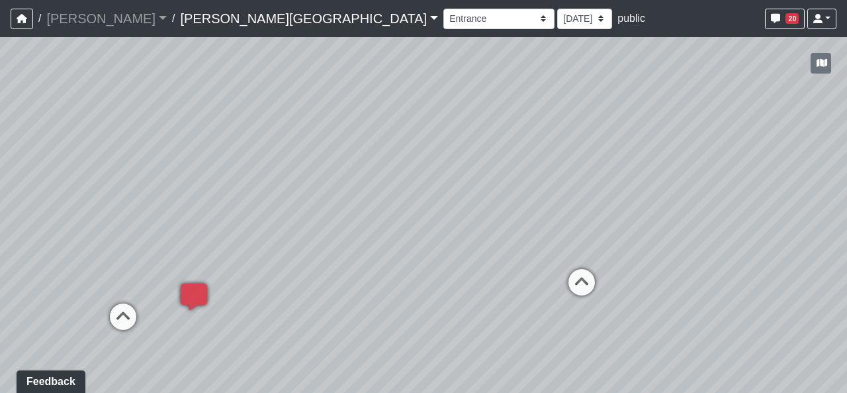
click at [755, 259] on div "Loading... Hallway - Hallway 2 Loading... Entry Loading... Clubroom - Entrance …" at bounding box center [423, 214] width 847 height 355
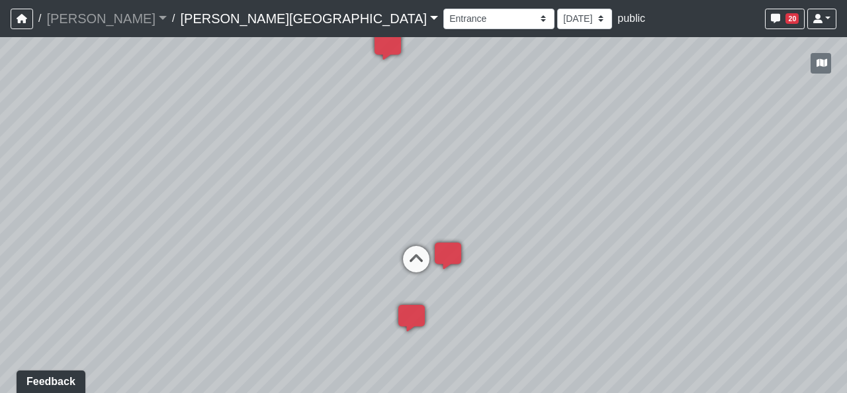
drag, startPoint x: 346, startPoint y: 254, endPoint x: 661, endPoint y: 250, distance: 314.5
click at [661, 250] on div "Loading... Hallway - Hallway 2 Loading... Entry Loading... Clubroom - Entrance …" at bounding box center [423, 214] width 847 height 355
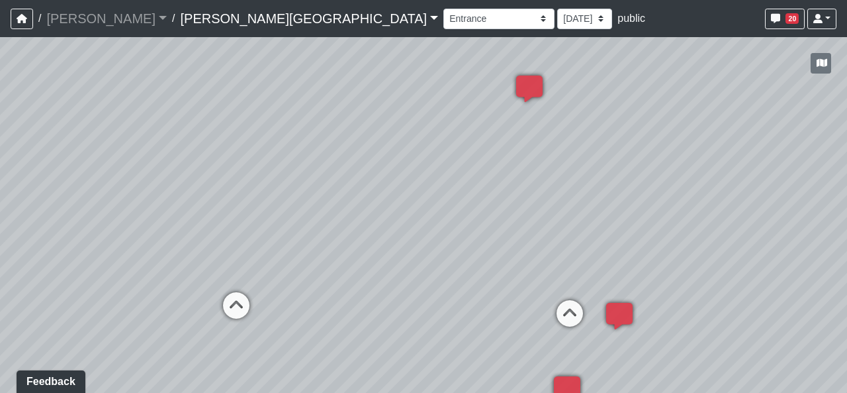
drag, startPoint x: 256, startPoint y: 221, endPoint x: 512, endPoint y: 274, distance: 261.0
click at [512, 274] on div "Loading... Hallway - Hallway 2 Loading... Entry Loading... Clubroom - Entrance …" at bounding box center [423, 214] width 847 height 355
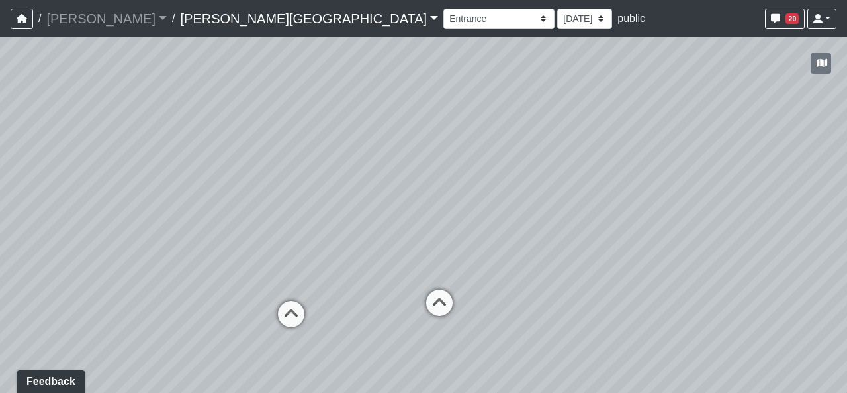
drag, startPoint x: 373, startPoint y: 285, endPoint x: 576, endPoint y: 285, distance: 202.6
click at [576, 285] on div "Loading... Hallway - Hallway 2 Loading... Entry Loading... Clubroom - Entrance …" at bounding box center [423, 214] width 847 height 355
drag, startPoint x: 371, startPoint y: 301, endPoint x: 408, endPoint y: 280, distance: 42.4
click at [406, 279] on div "Loading... Hallway - Hallway 2 Loading... Entry Loading... Clubroom - Entrance …" at bounding box center [423, 214] width 847 height 355
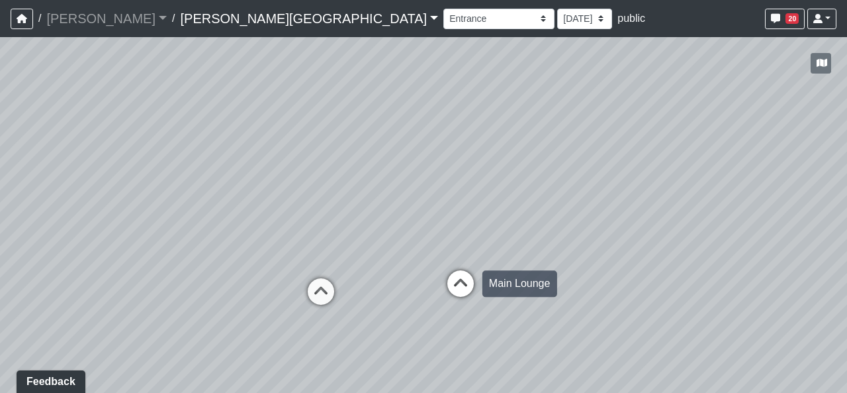
click at [452, 281] on icon at bounding box center [461, 290] width 40 height 40
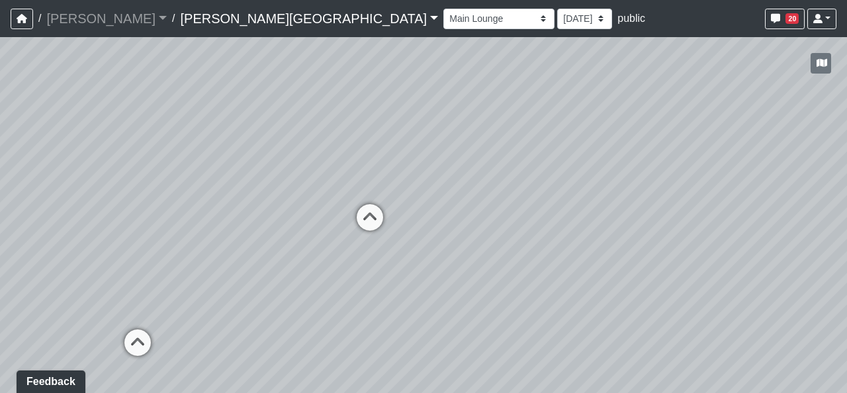
drag, startPoint x: 384, startPoint y: 293, endPoint x: 465, endPoint y: 280, distance: 81.7
click at [465, 280] on div "Loading... Hallway - Hallway 2 Loading... Entry Loading... Clubroom - Entrance …" at bounding box center [423, 214] width 847 height 355
click at [369, 214] on icon at bounding box center [370, 224] width 40 height 40
drag, startPoint x: 357, startPoint y: 327, endPoint x: 704, endPoint y: 314, distance: 346.5
click at [708, 314] on div "Loading... Hallway - Hallway 2 Loading... Entry Loading... Clubroom - Entrance …" at bounding box center [423, 214] width 847 height 355
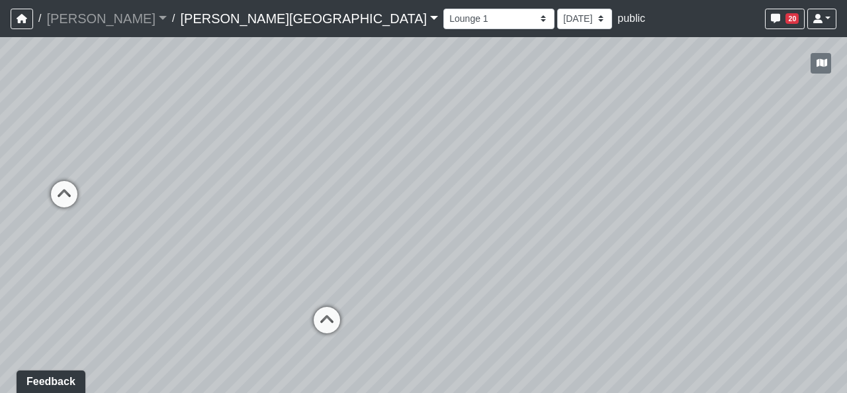
drag, startPoint x: 256, startPoint y: 301, endPoint x: 637, endPoint y: 279, distance: 382.5
click at [637, 279] on div "Loading... Hallway - Hallway 2 Loading... Entry Loading... Clubroom - Entrance …" at bounding box center [423, 214] width 847 height 355
drag, startPoint x: 306, startPoint y: 275, endPoint x: 628, endPoint y: 287, distance: 321.9
click at [628, 287] on div "Loading... Hallway - Hallway 2 Loading... Entry Loading... Clubroom - Entrance …" at bounding box center [423, 214] width 847 height 355
drag, startPoint x: 316, startPoint y: 217, endPoint x: 371, endPoint y: 222, distance: 54.5
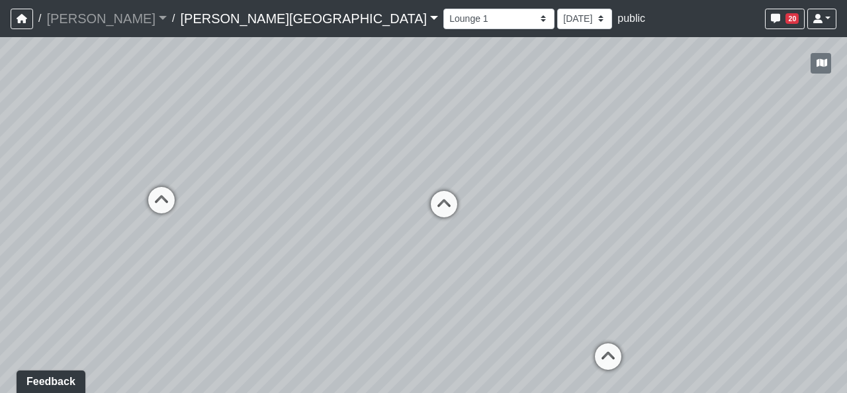
click at [371, 222] on div "Loading... Hallway - Hallway 2 Loading... Entry Loading... Clubroom - Entrance …" at bounding box center [423, 214] width 847 height 355
click at [176, 201] on icon at bounding box center [162, 207] width 40 height 40
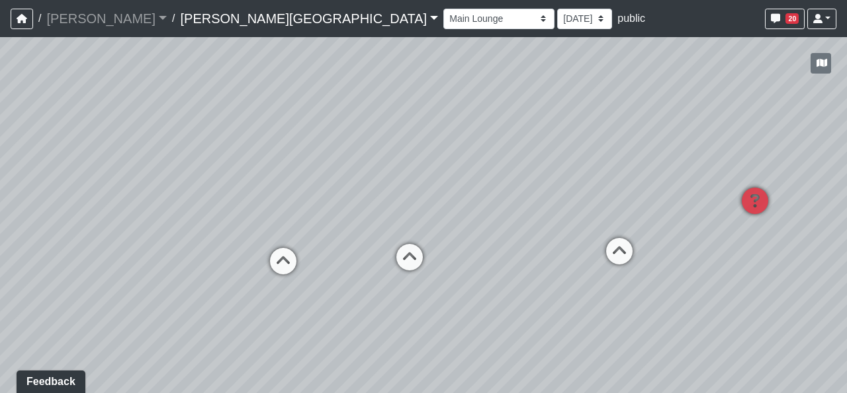
drag, startPoint x: 364, startPoint y: 293, endPoint x: 149, endPoint y: 289, distance: 215.2
click at [149, 289] on div "Loading... Hallway - Hallway 2 Loading... Entry Loading... Clubroom - Entrance …" at bounding box center [423, 214] width 847 height 355
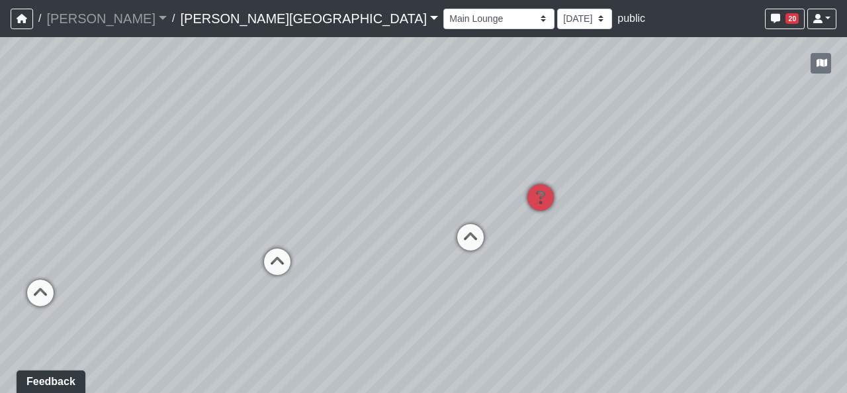
drag, startPoint x: 318, startPoint y: 256, endPoint x: 494, endPoint y: 263, distance: 176.2
click at [494, 263] on div "Loading... Hallway - Hallway 2 Loading... Entry Loading... Clubroom - Entrance …" at bounding box center [423, 214] width 847 height 355
click at [269, 267] on icon at bounding box center [278, 268] width 40 height 40
select select "2p1LcMW7A2doxWKe2HrzBw"
drag, startPoint x: 136, startPoint y: 249, endPoint x: 523, endPoint y: 262, distance: 386.8
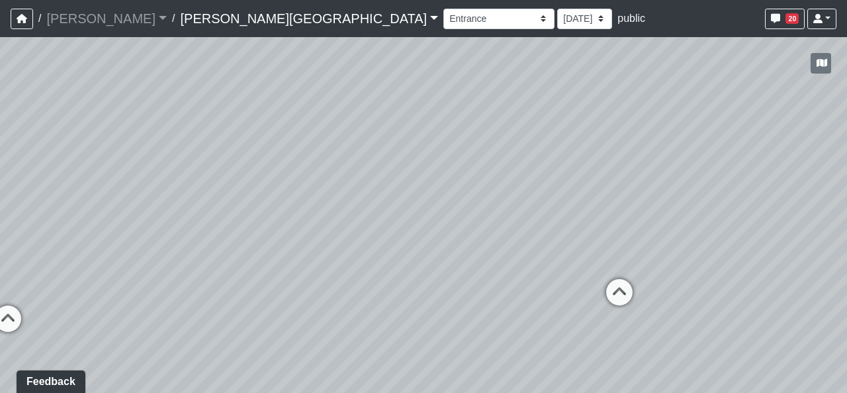
click at [495, 258] on div "Loading... Hallway - Hallway 2 Loading... Entry Loading... Clubroom - Entrance …" at bounding box center [423, 214] width 847 height 355
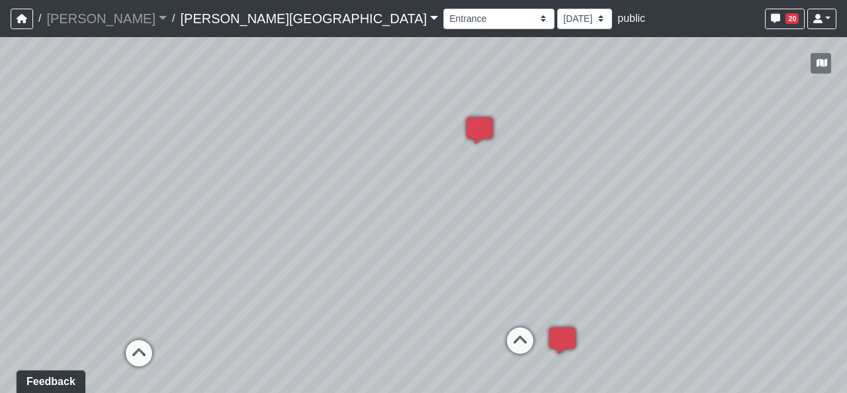
drag, startPoint x: 389, startPoint y: 236, endPoint x: 597, endPoint y: 254, distance: 208.6
click at [597, 254] on div "Loading... Hallway - Hallway 2 Loading... Entry Loading... Clubroom - Entrance …" at bounding box center [423, 214] width 847 height 355
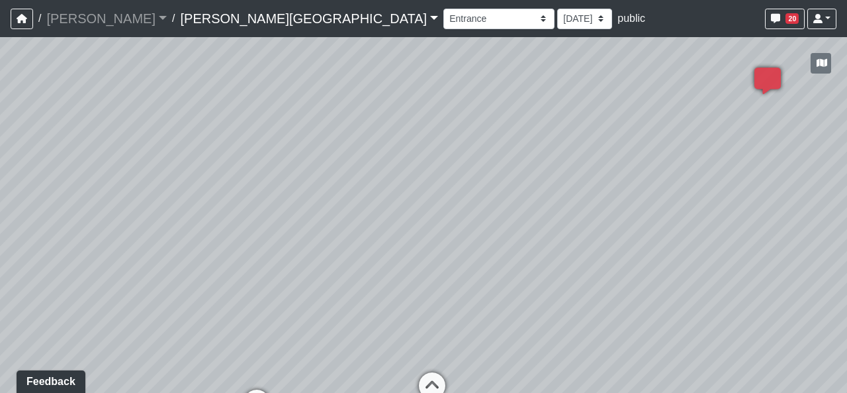
drag, startPoint x: 153, startPoint y: 169, endPoint x: 344, endPoint y: 205, distance: 194.5
click at [344, 205] on div "Loading... Hallway - Hallway 2 Loading... Entry Loading... Clubroom - Entrance …" at bounding box center [423, 214] width 847 height 355
drag, startPoint x: 312, startPoint y: 228, endPoint x: 353, endPoint y: 207, distance: 45.9
click at [353, 207] on div "Loading... Hallway - Hallway 2 Loading... Entry Loading... Clubroom - Entrance …" at bounding box center [423, 214] width 847 height 355
click at [557, 25] on select "9/18/2025 8/25/2025 8/11/2025 7/18/2025 7/17/2025 7/10/2025 7/9/2025 2/12/2025 …" at bounding box center [584, 19] width 55 height 21
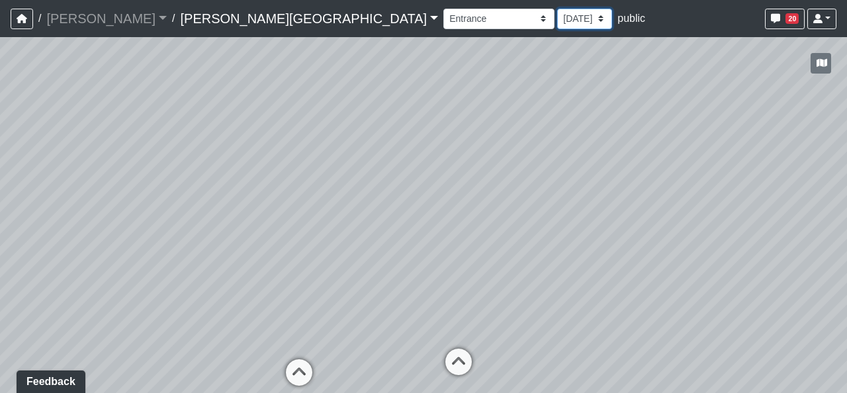
select select "wzoWVqM2G5FFRq7aL6KUid"
click at [557, 9] on select "9/18/2025 8/25/2025 8/11/2025 7/18/2025 7/17/2025 7/10/2025 7/9/2025 2/12/2025 …" at bounding box center [584, 19] width 55 height 21
select select "2p1LcMW7A2doxWKe2HrzBw"
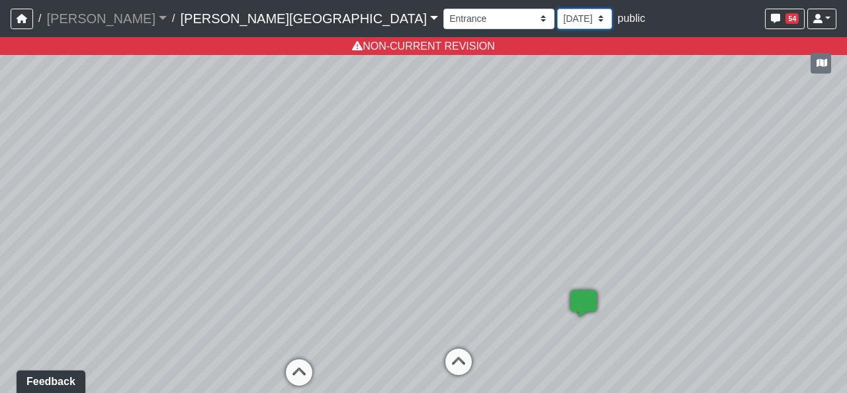
drag, startPoint x: 352, startPoint y: 9, endPoint x: 352, endPoint y: 23, distance: 13.2
click at [557, 9] on select "9/18/2025 8/25/2025 8/11/2025 7/18/2025 7/17/2025 7/10/2025 7/9/2025 2/12/2025 …" at bounding box center [584, 19] width 55 height 21
select select "8f1oBR6JE6ATm6Xh8T7m1r"
click at [557, 9] on select "9/18/2025 8/25/2025 8/11/2025 7/18/2025 7/17/2025 7/10/2025 7/9/2025 2/12/2025 …" at bounding box center [584, 19] width 55 height 21
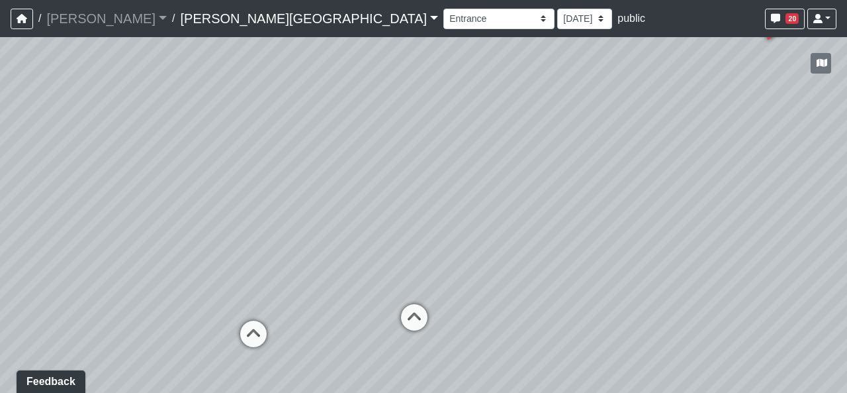
drag, startPoint x: 416, startPoint y: 313, endPoint x: 337, endPoint y: 250, distance: 101.7
click at [337, 250] on div "Loading... Hallway - Hallway 2 Loading... Entry Loading... Clubroom - Entrance …" at bounding box center [423, 214] width 847 height 355
drag, startPoint x: 491, startPoint y: 301, endPoint x: 408, endPoint y: 297, distance: 83.5
click at [408, 297] on div "Loading... Main Lounge" at bounding box center [407, 295] width 40 height 40
drag, startPoint x: 320, startPoint y: 244, endPoint x: 453, endPoint y: 250, distance: 132.5
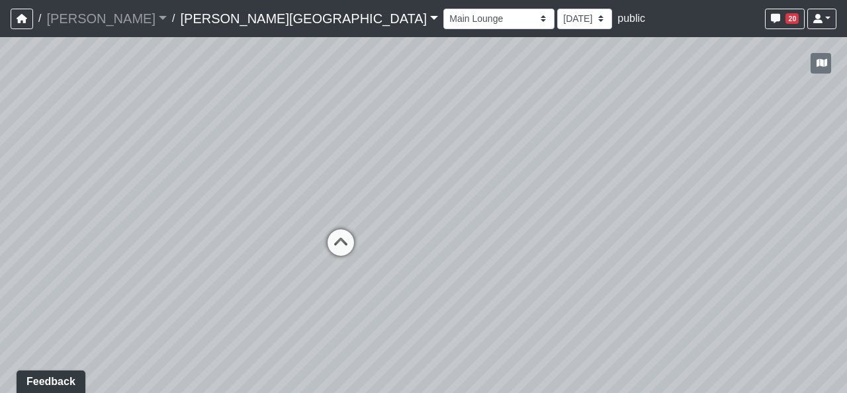
click at [453, 250] on div "Loading... Hallway - Hallway 2 Loading... Entry Loading... Clubroom - Entrance …" at bounding box center [423, 214] width 847 height 355
click at [352, 246] on icon at bounding box center [346, 251] width 40 height 40
drag, startPoint x: 428, startPoint y: 256, endPoint x: 426, endPoint y: 347, distance: 90.7
click at [426, 347] on div "Loading... Hallway - Hallway 2 Loading... Entry Loading... Clubroom - Entrance …" at bounding box center [423, 214] width 847 height 355
drag, startPoint x: 483, startPoint y: 150, endPoint x: 463, endPoint y: 255, distance: 106.3
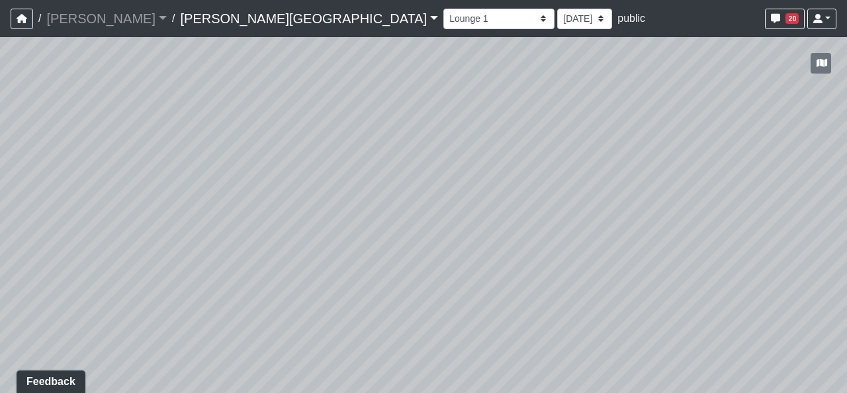
click at [463, 255] on div "Loading... Hallway - Hallway 2 Loading... Entry Loading... Clubroom - Entrance …" at bounding box center [423, 214] width 847 height 355
drag, startPoint x: 473, startPoint y: 363, endPoint x: 474, endPoint y: 263, distance: 100.0
click at [474, 263] on div "Loading... Hallway - Hallway 2 Loading... Entry Loading... Clubroom - Entrance …" at bounding box center [423, 214] width 847 height 355
drag, startPoint x: 470, startPoint y: 321, endPoint x: 477, endPoint y: 286, distance: 35.7
click at [477, 286] on div "Loading... Hallway - Hallway 2 Loading... Entry Loading... Clubroom - Entrance …" at bounding box center [423, 214] width 847 height 355
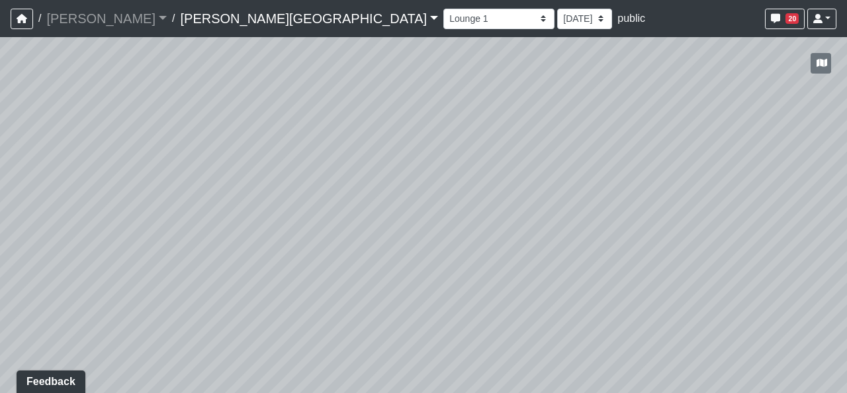
drag, startPoint x: 570, startPoint y: 238, endPoint x: 159, endPoint y: 216, distance: 411.7
click at [160, 216] on div "Loading... Hallway - Hallway 2 Loading... Entry Loading... Clubroom - Entrance …" at bounding box center [423, 214] width 847 height 355
drag, startPoint x: 707, startPoint y: 350, endPoint x: 252, endPoint y: 290, distance: 458.7
click at [252, 290] on div "Loading... Hallway - Hallway 2 Loading... Entry Loading... Clubroom - Entrance …" at bounding box center [423, 214] width 847 height 355
click at [456, 220] on icon at bounding box center [467, 221] width 40 height 40
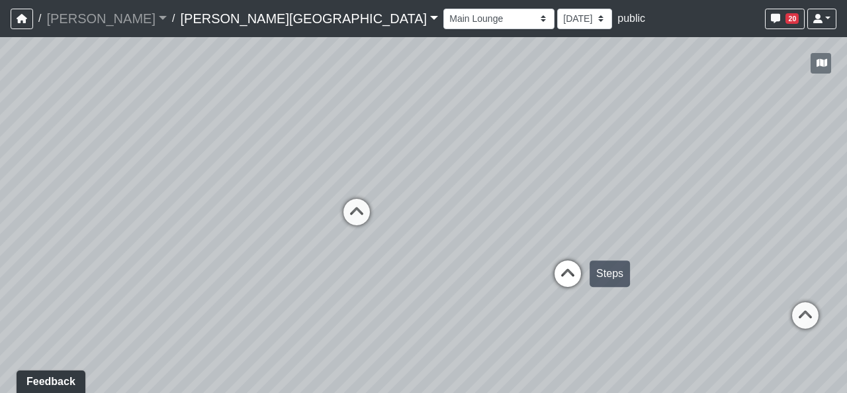
click at [567, 277] on icon at bounding box center [568, 280] width 40 height 40
drag, startPoint x: 509, startPoint y: 267, endPoint x: 297, endPoint y: 233, distance: 214.6
click at [286, 233] on div "Loading... Hallway - Hallway 2 Loading... Entry Loading... Clubroom - Entrance …" at bounding box center [423, 214] width 847 height 355
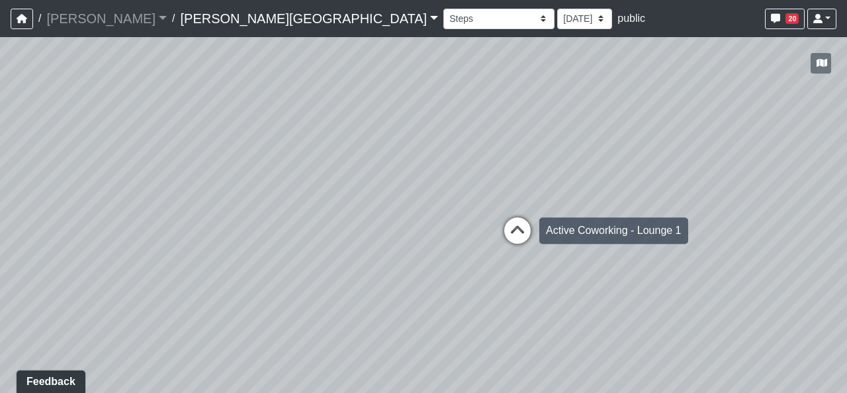
click at [552, 236] on div "Active Coworking - Lounge 1" at bounding box center [614, 230] width 149 height 26
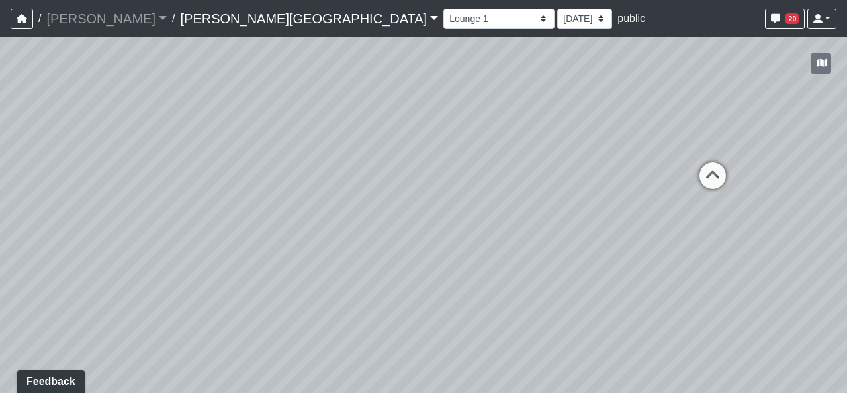
drag, startPoint x: 293, startPoint y: 261, endPoint x: 665, endPoint y: 287, distance: 372.9
click at [639, 280] on div "Loading... Hallway - Hallway 2 Loading... Entry Loading... Clubroom - Entrance …" at bounding box center [423, 214] width 847 height 355
drag, startPoint x: 391, startPoint y: 275, endPoint x: 640, endPoint y: 255, distance: 249.7
click at [640, 255] on div "Loading... Hallway - Hallway 2 Loading... Entry Loading... Clubroom - Entrance …" at bounding box center [423, 214] width 847 height 355
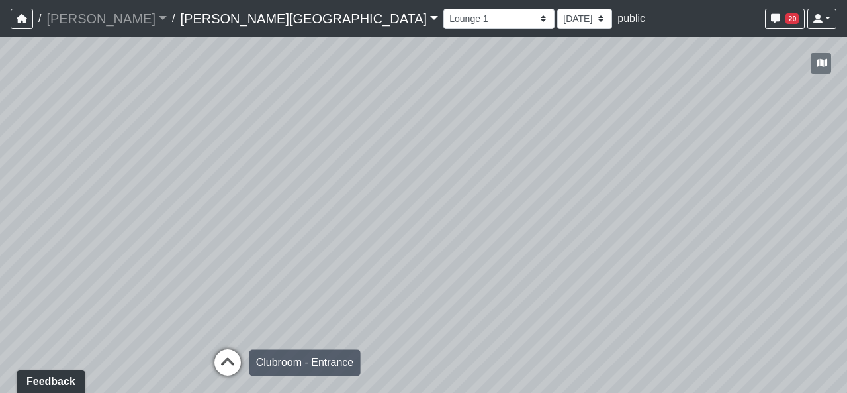
click at [229, 359] on icon at bounding box center [228, 369] width 40 height 40
select select "2p1LcMW7A2doxWKe2HrzBw"
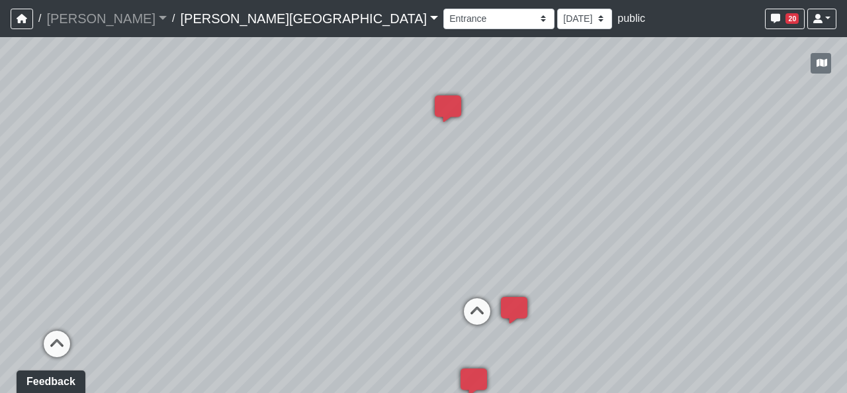
drag, startPoint x: 606, startPoint y: 240, endPoint x: 262, endPoint y: 250, distance: 343.7
click at [263, 250] on div "Loading... Hallway - Hallway 2 Loading... Entry Loading... Clubroom - Entrance …" at bounding box center [423, 214] width 847 height 355
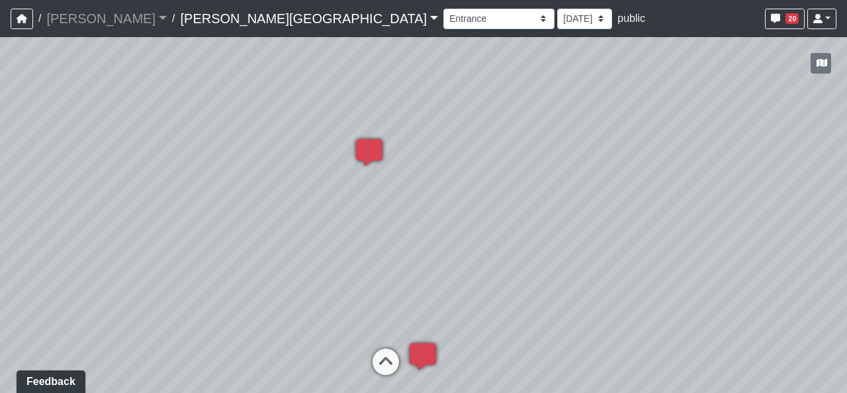
drag
click at [367, 246] on div "Loading... Hallway - Hallway 2 Loading... Entry Loading... Clubroom - Entrance …" at bounding box center [423, 214] width 847 height 355
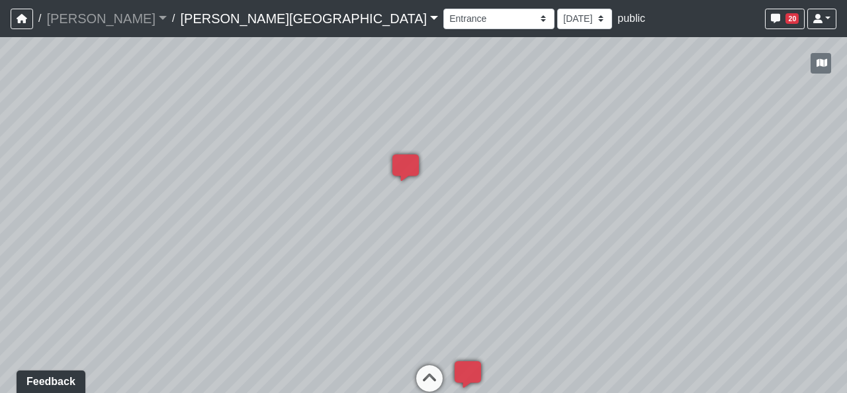
click at [630, 299] on div "Loading... Hallway - Hallway 2 Loading... Entry Loading... Clubroom - Entrance …" at bounding box center [423, 214] width 847 height 355
click at [508, 291] on div "Loading... Hallway - Hallway 2 Loading... Entry Loading... Clubroom - Entrance …" at bounding box center [423, 214] width 847 height 355
click at [536, 312] on div "Loading... Hallway - Hallway 2 Loading... Entry Loading... Clubroom - Entrance …" at bounding box center [423, 214] width 847 height 355
click at [511, 227] on div "Loading... Hallway - Hallway 2 Loading... Entry Loading... Clubroom - Entrance …" at bounding box center [423, 214] width 847 height 355
click at [441, 236] on div "Loading... Hallway - Hallway 2 Loading... Entry Loading... Clubroom - Entrance …" at bounding box center [423, 214] width 847 height 355
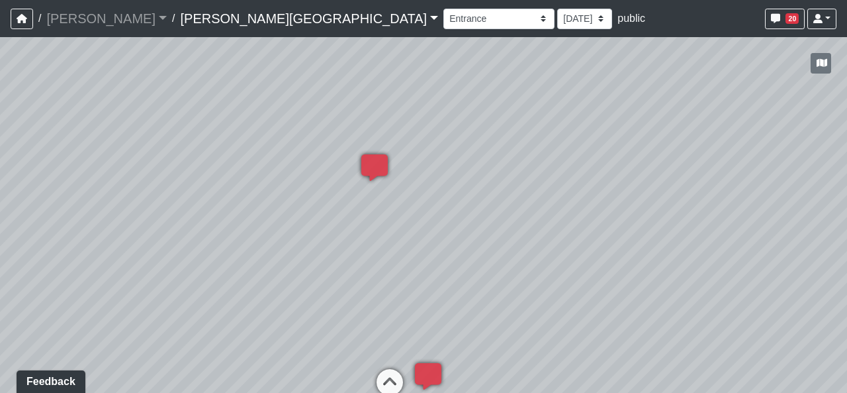
click at [599, 239] on div "Loading... Hallway - Hallway 2 Loading... Entry Loading... Clubroom - Entrance …" at bounding box center [423, 214] width 847 height 355
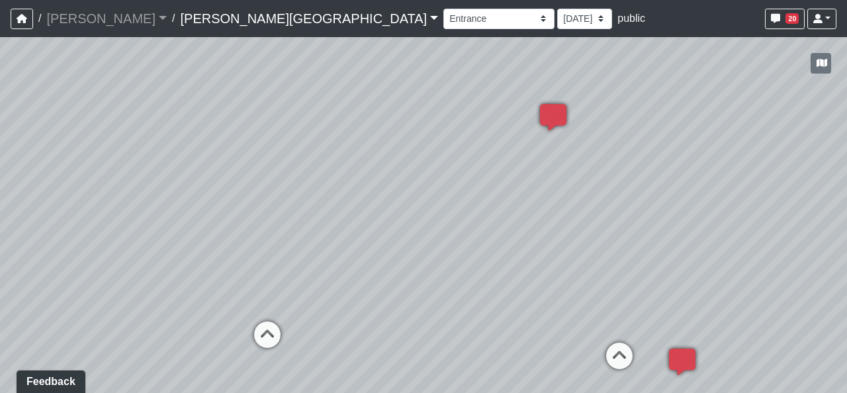
click at [669, 259] on div "Loading... Hallway - Hallway 2 Loading... Entry Loading... Clubroom - Entrance …" at bounding box center [423, 214] width 847 height 355
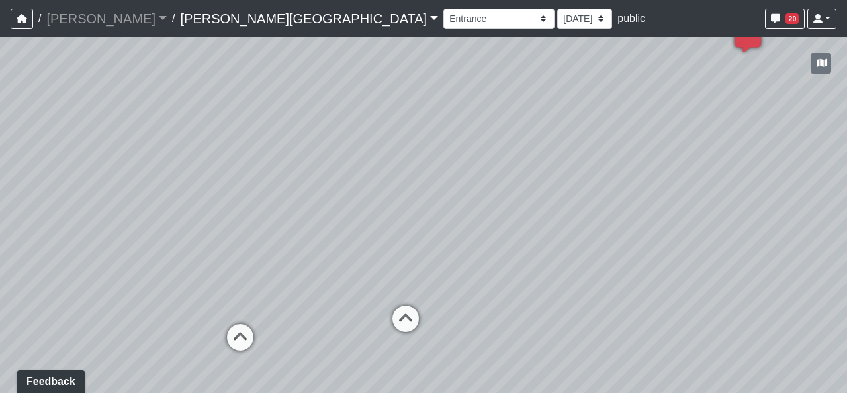
click at [385, 310] on div "Loading... Hallway - Hallway 2 Loading... Entry Loading... Clubroom - Entrance …" at bounding box center [423, 214] width 847 height 355
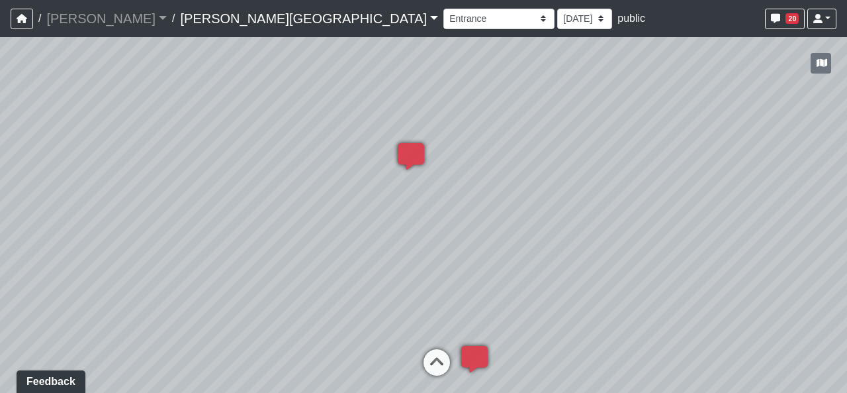
drag, startPoint x: 698, startPoint y: 264, endPoint x: 272, endPoint y: 291, distance: 426.5
click at [272, 291] on div "Loading... Hallway - Hallway 2 Loading... Entry Loading... Clubroom - Entrance …" at bounding box center [423, 214] width 847 height 355
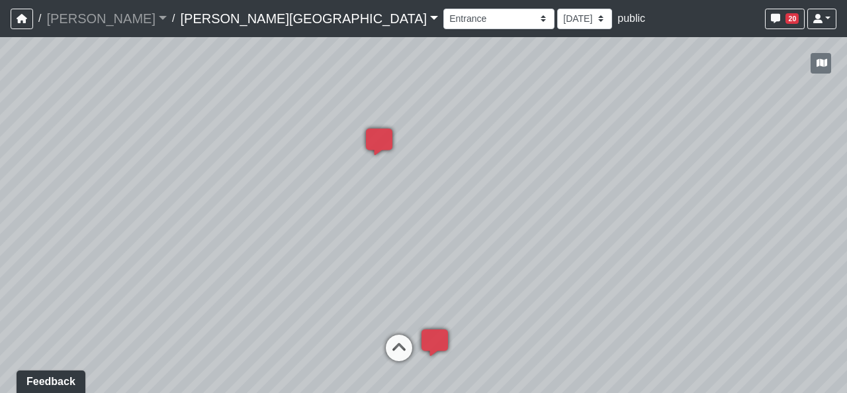
click at [214, 277] on div "Loading... Hallway - Hallway 2 Loading... Entry Loading... Clubroom - Entrance …" at bounding box center [423, 214] width 847 height 355
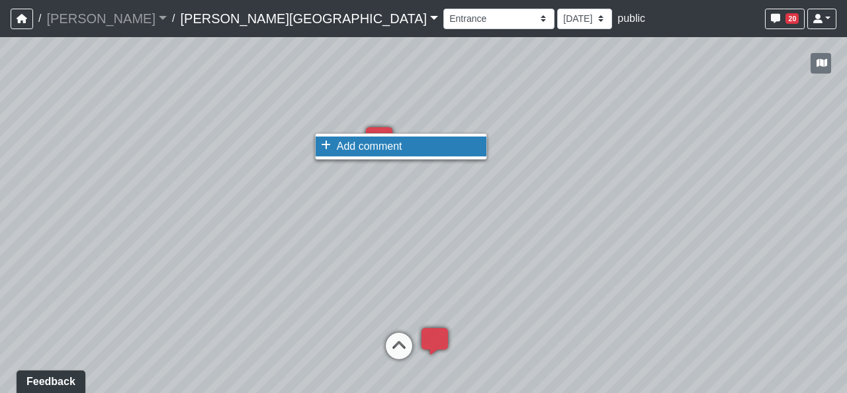
click at [359, 154] on li "Add comment" at bounding box center [401, 146] width 171 height 20
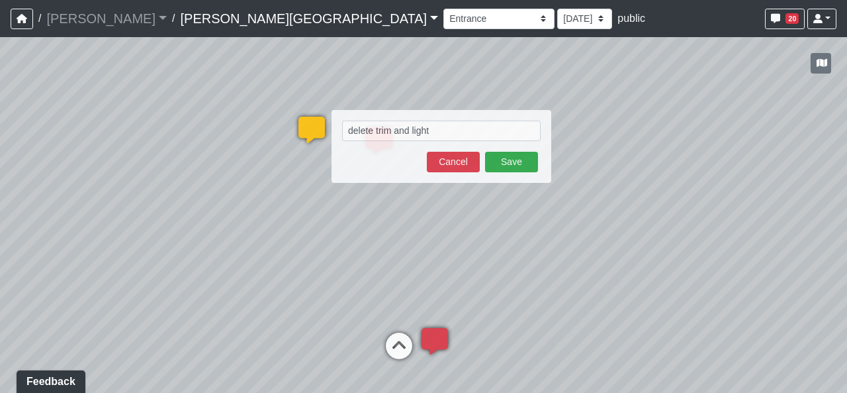
type textarea "delete trim and lights"
click at [456, 170] on button "Cancel" at bounding box center [453, 162] width 53 height 21
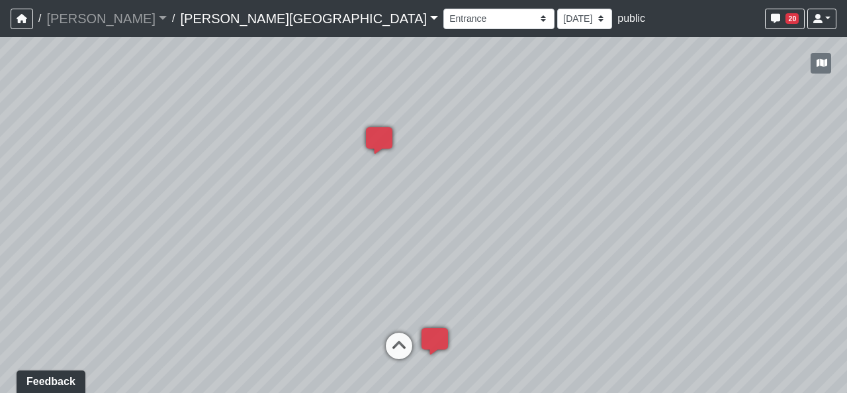
drag, startPoint x: 565, startPoint y: 203, endPoint x: 118, endPoint y: 168, distance: 448.9
click at [123, 168] on div "Loading... Hallway - Hallway 2 Loading... Entry Loading... Clubroom - Entrance …" at bounding box center [423, 214] width 847 height 355
drag, startPoint x: 495, startPoint y: 190, endPoint x: 353, endPoint y: 171, distance: 143.0
click at [353, 171] on div "Loading... Hallway - Hallway 2 Loading... Entry Loading... Clubroom - Entrance …" at bounding box center [423, 214] width 847 height 355
drag, startPoint x: 567, startPoint y: 218, endPoint x: 191, endPoint y: 195, distance: 376.7
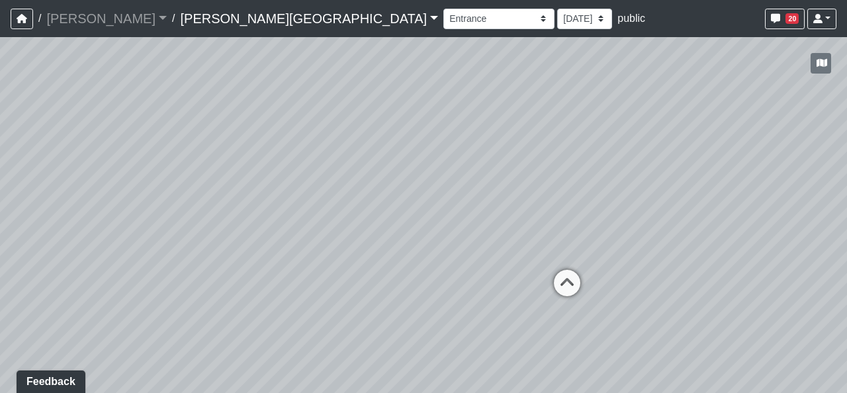
click at [255, 201] on div "Loading... Hallway - Hallway 2 Loading... Entry Loading... Clubroom - Entrance …" at bounding box center [423, 214] width 847 height 355
drag, startPoint x: 467, startPoint y: 211, endPoint x: 445, endPoint y: 219, distance: 23.2
click at [445, 219] on icon at bounding box center [456, 219] width 40 height 40
select select "kTr1RygiFivabkrQ5UUnvM"
drag, startPoint x: 665, startPoint y: 200, endPoint x: 295, endPoint y: 216, distance: 369.7
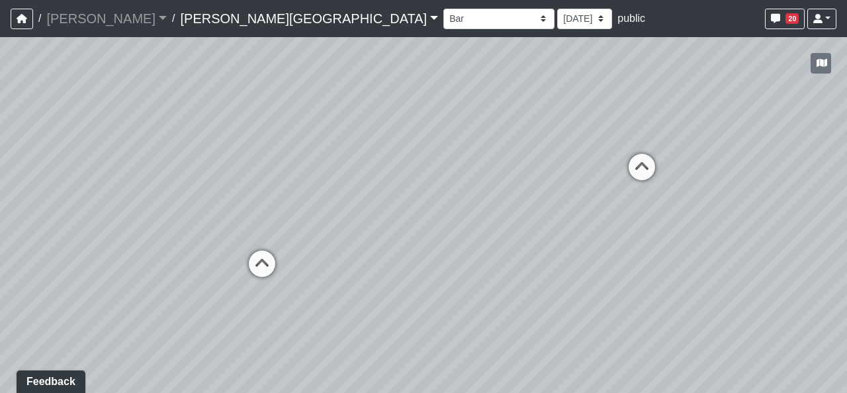
click at [295, 216] on div "Loading... Hallway - Hallway 2 Loading... Entry Loading... Clubroom - Entrance …" at bounding box center [423, 214] width 847 height 355
click at [557, 22] on select "9/18/2025 8/25/2025 8/11/2025 7/18/2025 7/17/2025 7/10/2025 7/9/2025 2/12/2025 …" at bounding box center [584, 19] width 55 height 21
select select "rqkEVXgxnPpMDdcxVT5SYo"
click at [557, 9] on select "9/18/2025 8/25/2025 8/11/2025 7/18/2025 7/17/2025 7/10/2025 7/9/2025 2/12/2025 …" at bounding box center [584, 19] width 55 height 21
select select "kTr1RygiFivabkrQ5UUnvM"
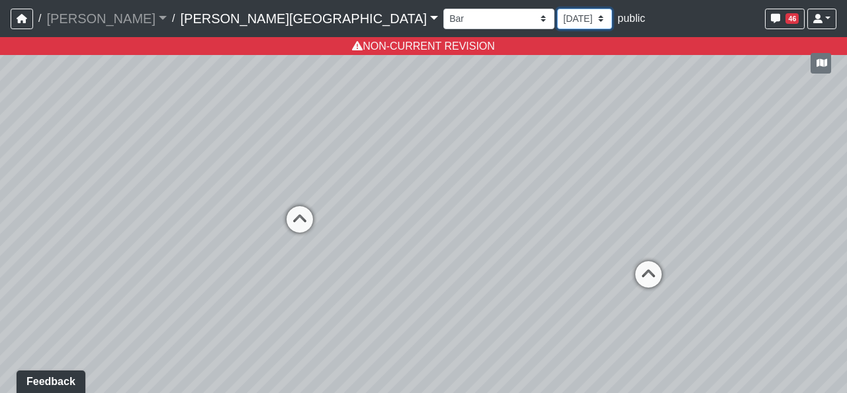
click at [557, 26] on select "9/18/2025 8/25/2025 8/11/2025 7/18/2025 7/17/2025 7/10/2025 7/9/2025 2/12/2025 …" at bounding box center [584, 19] width 55 height 21
select select "qr8oiGhzySXma3nsKDMaqd"
click at [557, 9] on select "9/18/2025 8/25/2025 8/11/2025 7/18/2025 7/17/2025 7/10/2025 7/9/2025 2/12/2025 …" at bounding box center [584, 19] width 55 height 21
select select "kTr1RygiFivabkrQ5UUnvM"
select select "qr8oiGhzySXma3nsKDMaqd"
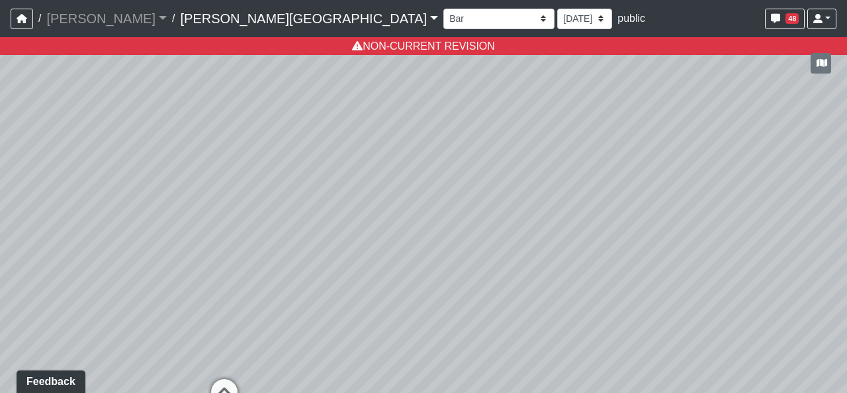
drag, startPoint x: 567, startPoint y: 116, endPoint x: 517, endPoint y: 302, distance: 192.7
click at [517, 302] on div "Loading... Hallway - Hallway 2 Loading... Entry Loading... Clubroom - Entrance …" at bounding box center [423, 214] width 847 height 355
drag, startPoint x: 498, startPoint y: 264, endPoint x: 516, endPoint y: 256, distance: 20.2
click at [516, 256] on div "Loading... Hallway - Hallway 2 Loading... Entry Loading... Clubroom - Entrance …" at bounding box center [423, 214] width 847 height 355
drag, startPoint x: 574, startPoint y: 248, endPoint x: 250, endPoint y: 169, distance: 333.0
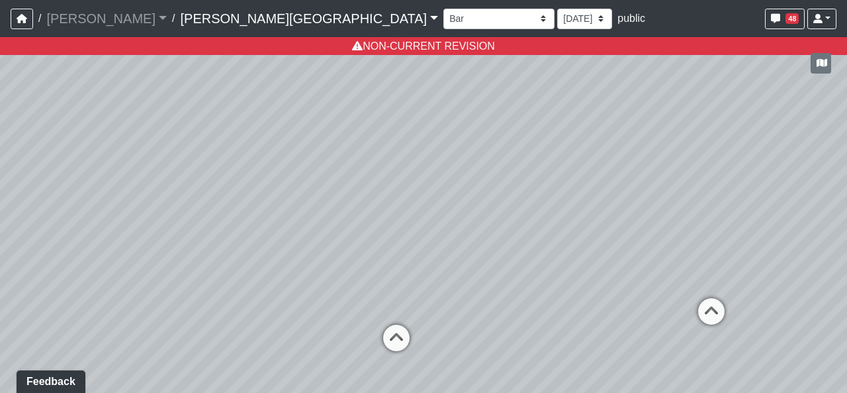
click at [241, 164] on div "Loading... Hallway - Hallway 2 Loading... Entry Loading... Clubroom - Entrance …" at bounding box center [423, 214] width 847 height 355
click at [406, 338] on icon at bounding box center [393, 342] width 40 height 40
select select "5RUyaef5Fa75NHkmRDMvrW"
select select "qr8oiGhzySXma3nsKDMaqd"
drag, startPoint x: 248, startPoint y: 302, endPoint x: 654, endPoint y: 304, distance: 406.5
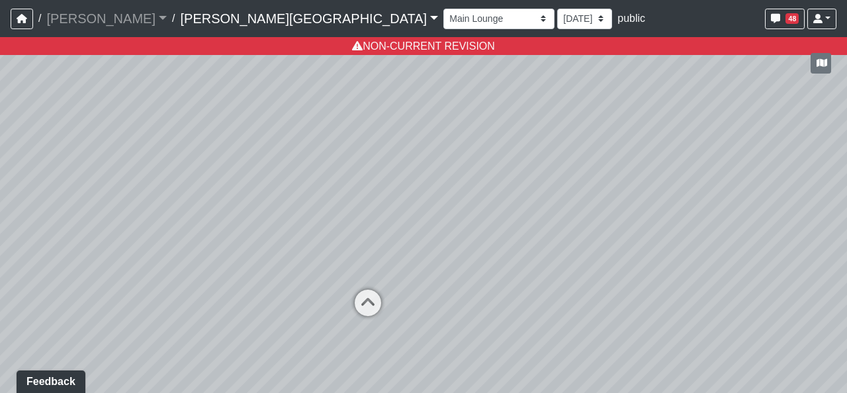
click at [640, 306] on div "Loading... Hallway - Hallway 2 Loading... Entry Loading... Clubroom - Entrance …" at bounding box center [423, 214] width 847 height 355
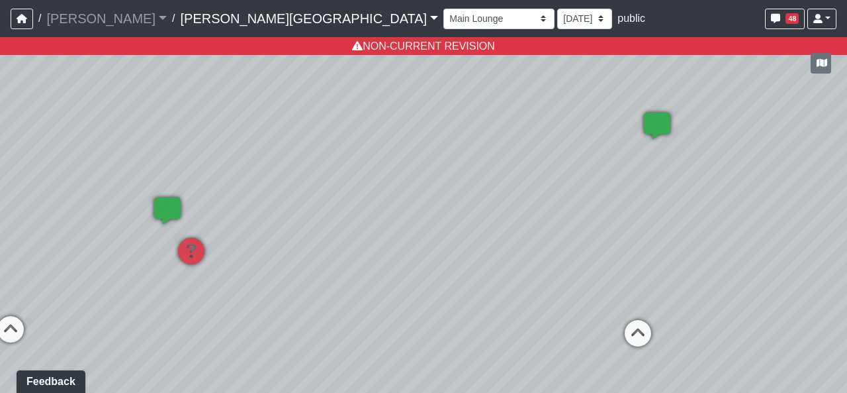
drag, startPoint x: 320, startPoint y: 290, endPoint x: 590, endPoint y: 297, distance: 269.5
click at [590, 297] on div "Loading... Hallway - Hallway 2 Loading... Entry Loading... Clubroom - Entrance …" at bounding box center [423, 214] width 847 height 355
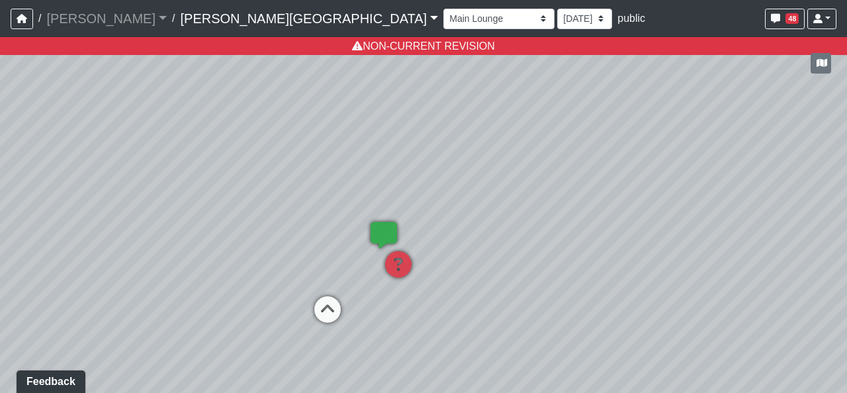
drag, startPoint x: 274, startPoint y: 205, endPoint x: 413, endPoint y: 213, distance: 139.2
click at [413, 213] on div "Loading... Hallway - Hallway 2 Loading... Entry Loading... Clubroom - Entrance …" at bounding box center [423, 214] width 847 height 355
click at [557, 23] on select "9/18/2025 8/25/2025 8/11/2025 7/18/2025 7/17/2025 7/10/2025 7/9/2025 2/12/2025 …" at bounding box center [584, 19] width 55 height 21
click at [272, 265] on div "Loading... Hallway - Hallway 2 Loading... Entry Loading... Clubroom - Entrance …" at bounding box center [423, 214] width 847 height 355
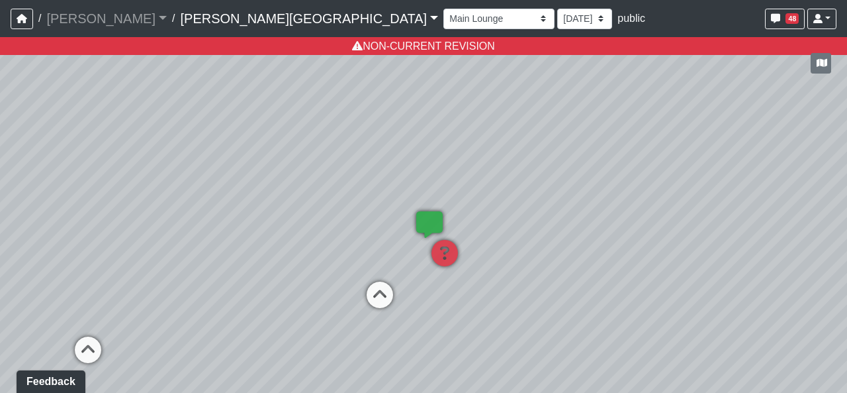
drag, startPoint x: 343, startPoint y: 275, endPoint x: 416, endPoint y: 262, distance: 74.5
click at [416, 261] on div "Loading... Hallway - Hallway 2 Loading... Entry Loading... Clubroom - Entrance …" at bounding box center [423, 214] width 847 height 355
click at [395, 292] on icon at bounding box center [381, 301] width 40 height 40
select select "kTr1RygiFivabkrQ5UUnvM"
select select "qr8oiGhzySXma3nsKDMaqd"
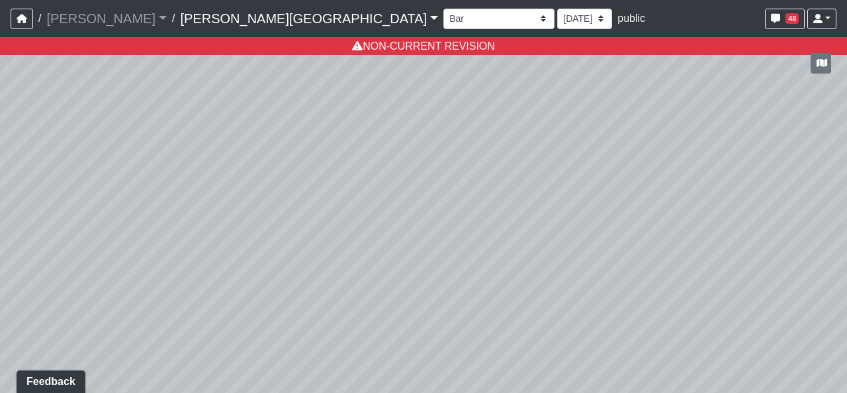
drag, startPoint x: 316, startPoint y: 252, endPoint x: 525, endPoint y: 254, distance: 209.2
click at [520, 252] on div "Loading... Hallway - Hallway 2 Loading... Entry Loading... Clubroom - Entrance …" at bounding box center [423, 214] width 847 height 355
drag, startPoint x: 222, startPoint y: 247, endPoint x: 420, endPoint y: 234, distance: 199.0
click at [530, 266] on div "Loading... Hallway - Hallway 2 Loading... Entry Loading... Clubroom - Entrance …" at bounding box center [423, 214] width 847 height 355
drag, startPoint x: 387, startPoint y: 219, endPoint x: 415, endPoint y: 285, distance: 71.8
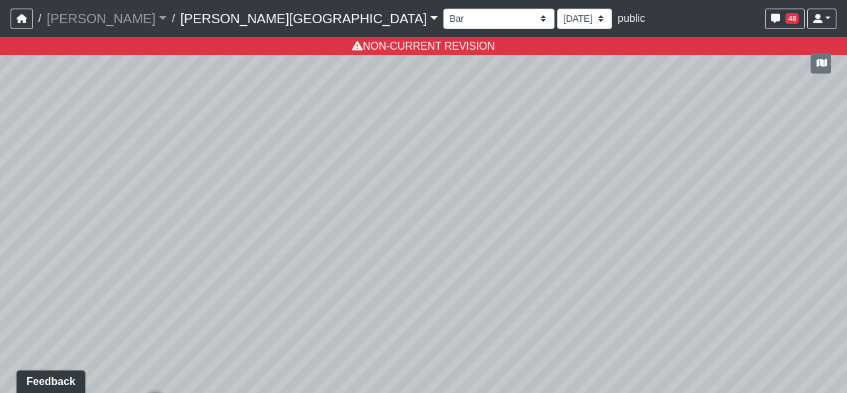
click at [416, 285] on div "Loading... Hallway - Hallway 2 Loading... Entry Loading... Clubroom - Entrance …" at bounding box center [423, 214] width 847 height 355
click at [527, 275] on div "Loading... Hallway - Hallway 2 Loading... Entry Loading... Clubroom - Entrance …" at bounding box center [423, 214] width 847 height 355
drag, startPoint x: 422, startPoint y: 331, endPoint x: 442, endPoint y: 179, distance: 152.8
click at [442, 179] on div "Loading... Hallway - Hallway 2 Loading... Entry Loading... Clubroom - Entrance …" at bounding box center [423, 214] width 847 height 355
click at [406, 263] on icon at bounding box center [422, 273] width 40 height 40
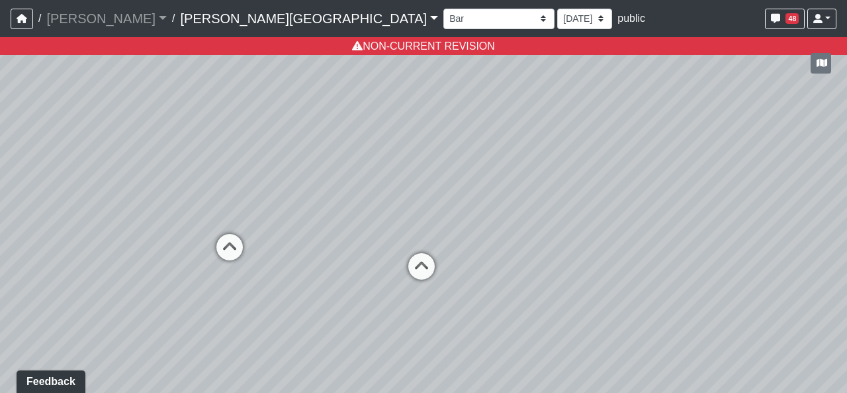
select select "2p1LcMW7A2doxWKe2HrzBw"
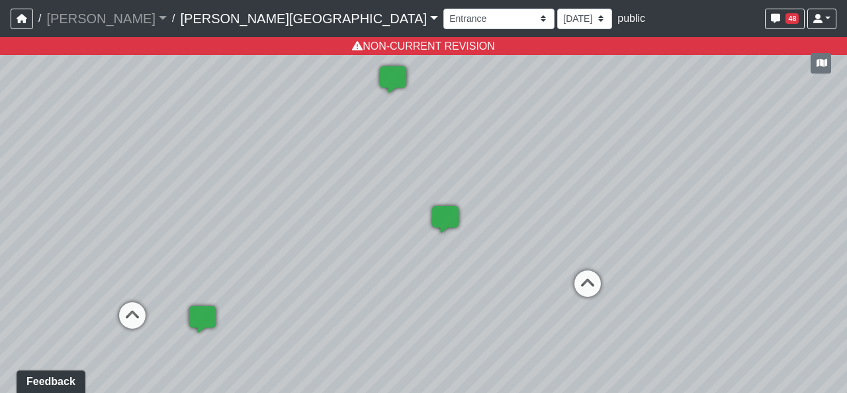
drag, startPoint x: 275, startPoint y: 195, endPoint x: 461, endPoint y: 197, distance: 186.0
click at [500, 213] on div "Loading... Hallway - Hallway 2 Loading... Entry Loading... Clubroom - Entrance …" at bounding box center [423, 214] width 847 height 355
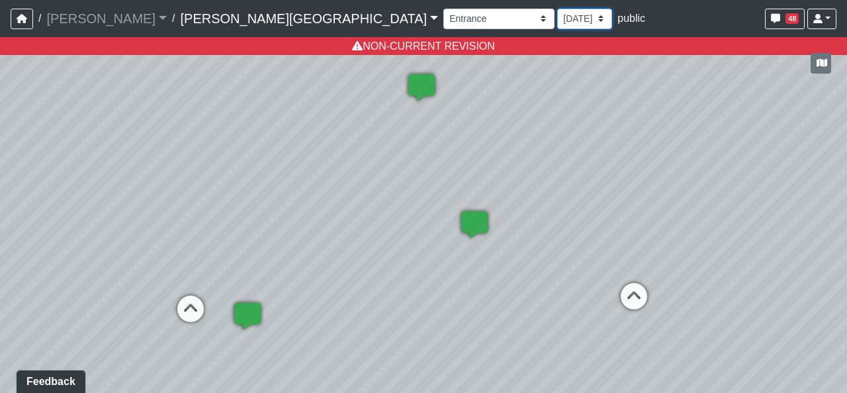
click at [557, 21] on select "9/18/2025 8/25/2025 8/11/2025 7/18/2025 7/17/2025 7/10/2025 7/9/2025 2/12/2025 …" at bounding box center [584, 19] width 55 height 21
click at [444, 21] on select "Booths 1 Booths 2 Lounge 1 Bar Entrance Lounge Main Lounge Steps Booths Entry C…" at bounding box center [499, 19] width 111 height 21
click at [557, 21] on select "9/18/2025 8/25/2025 8/11/2025 7/18/2025 7/17/2025 7/10/2025 7/9/2025 2/12/2025 …" at bounding box center [584, 19] width 55 height 21
select select "8f1oBR6JE6ATm6Xh8T7m1r"
click at [557, 9] on select "9/18/2025 8/25/2025 8/11/2025 7/18/2025 7/17/2025 7/10/2025 7/9/2025 2/12/2025 …" at bounding box center [584, 19] width 55 height 21
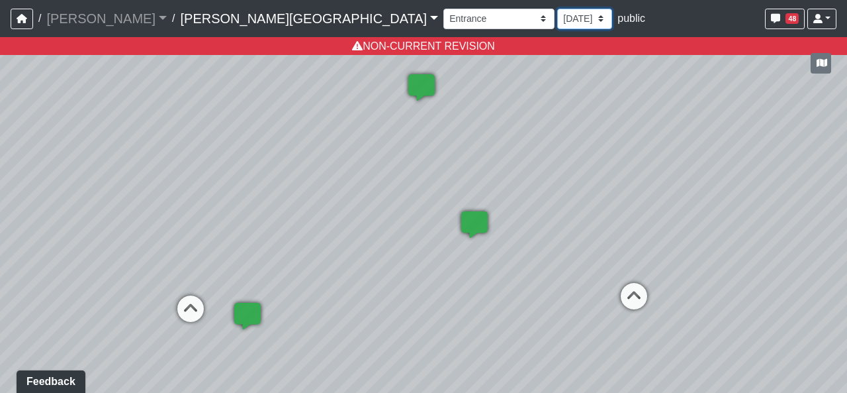
select select "2p1LcMW7A2doxWKe2HrzBw"
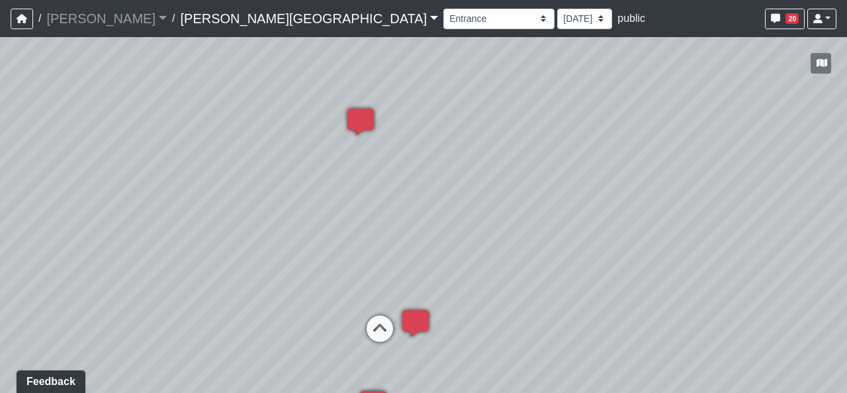
drag, startPoint x: 312, startPoint y: 174, endPoint x: 496, endPoint y: 205, distance: 186.5
click at [494, 204] on div "Loading... Hallway - Hallway 2 Loading... Entry Loading... Clubroom - Entrance …" at bounding box center [423, 214] width 847 height 355
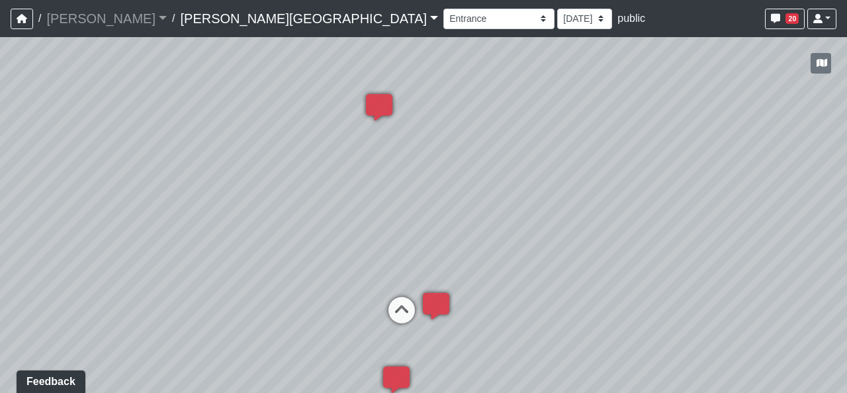
drag, startPoint x: 402, startPoint y: 195, endPoint x: 419, endPoint y: 176, distance: 25.3
click at [419, 176] on div "Loading... Hallway - Hallway 2 Loading... Entry Loading... Clubroom - Entrance …" at bounding box center [423, 214] width 847 height 355
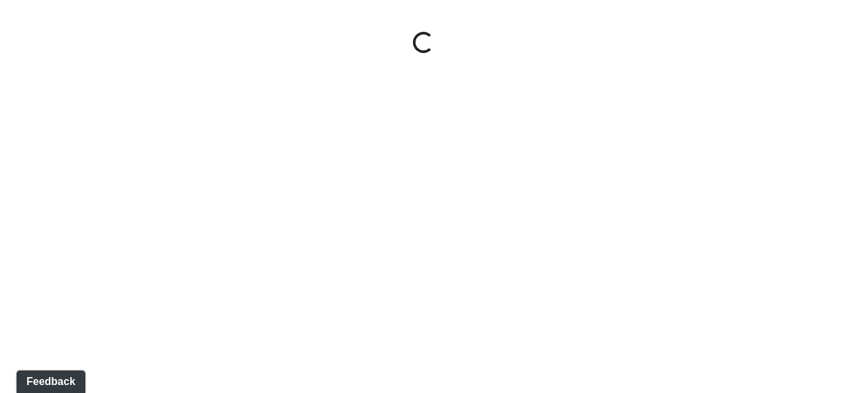
select select "giSCXGrCHAuAYs7sZRd5xi"
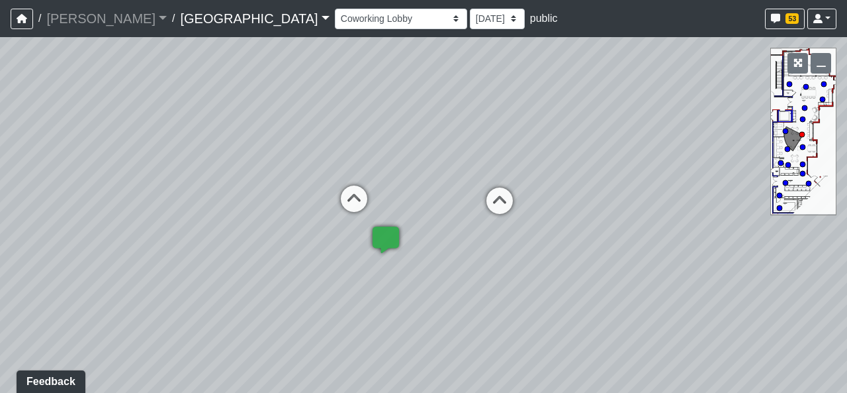
click at [195, 17] on link "Boiling Springs" at bounding box center [254, 18] width 149 height 26
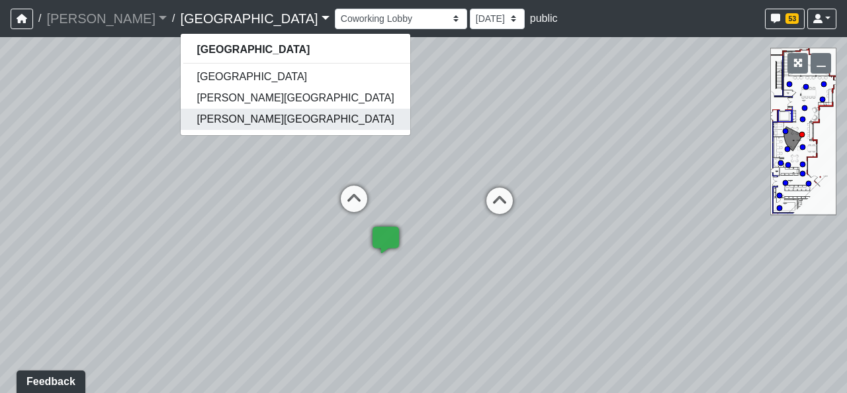
click at [196, 119] on link "[PERSON_NAME][GEOGRAPHIC_DATA]" at bounding box center [295, 119] width 229 height 21
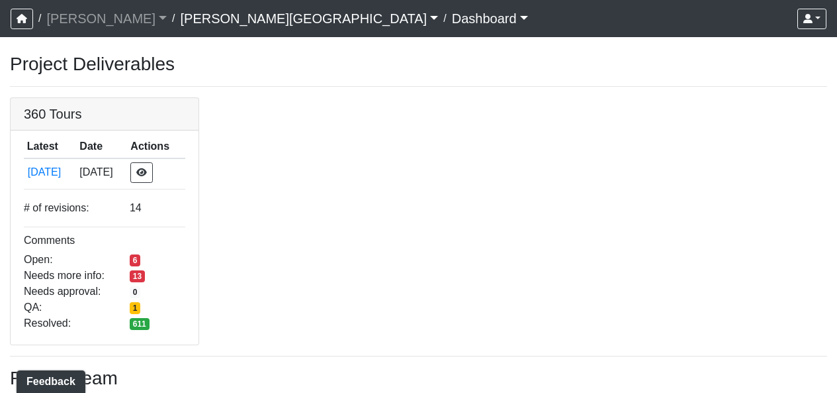
click at [510, 193] on div "360 Tours Latest Date Actions [DATE] [DATE] # of revisions: 14 Comments Open: 6…" at bounding box center [418, 221] width 837 height 248
